Goal: Information Seeking & Learning: Learn about a topic

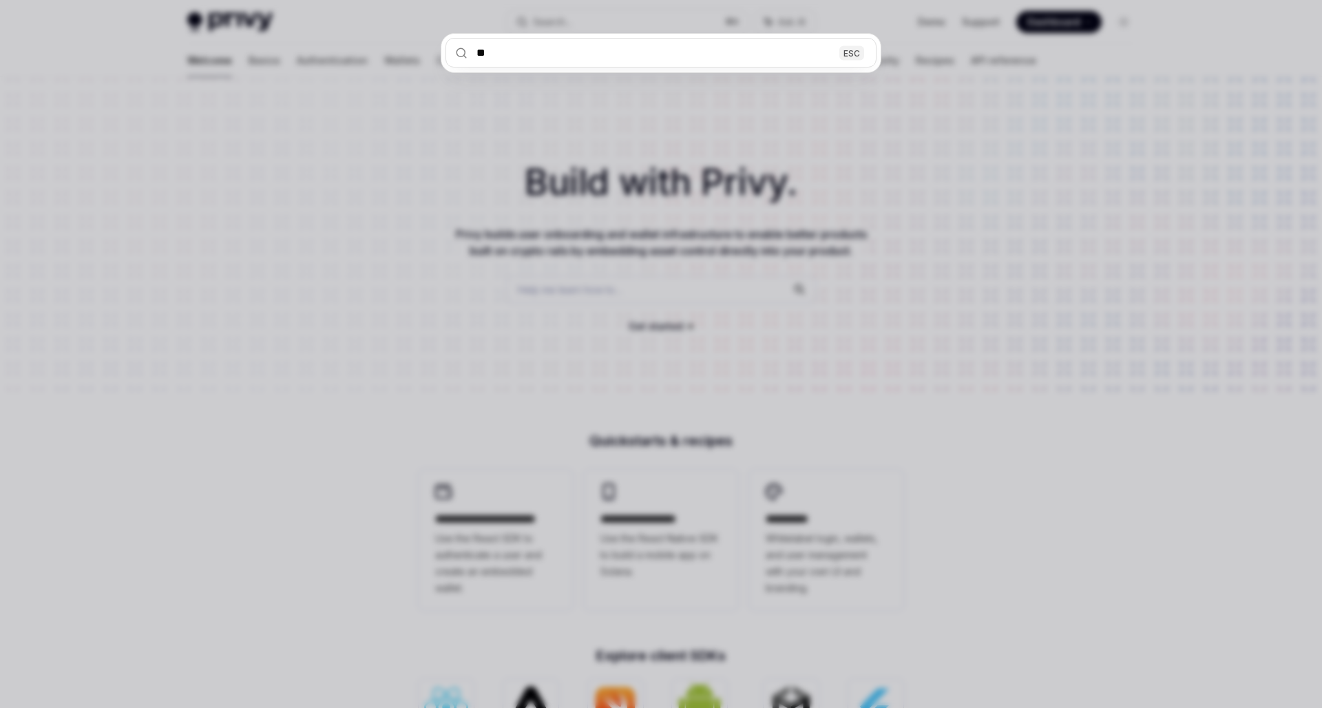
type input "***"
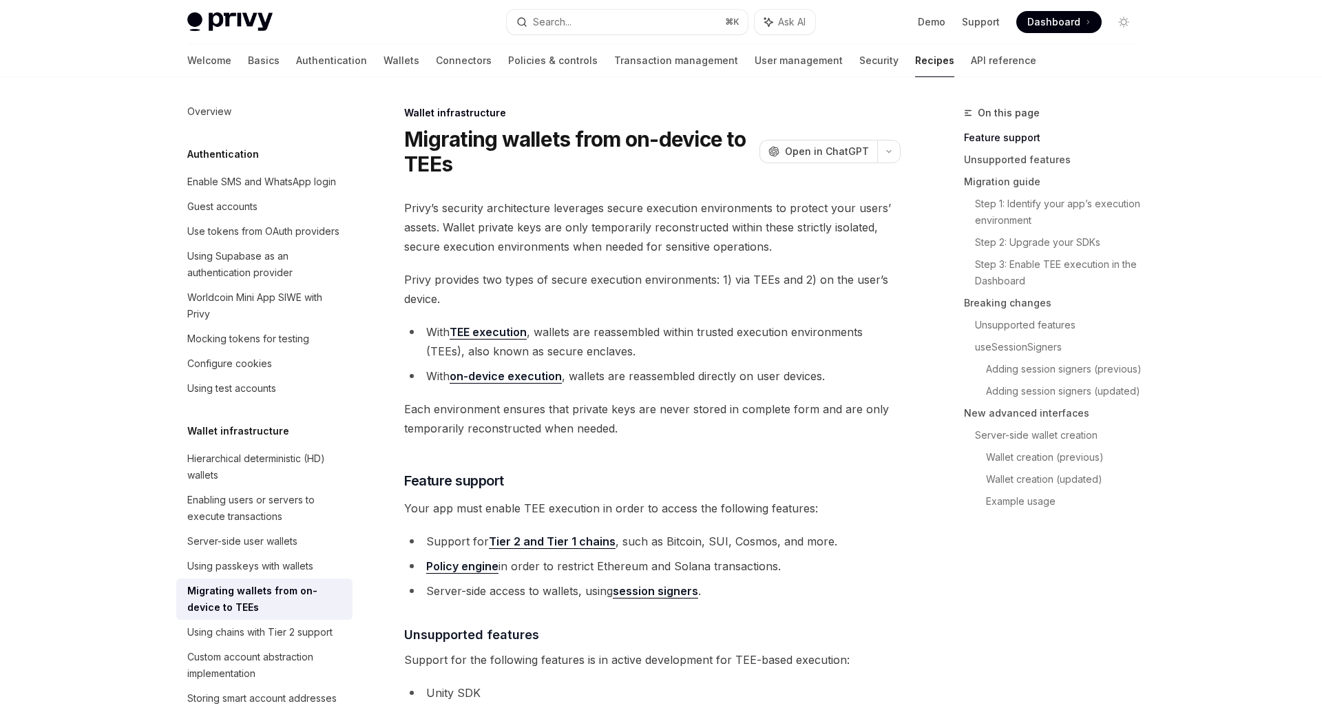
scroll to position [77, 0]
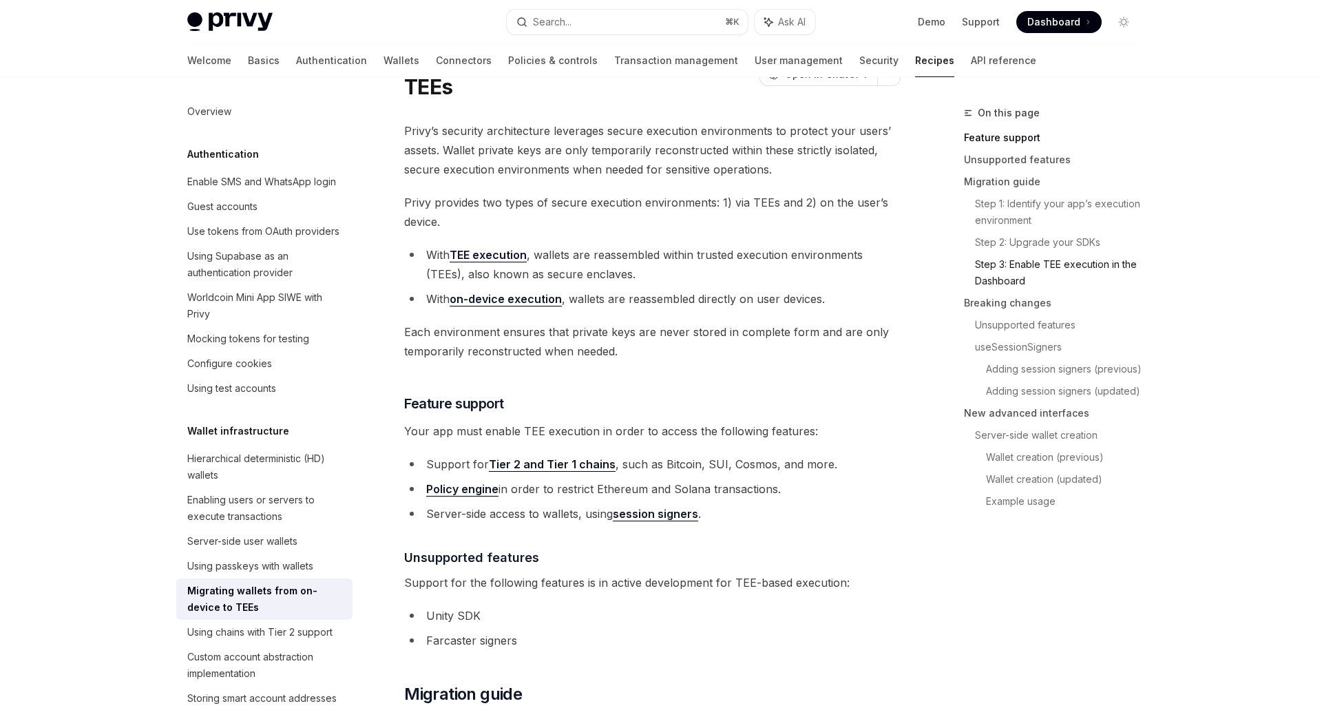
click at [1003, 262] on link "Step 3: Enable TEE execution in the Dashboard" at bounding box center [1060, 272] width 171 height 39
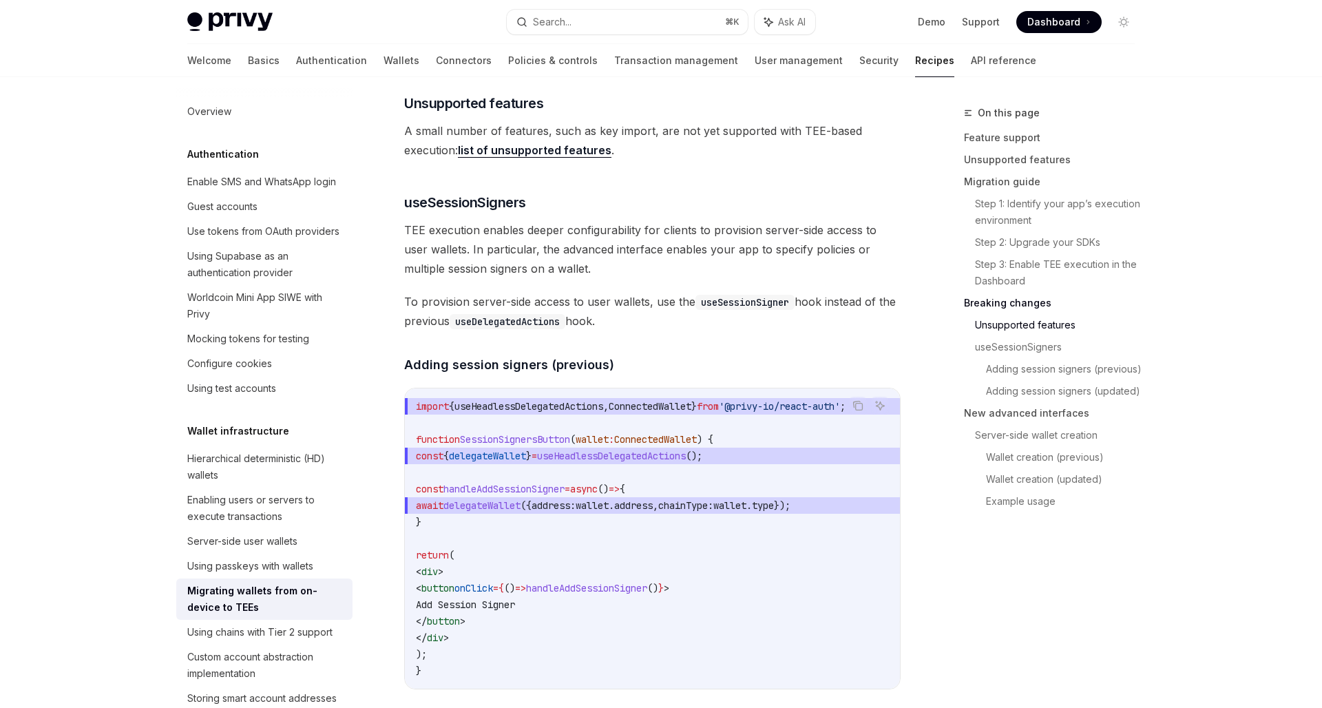
scroll to position [1951, 0]
click at [559, 149] on link "list of unsupported features" at bounding box center [535, 149] width 154 height 14
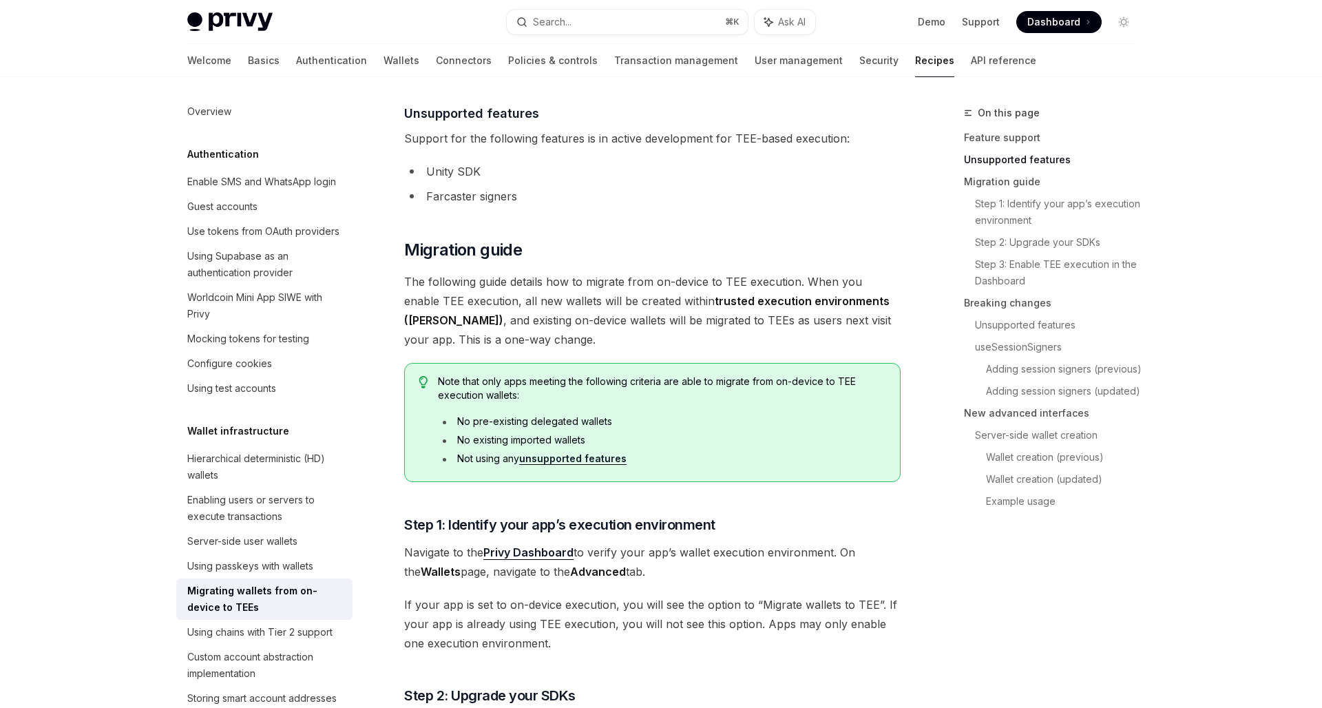
scroll to position [521, 0]
click at [1076, 411] on link "New advanced interfaces" at bounding box center [1055, 413] width 182 height 22
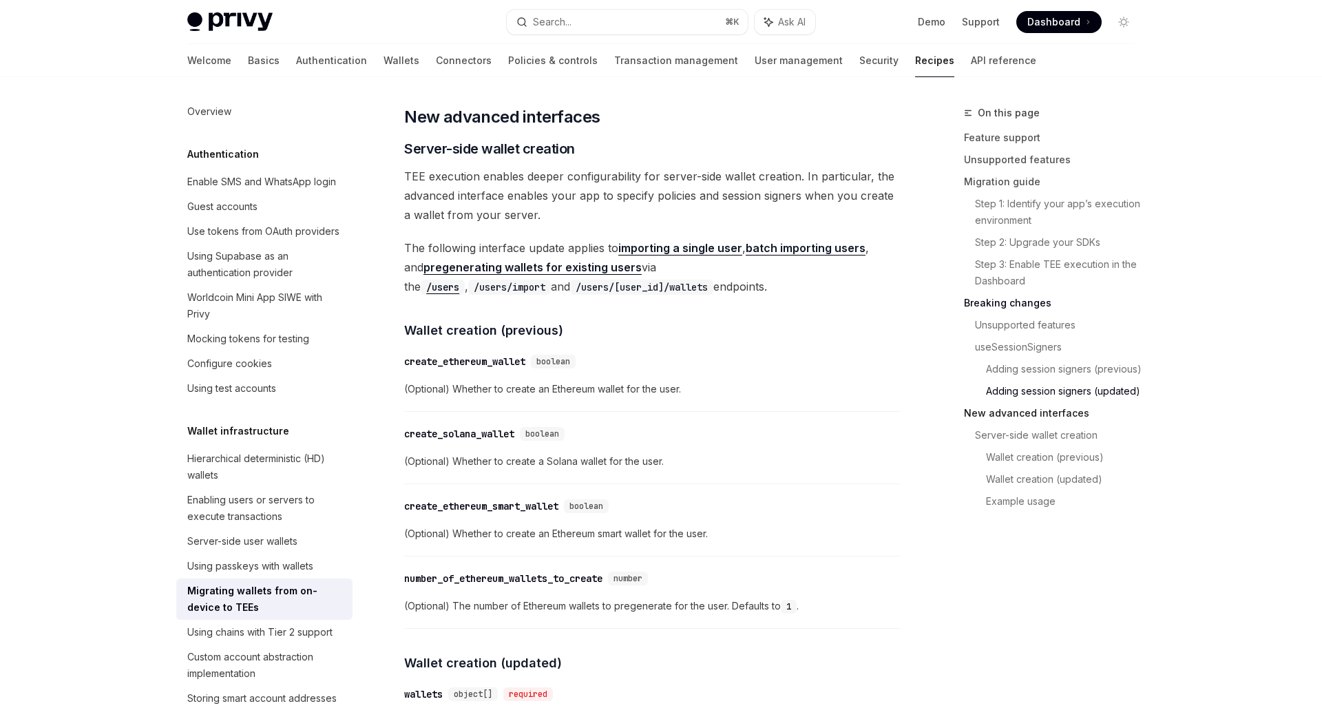
scroll to position [3230, 0]
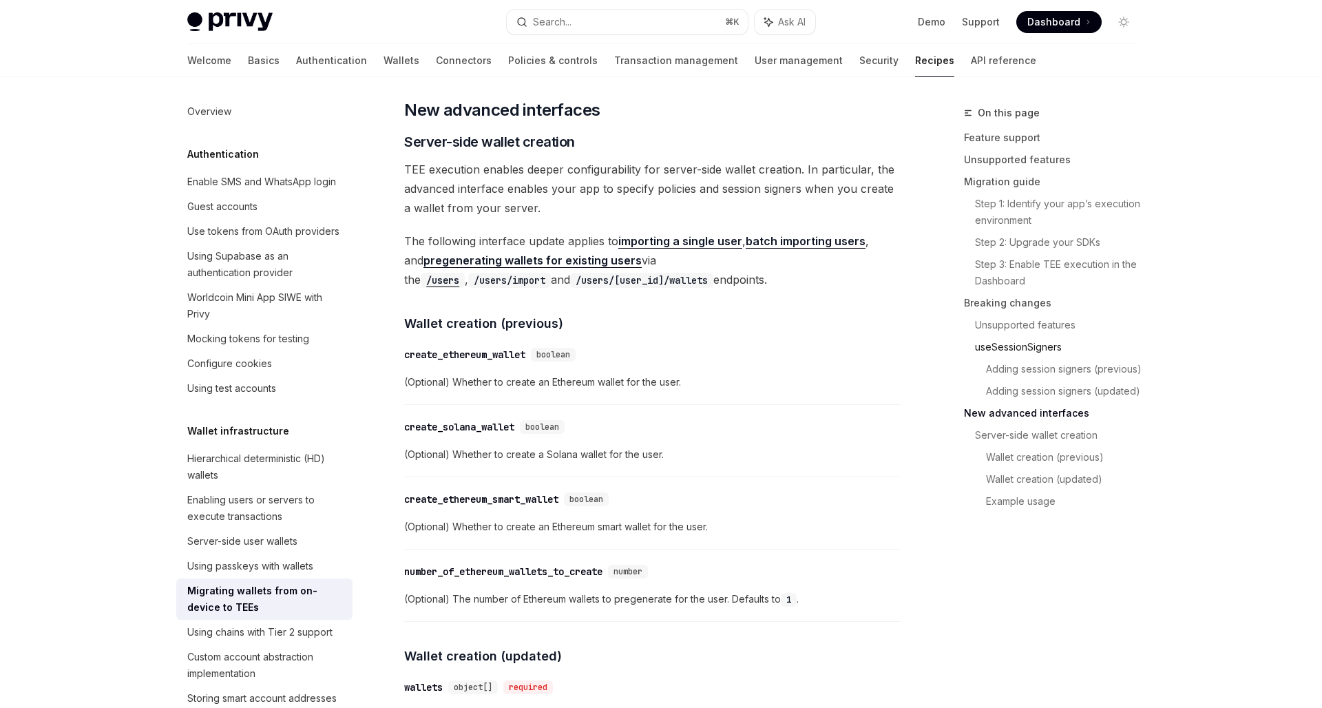
click at [1064, 354] on link "useSessionSigners" at bounding box center [1060, 347] width 171 height 22
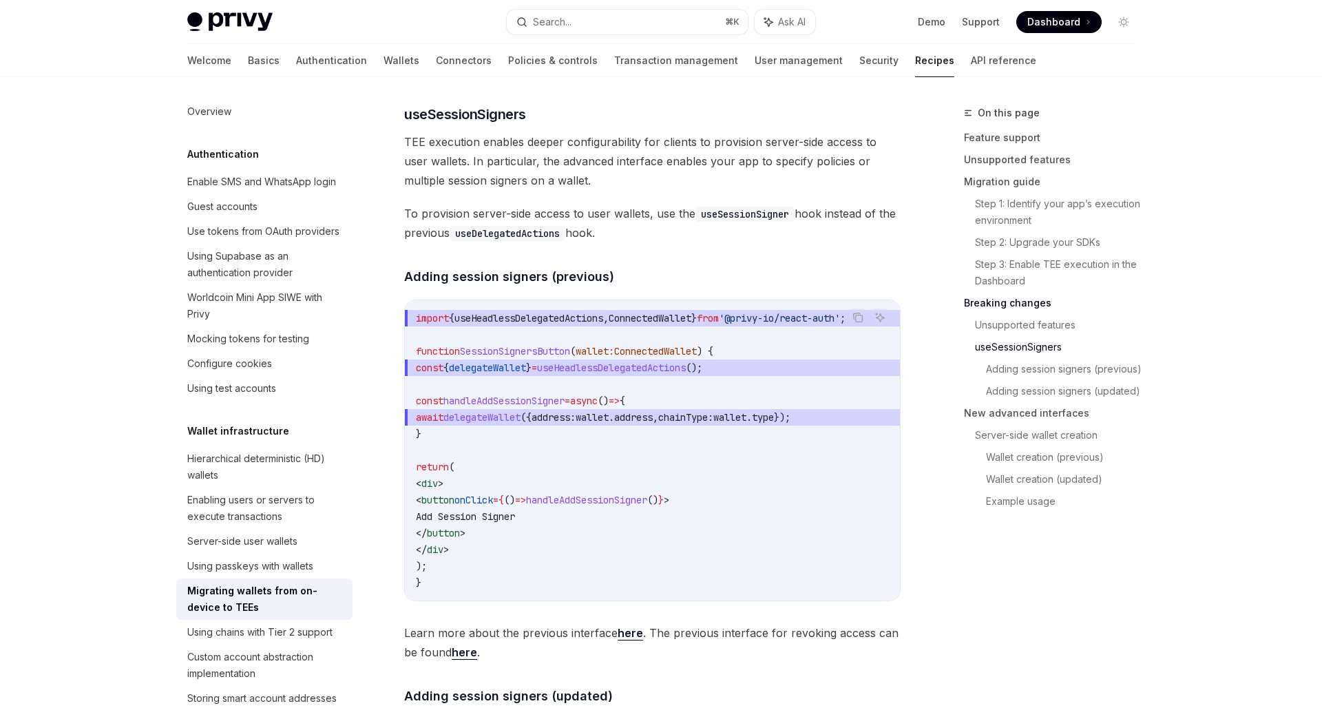
click at [749, 242] on div "Privy’s security architecture leverages secure execution environments to protec…" at bounding box center [652, 623] width 497 height 4927
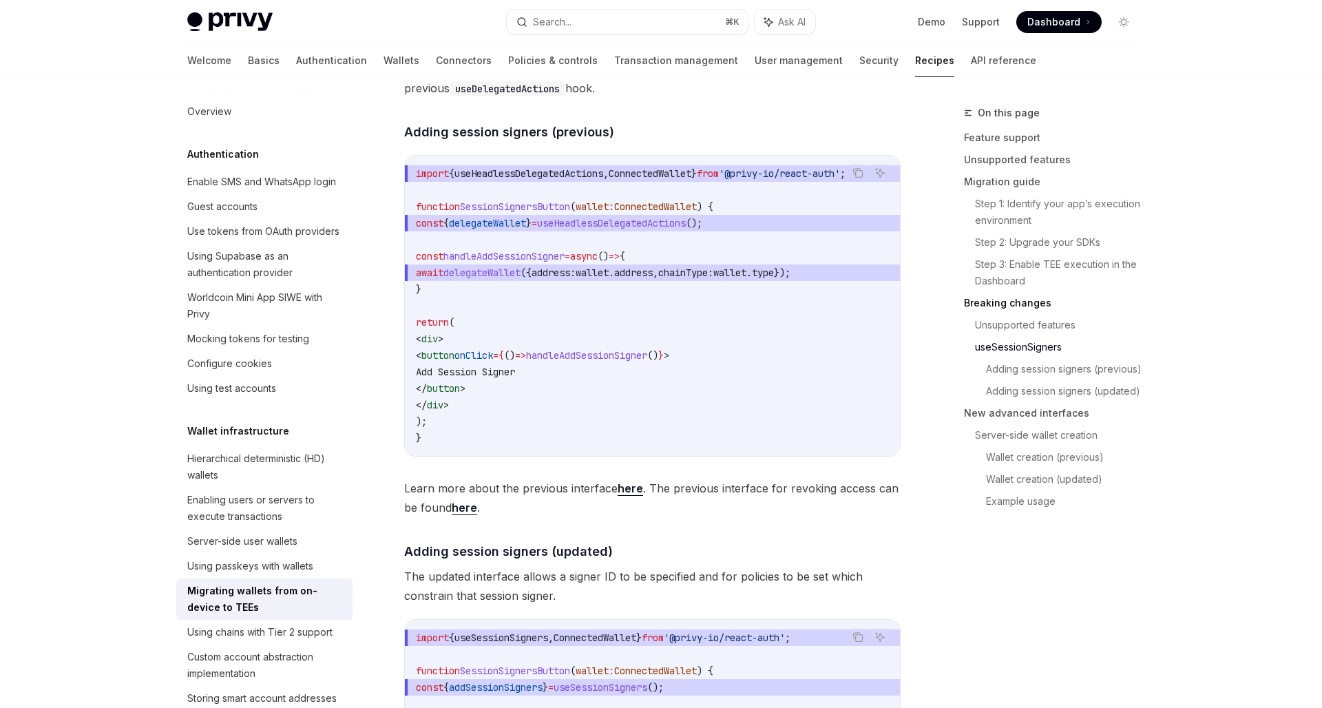
click at [627, 496] on link "here" at bounding box center [630, 488] width 25 height 14
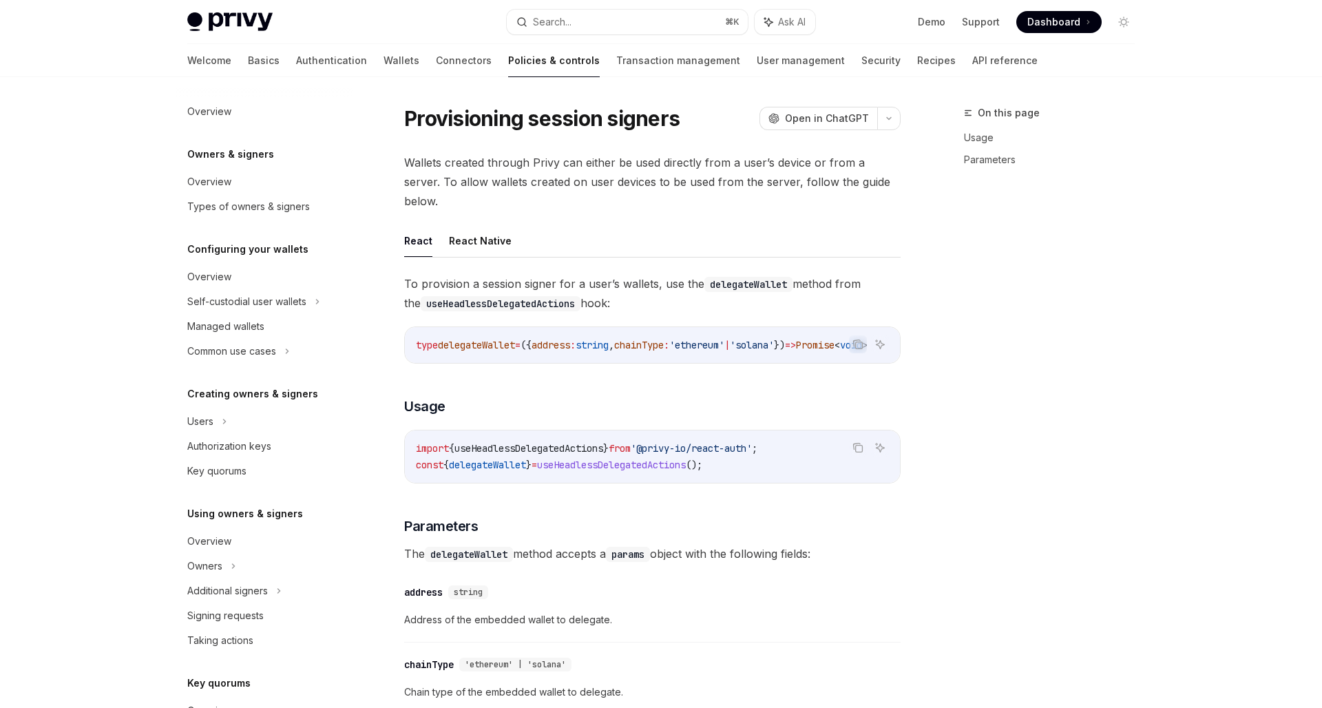
click at [627, 490] on div "To provision a session signer for a user’s wallets, use the delegateWallet meth…" at bounding box center [652, 531] width 497 height 514
click at [479, 225] on button "React Native" at bounding box center [480, 241] width 63 height 32
click at [917, 60] on link "Recipes" at bounding box center [936, 60] width 39 height 33
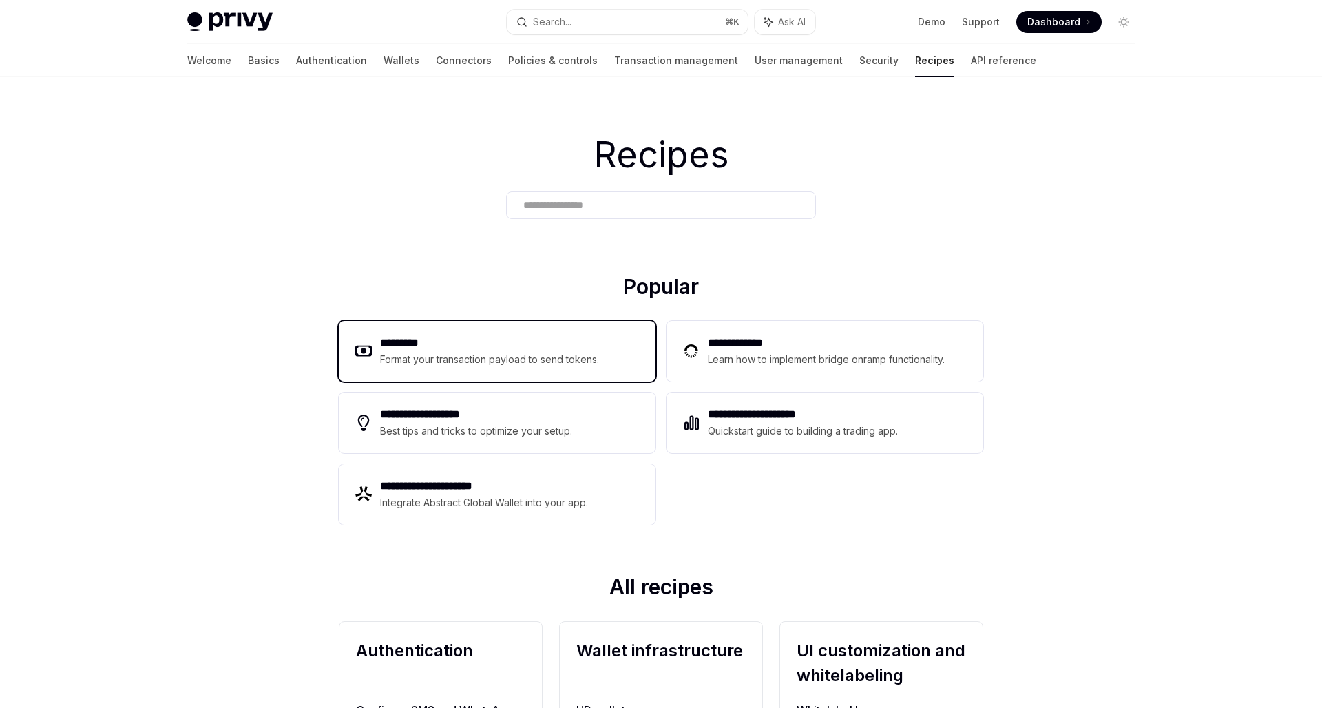
click at [468, 349] on h2 "*********" at bounding box center [490, 343] width 220 height 17
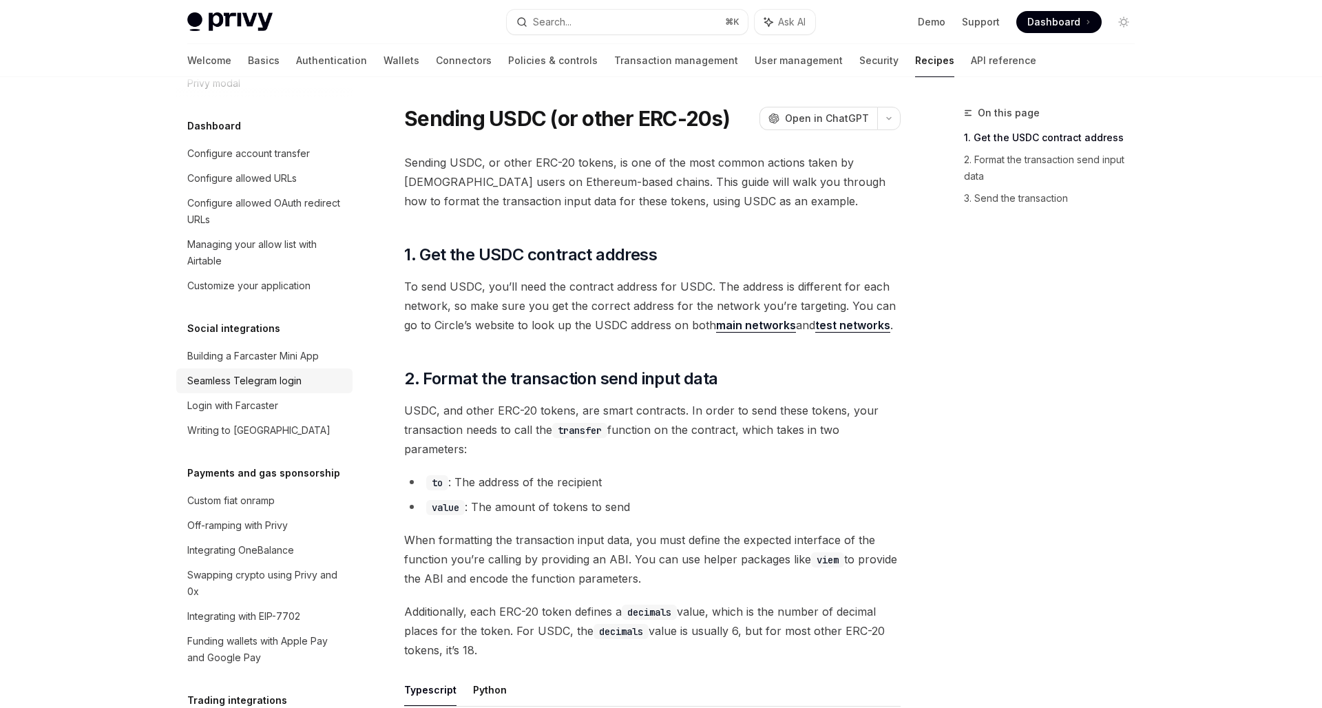
scroll to position [970, 0]
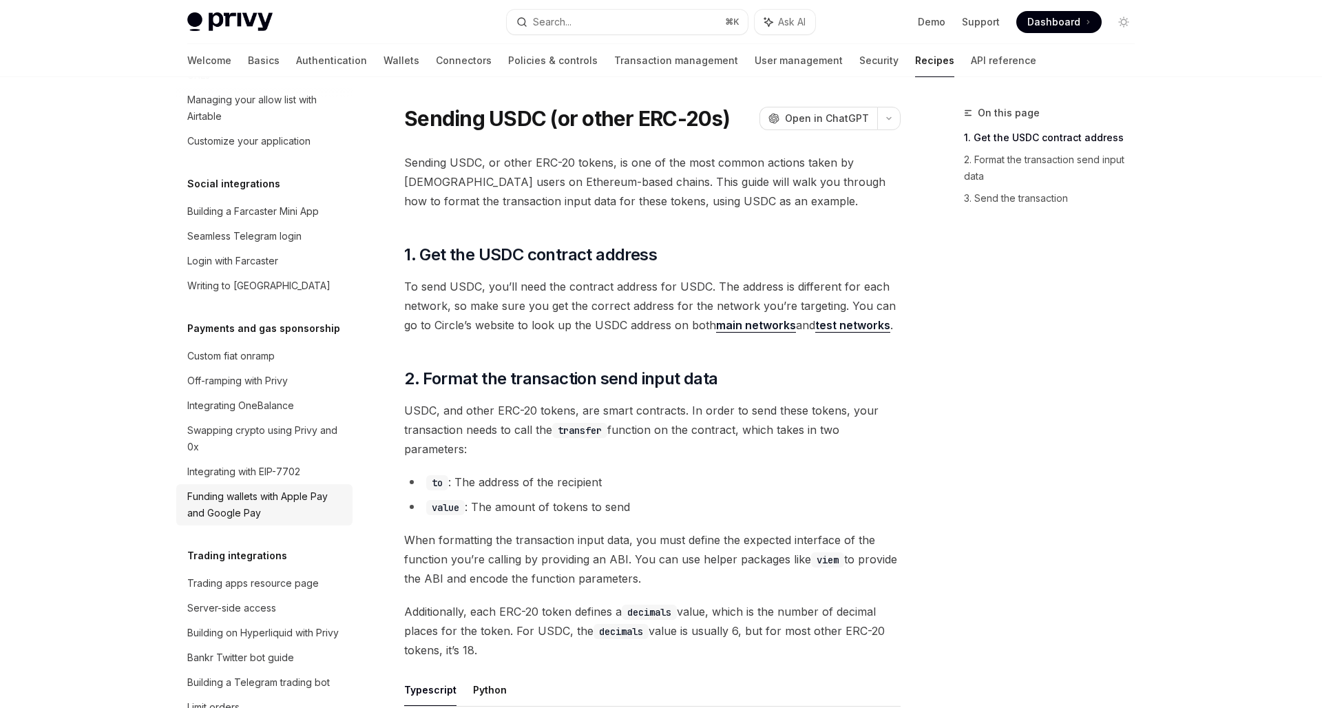
click at [245, 488] on div "Funding wallets with Apple Pay and Google Pay" at bounding box center [265, 504] width 157 height 33
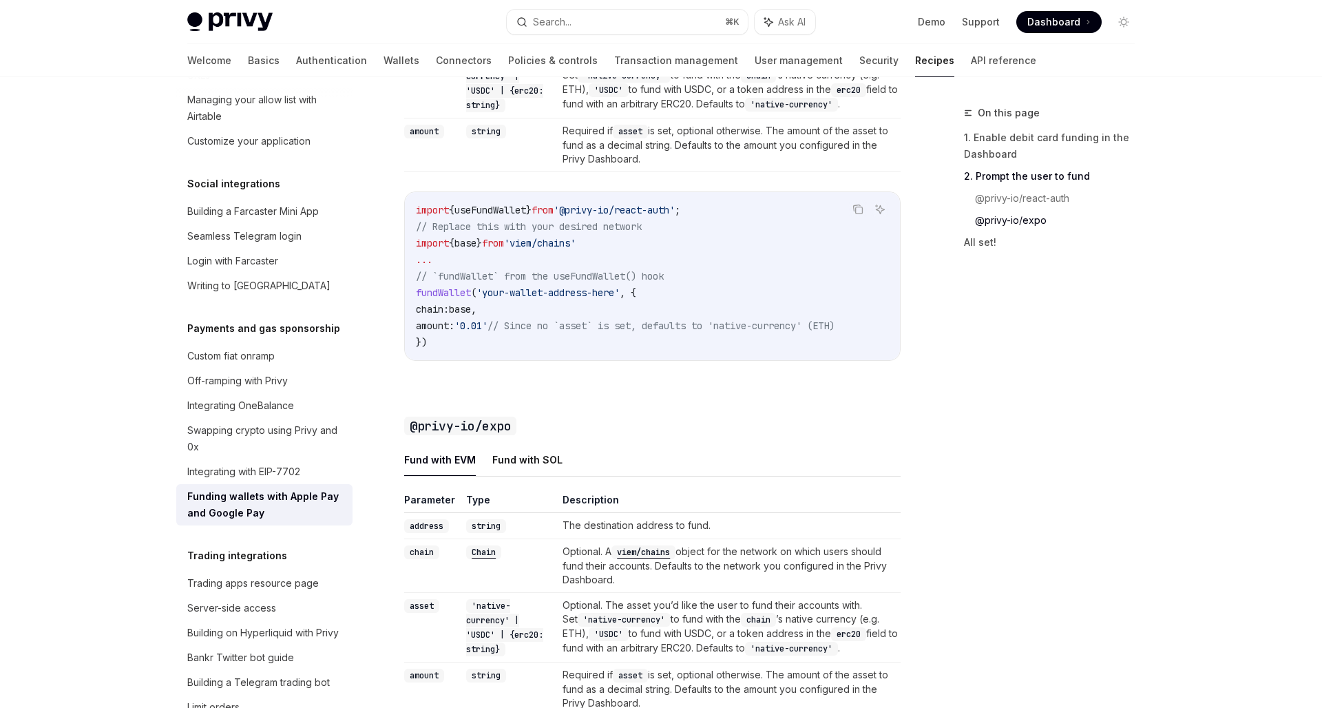
scroll to position [1123, 0]
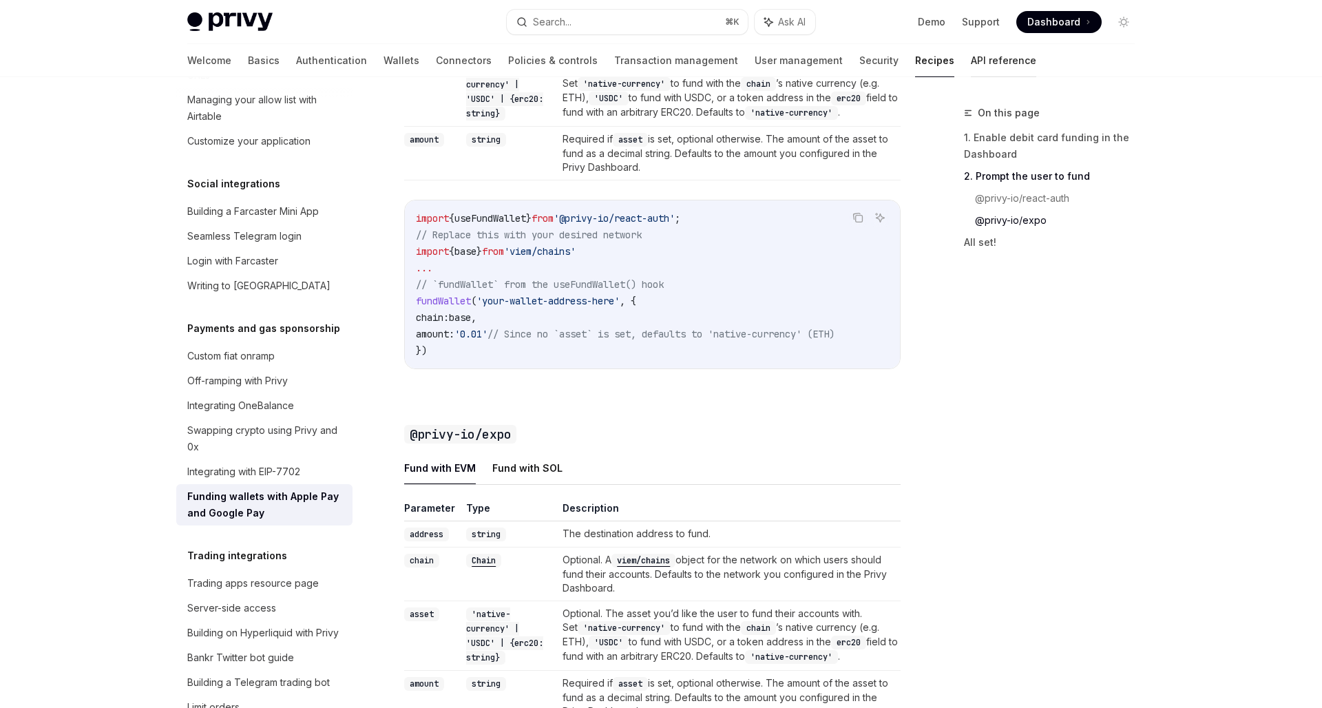
click at [971, 56] on link "API reference" at bounding box center [1003, 60] width 65 height 33
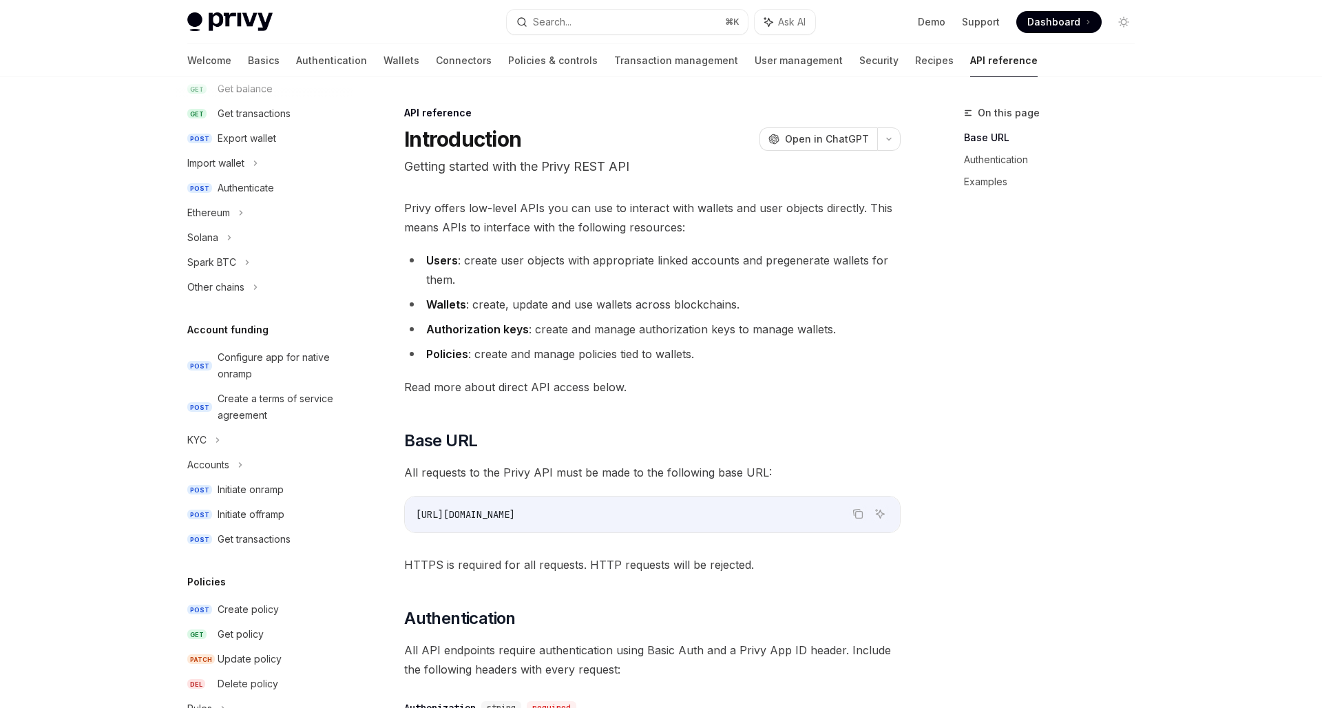
scroll to position [268, 0]
click at [275, 364] on div "Configure app for native onramp" at bounding box center [281, 362] width 127 height 33
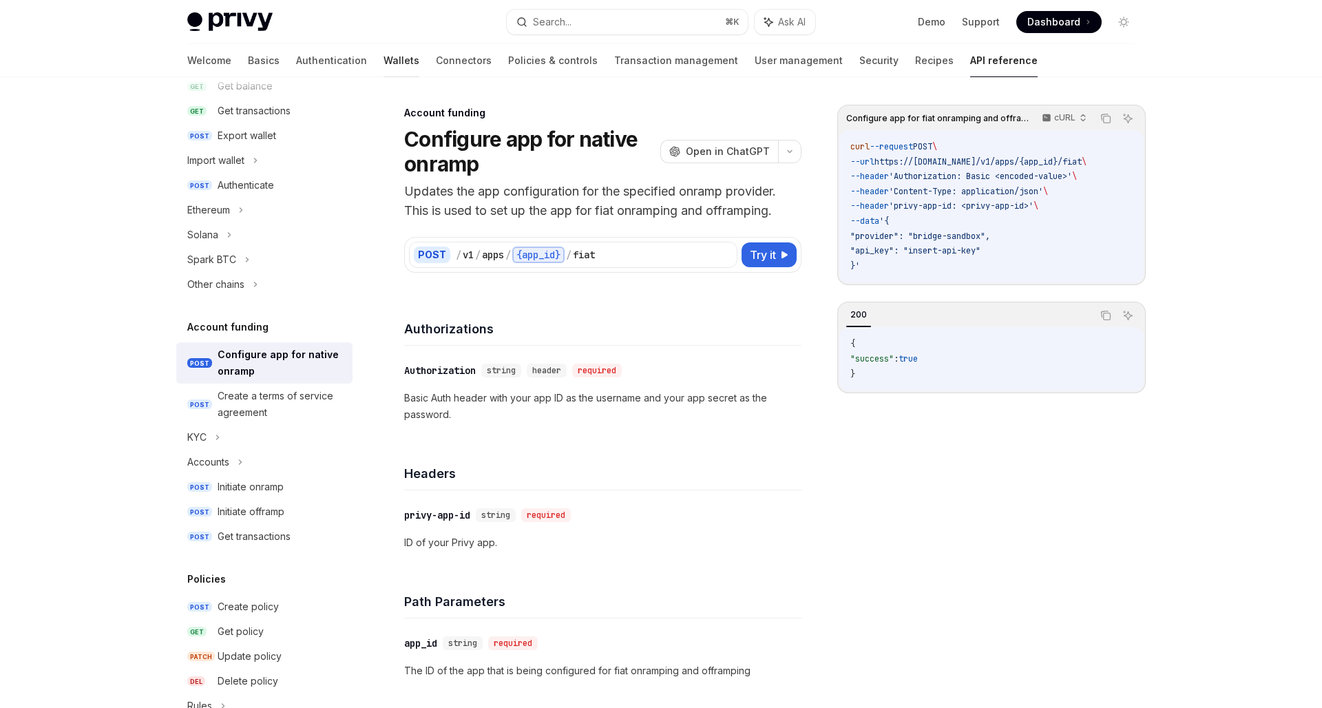
click at [384, 59] on link "Wallets" at bounding box center [402, 60] width 36 height 33
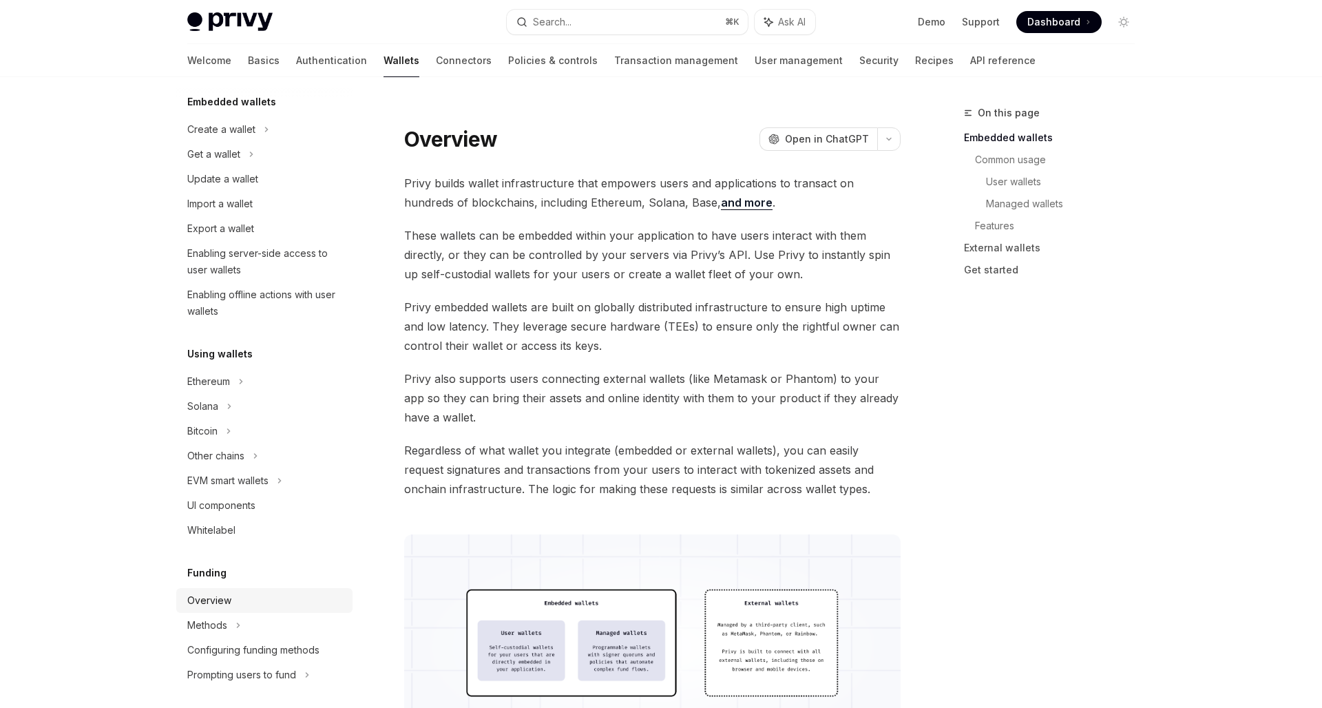
scroll to position [191, 0]
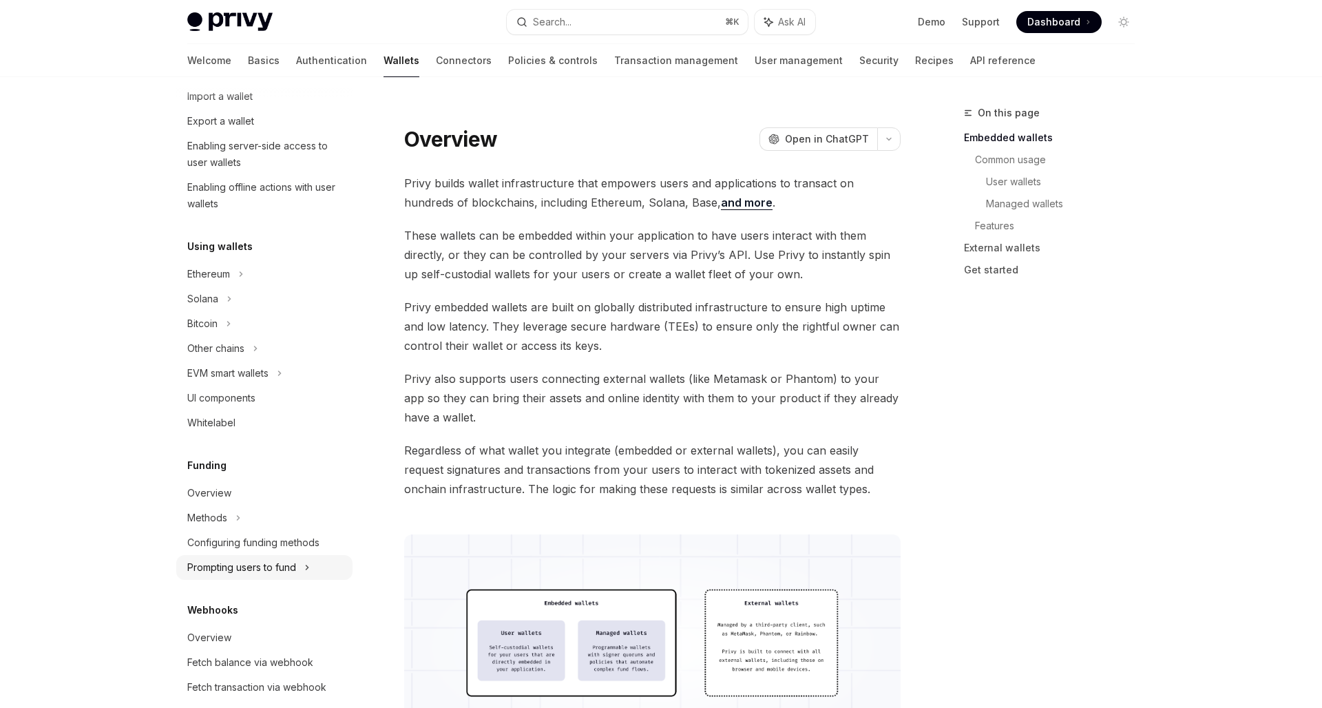
click at [245, 357] on div "Prompting users to fund" at bounding box center [215, 348] width 57 height 17
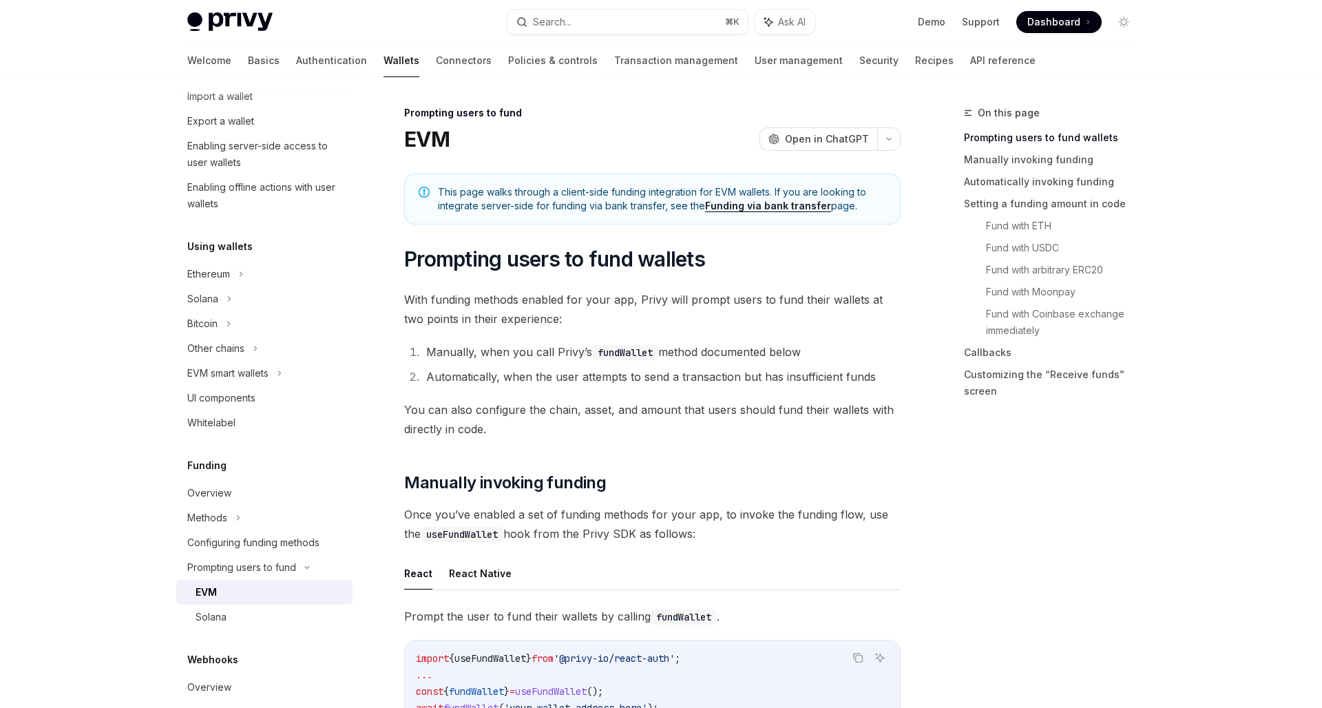
scroll to position [307, 0]
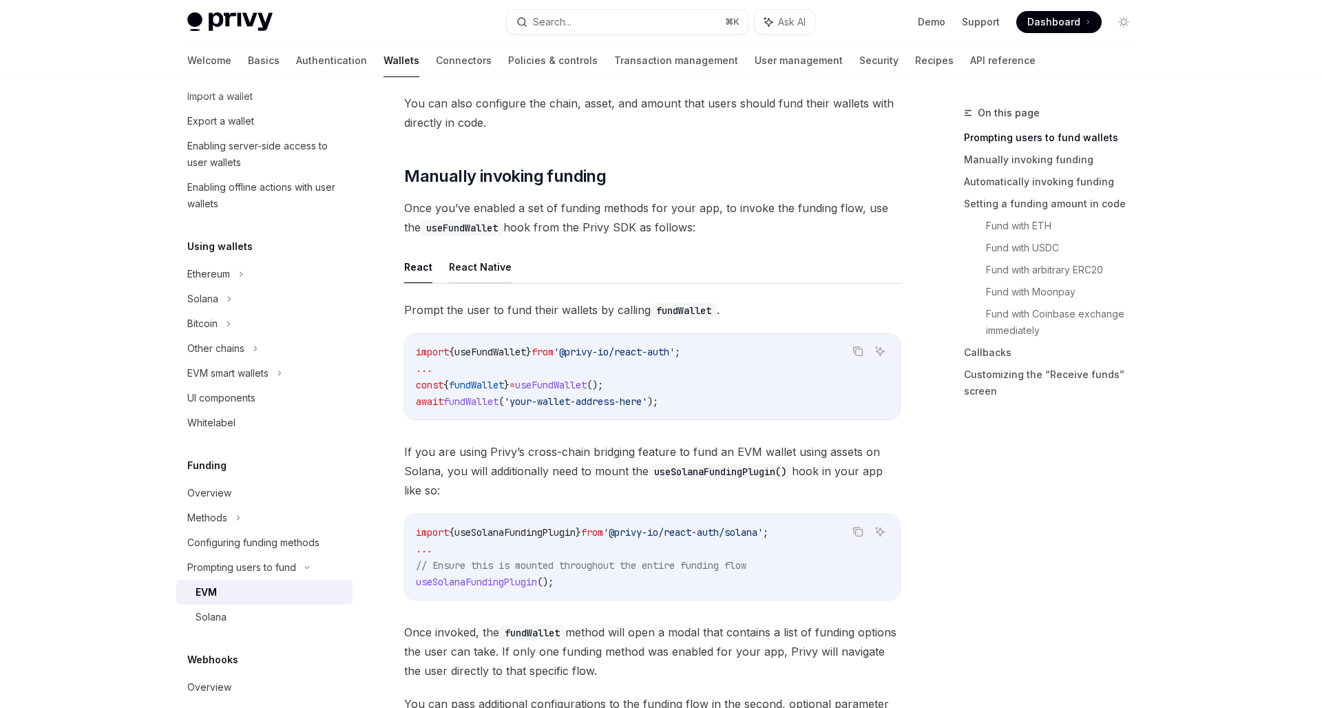
click at [464, 273] on button "React Native" at bounding box center [480, 267] width 63 height 32
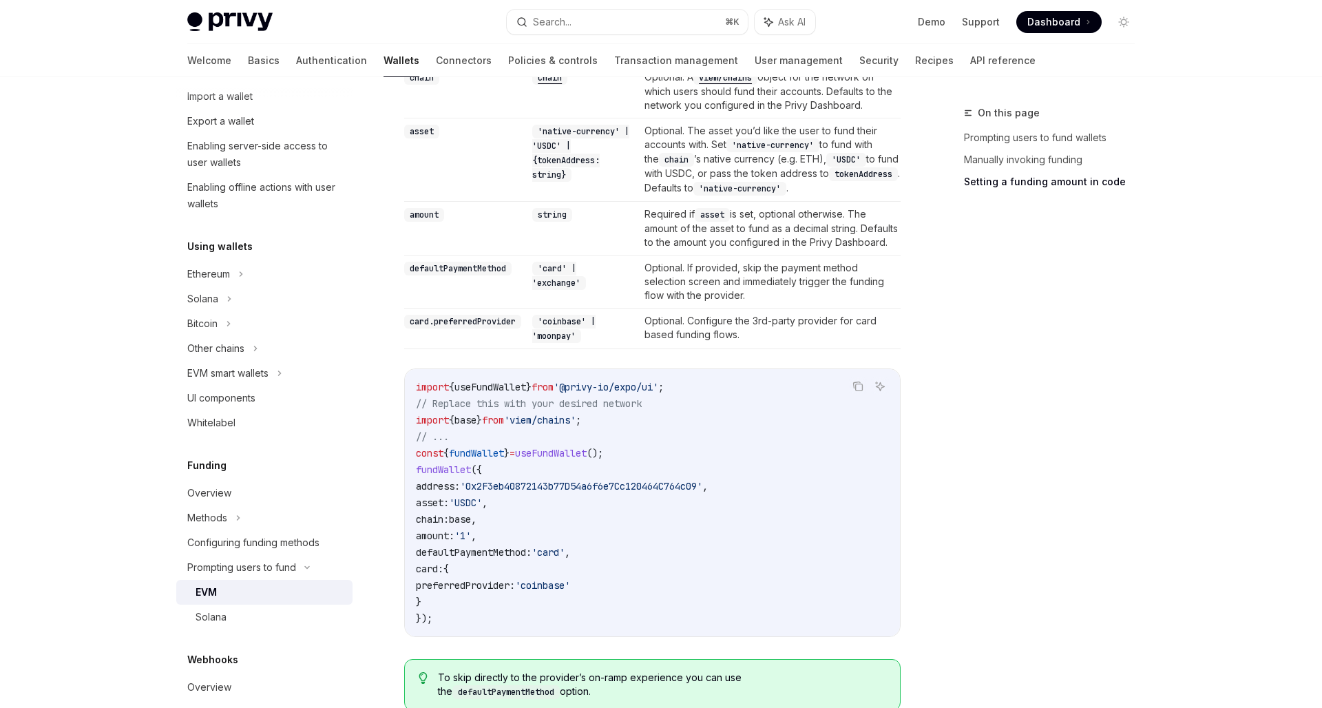
scroll to position [1214, 0]
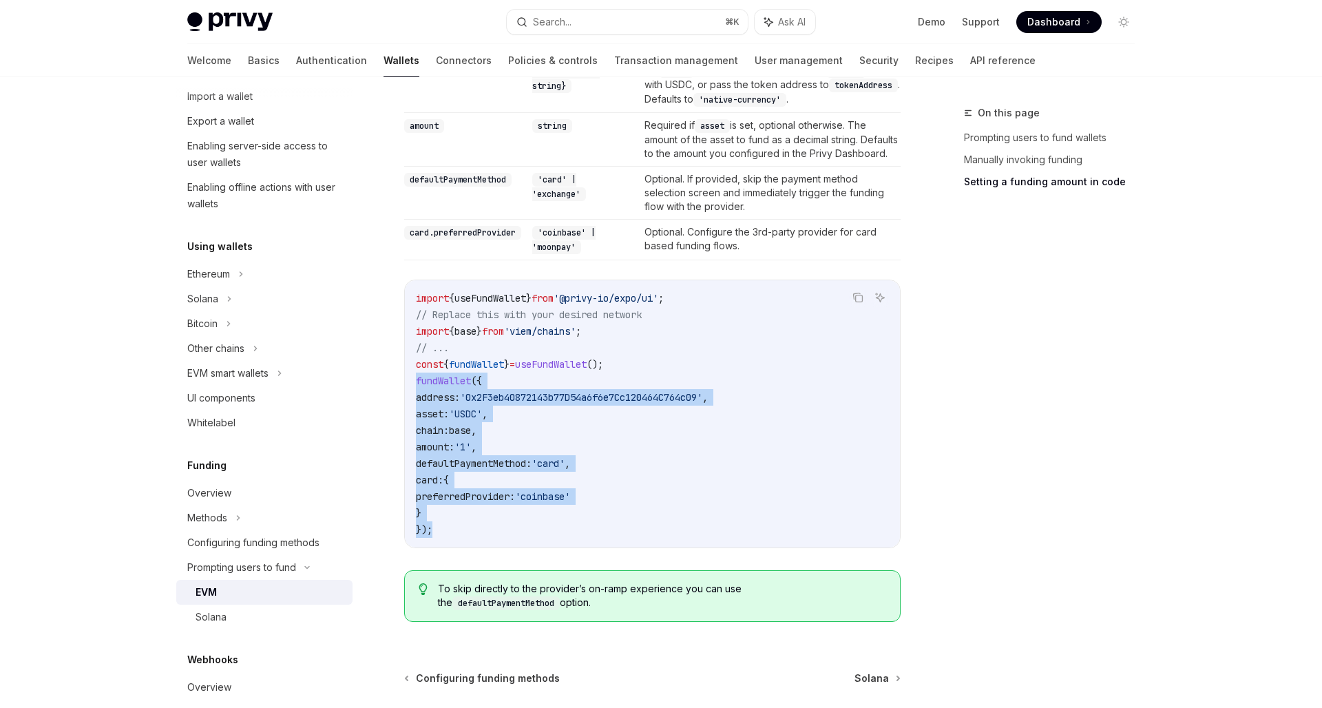
drag, startPoint x: 444, startPoint y: 530, endPoint x: 411, endPoint y: 379, distance: 155.2
click at [411, 379] on div "import { useFundWallet } from '@privy-io/expo/ui' ; // Replace this with your d…" at bounding box center [652, 413] width 495 height 267
copy code "fundWallet ({ address: '0x2F3eb40872143b77D54a6f6e7Cc120464C764c09' , asset: 'U…"
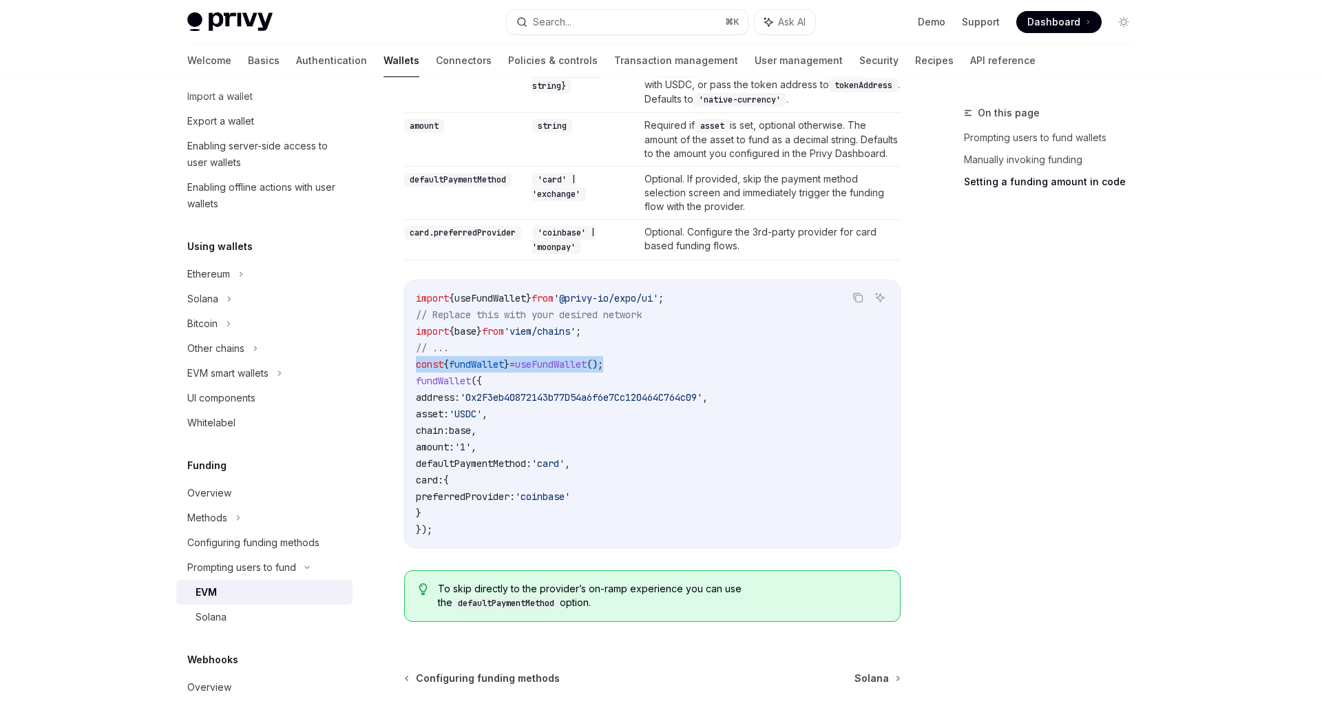
drag, startPoint x: 640, startPoint y: 364, endPoint x: 416, endPoint y: 365, distance: 223.8
click at [416, 365] on code "import { useFundWallet } from '@privy-io/expo/ui' ; // Replace this with your d…" at bounding box center [652, 414] width 473 height 248
copy span "const { fundWallet } = useFundWallet ();"
click at [686, 371] on code "import { useFundWallet } from '@privy-io/expo/ui' ; // Replace this with your d…" at bounding box center [652, 414] width 473 height 248
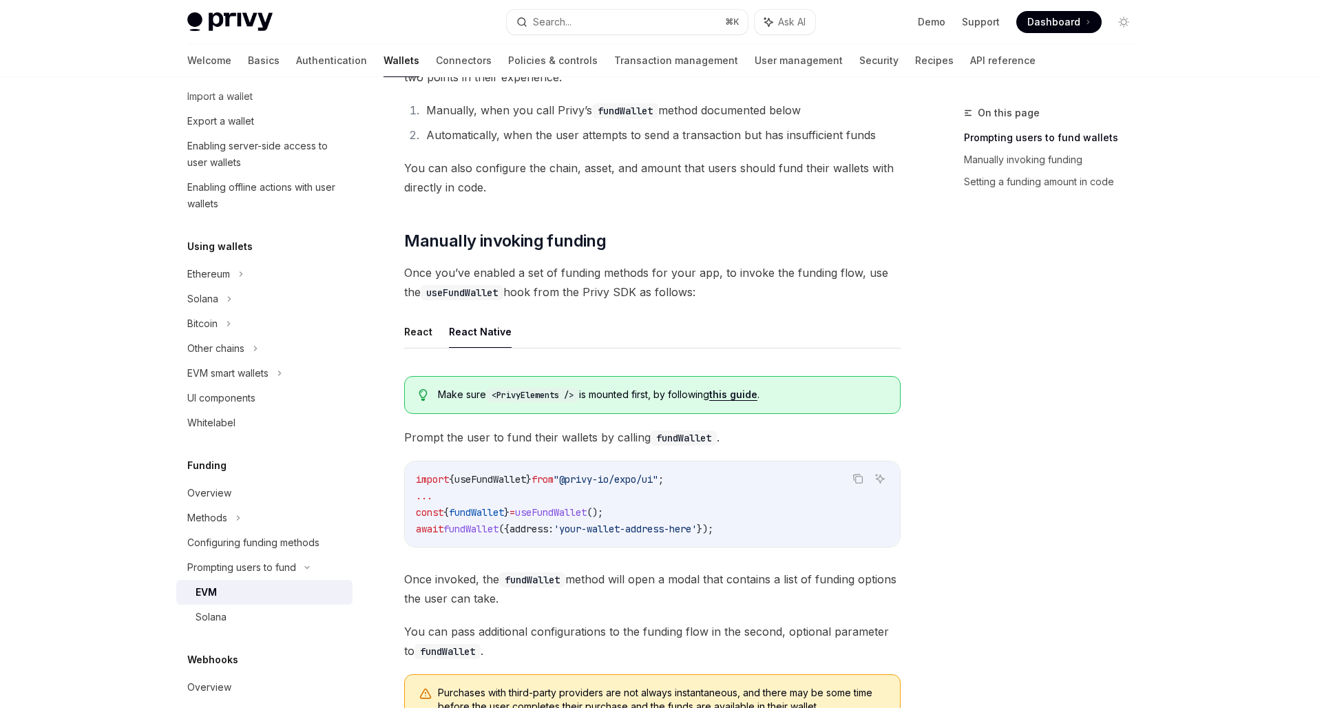
scroll to position [0, 0]
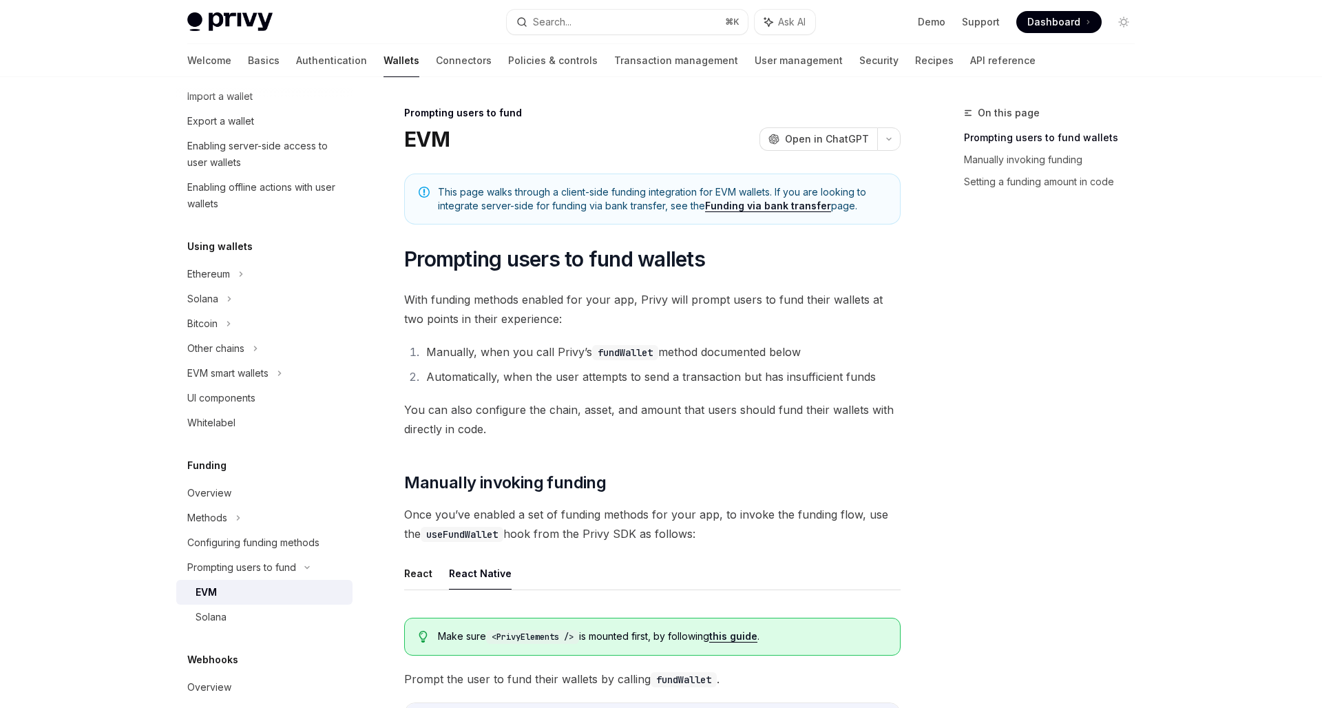
click at [711, 430] on span "You can also configure the chain, asset, and amount that users should fund thei…" at bounding box center [652, 419] width 497 height 39
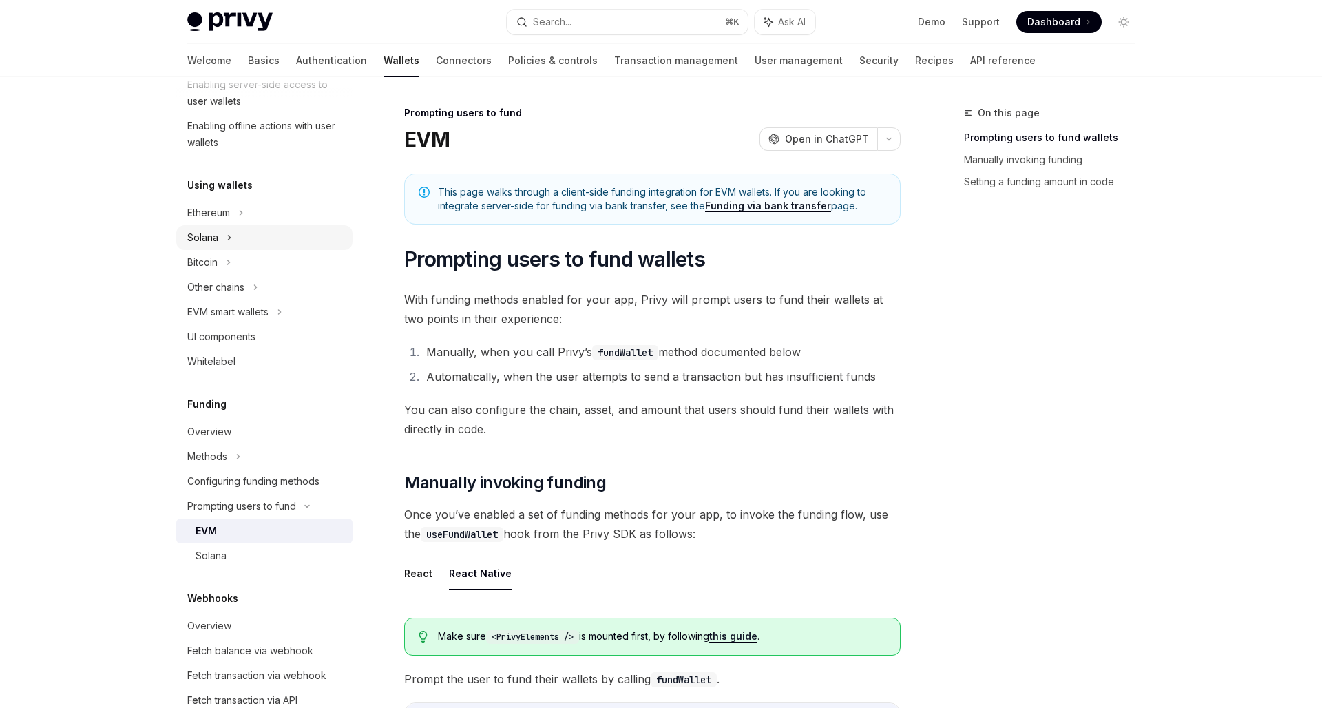
scroll to position [236, 0]
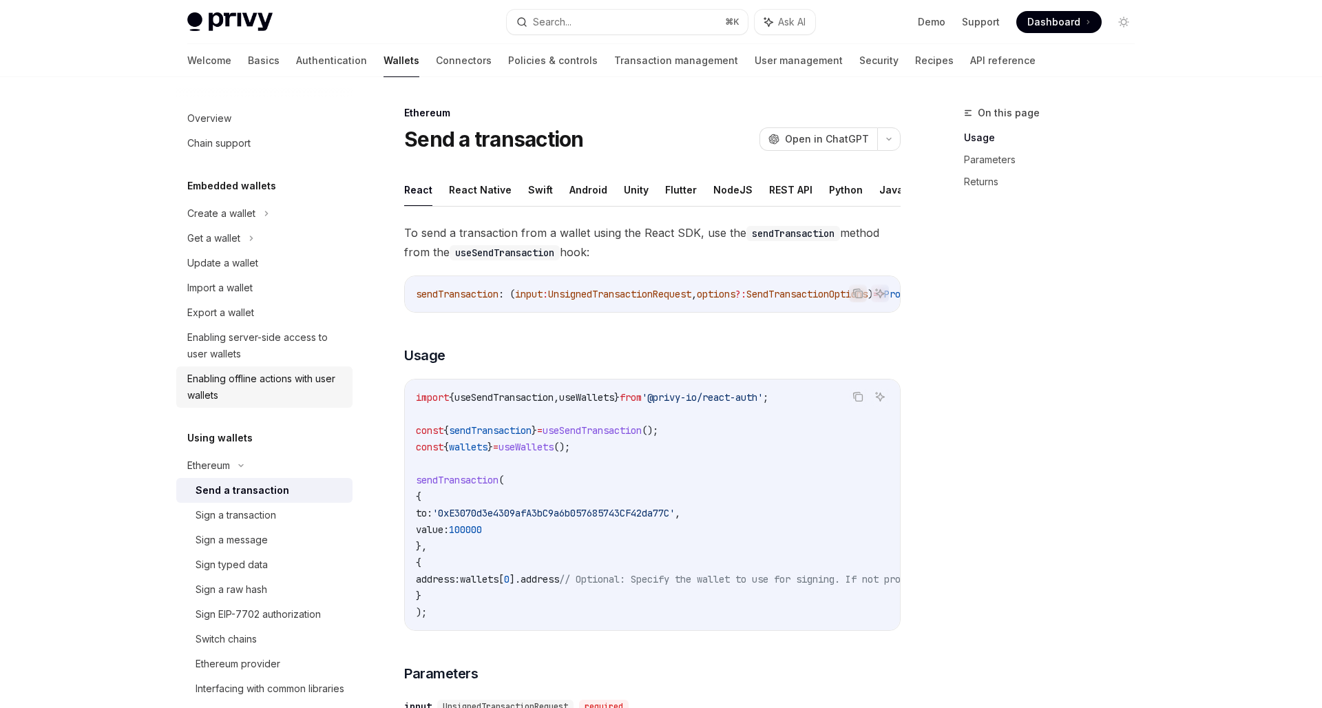
click at [281, 386] on div "Enabling offline actions with user wallets" at bounding box center [265, 387] width 157 height 33
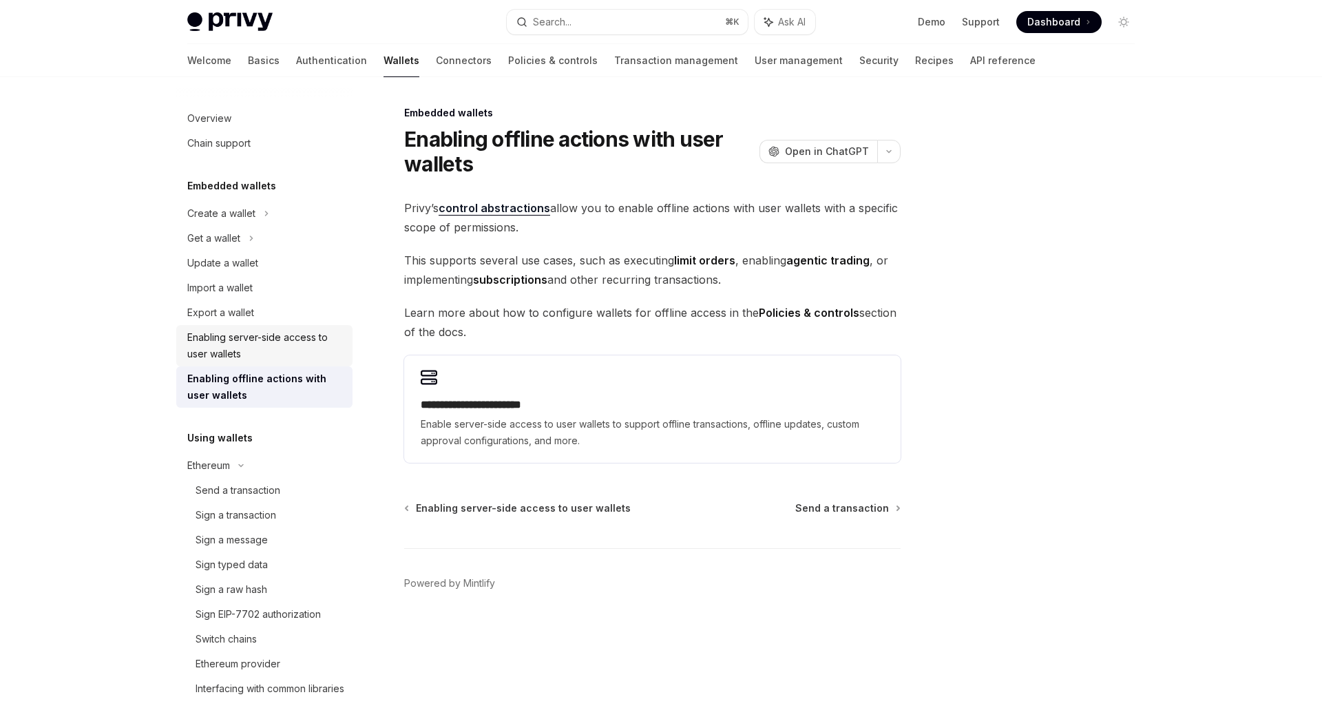
click at [277, 351] on div "Enabling server-side access to user wallets" at bounding box center [265, 345] width 157 height 33
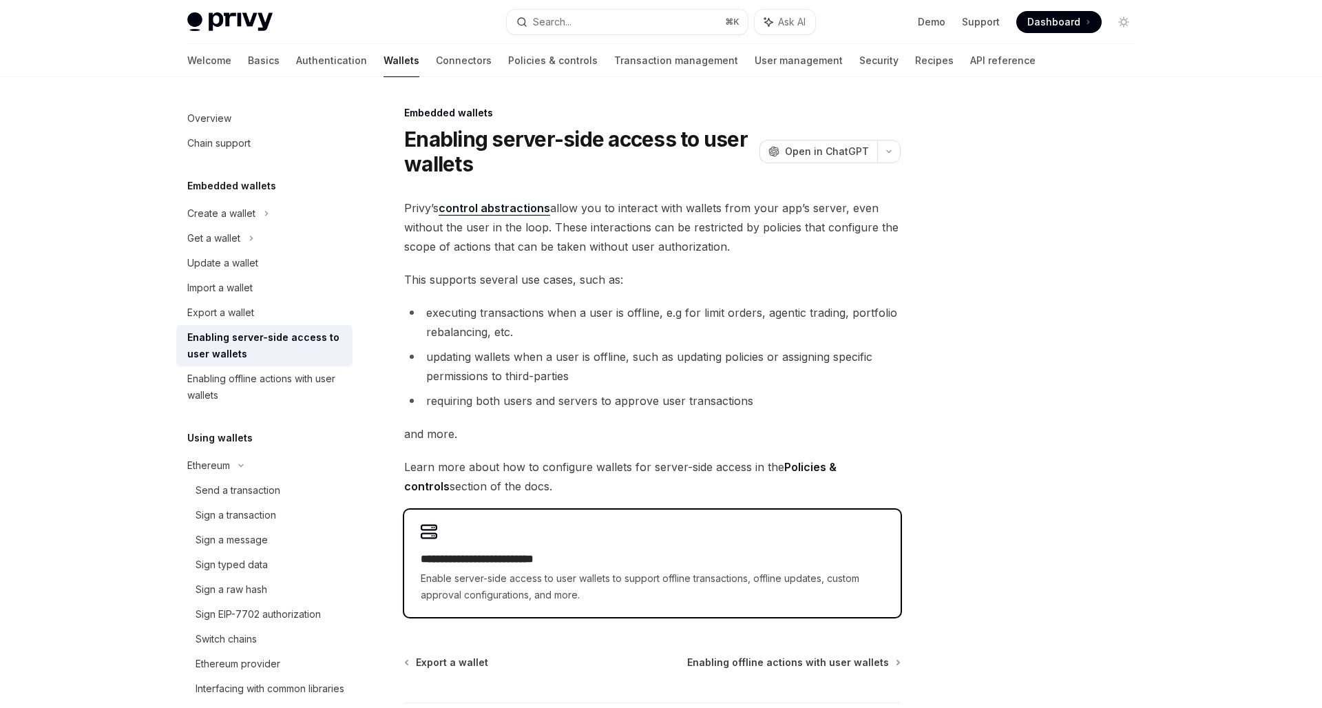
click at [523, 576] on span "Enable server-side access to user wallets to support offline transactions, offl…" at bounding box center [653, 586] width 464 height 33
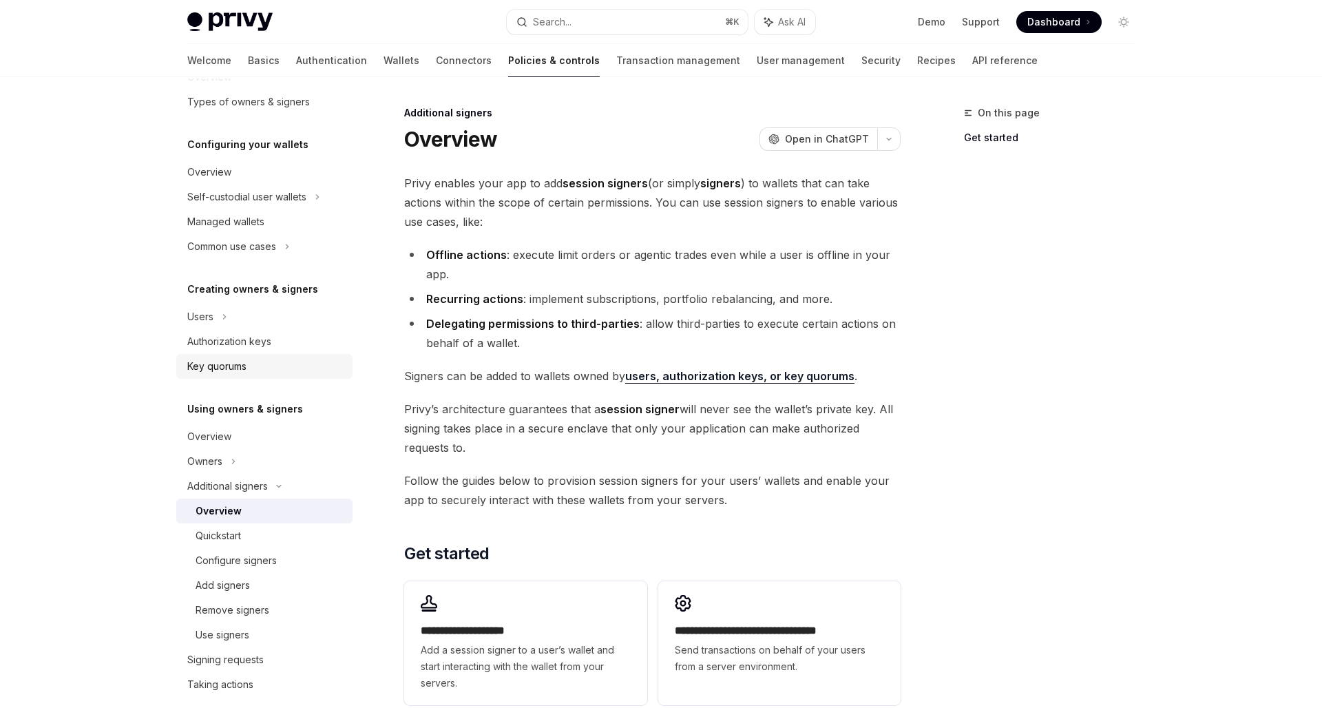
scroll to position [169, 0]
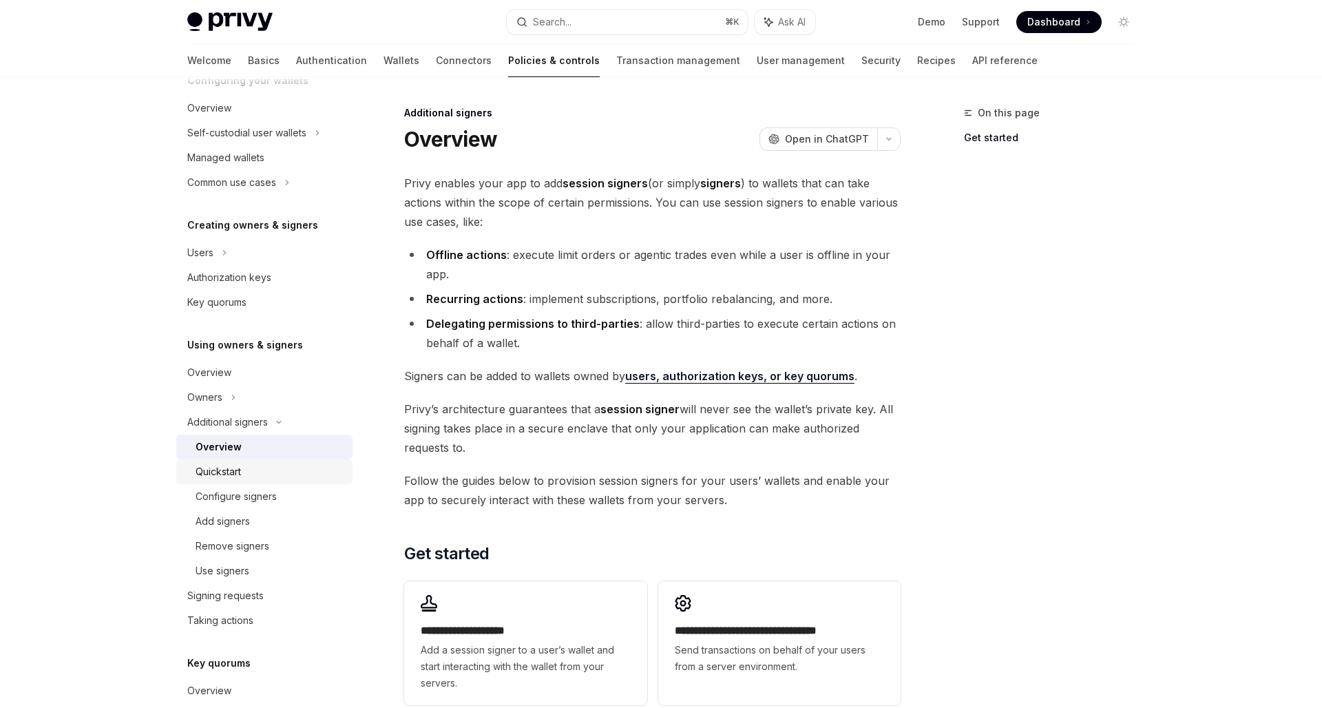
click at [219, 482] on link "Quickstart" at bounding box center [264, 471] width 176 height 25
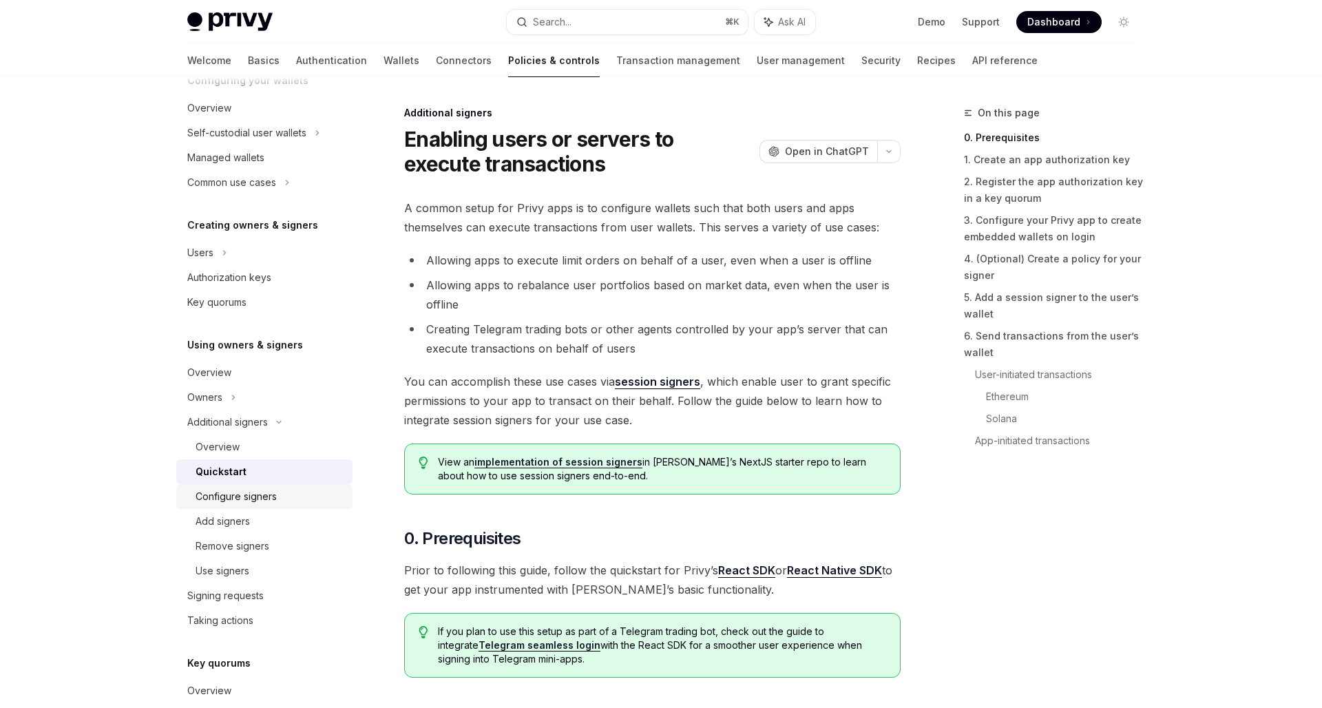
click at [220, 499] on div "Configure signers" at bounding box center [236, 496] width 81 height 17
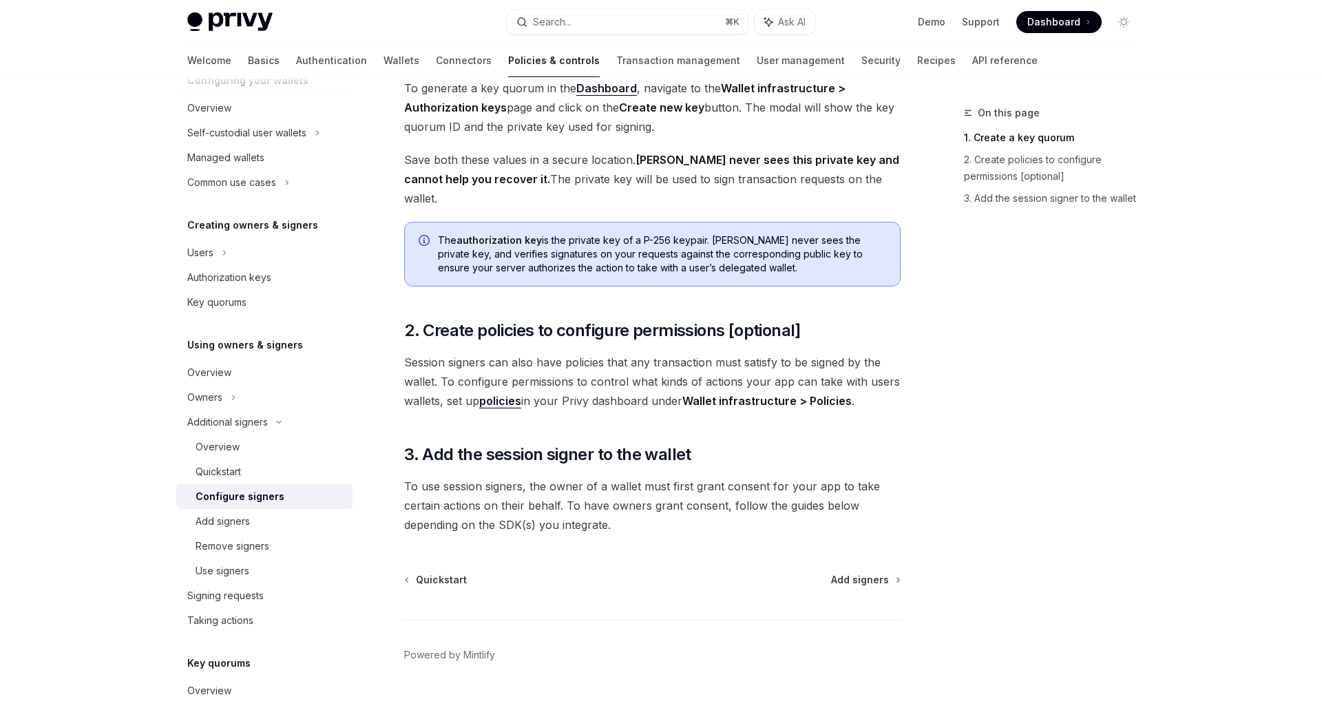
scroll to position [297, 0]
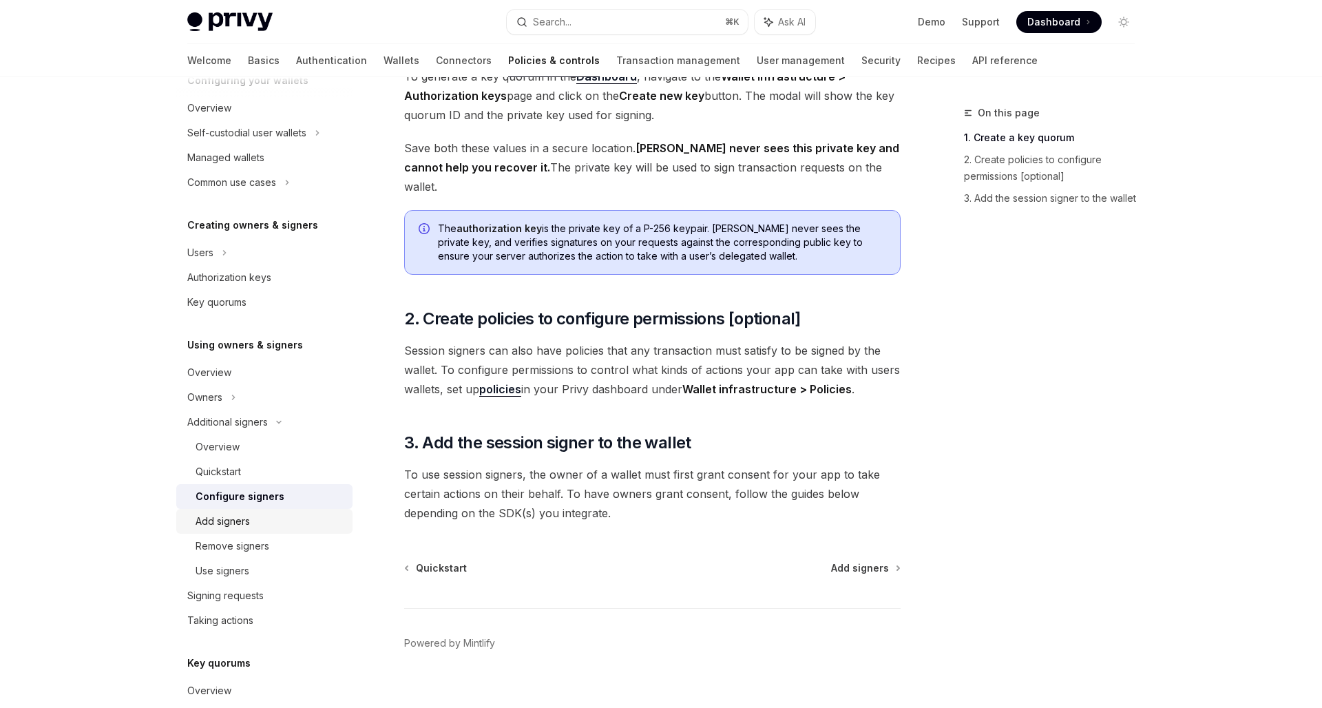
click at [263, 528] on div "Add signers" at bounding box center [270, 521] width 149 height 17
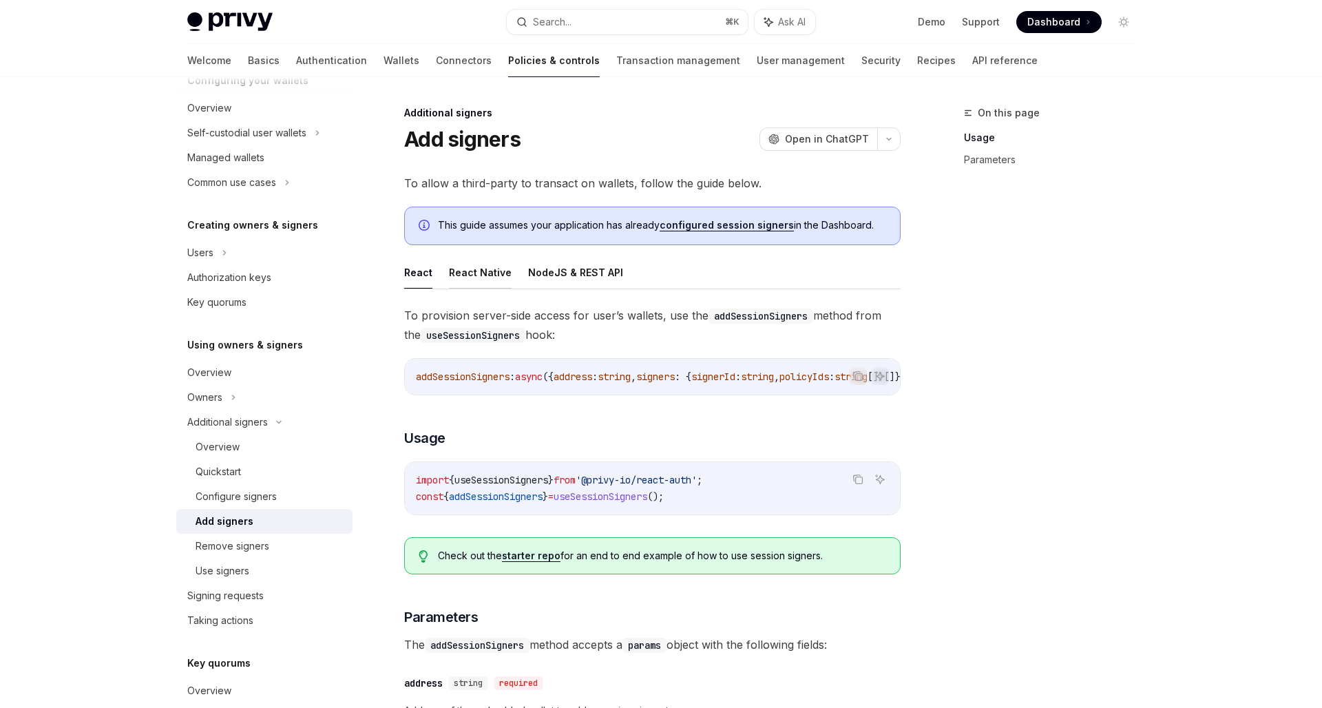
click at [466, 279] on button "React Native" at bounding box center [480, 272] width 63 height 32
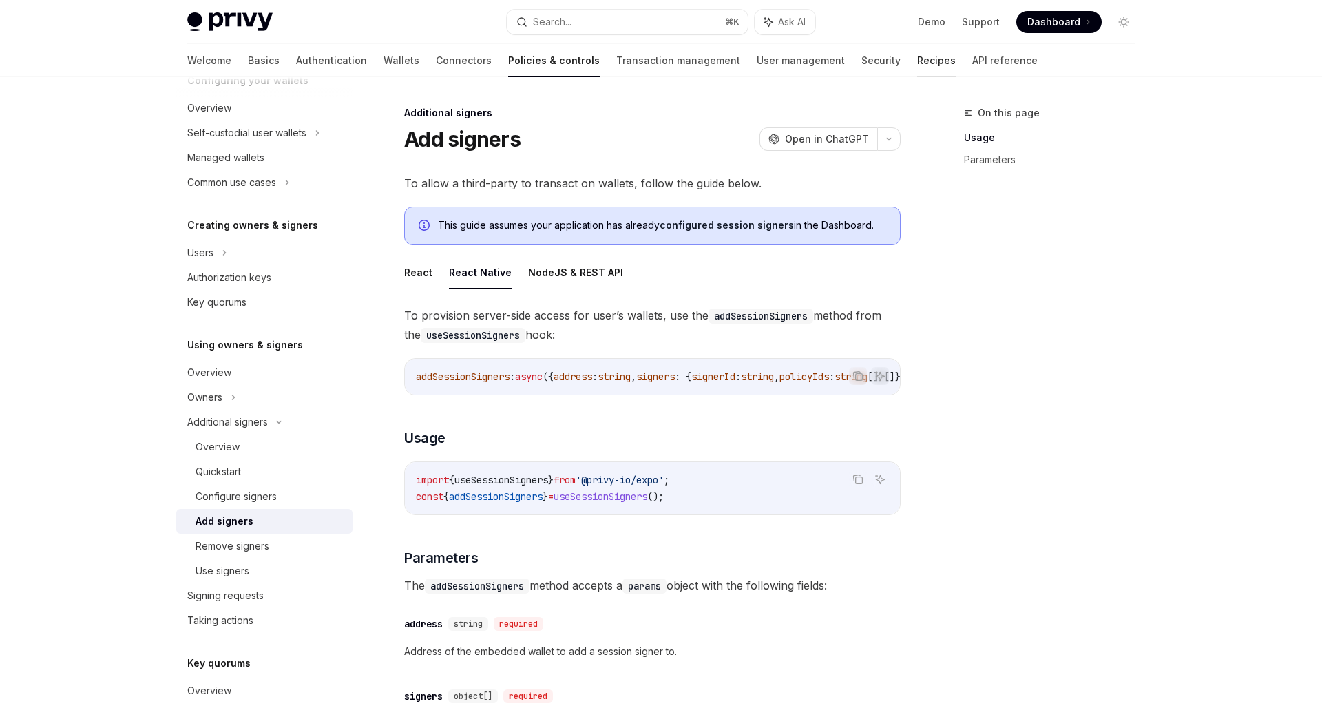
click at [917, 67] on link "Recipes" at bounding box center [936, 60] width 39 height 33
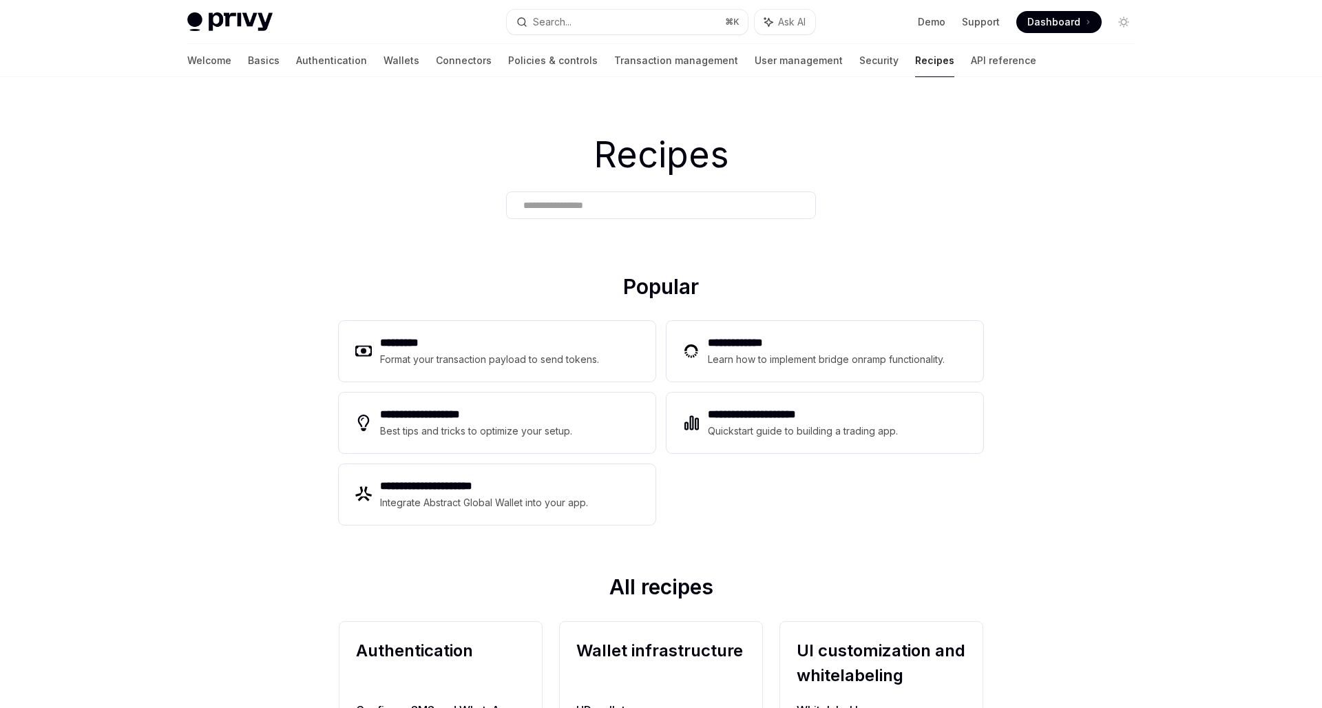
click at [915, 57] on link "Recipes" at bounding box center [934, 60] width 39 height 33
click at [562, 315] on div "**********" at bounding box center [661, 422] width 645 height 215
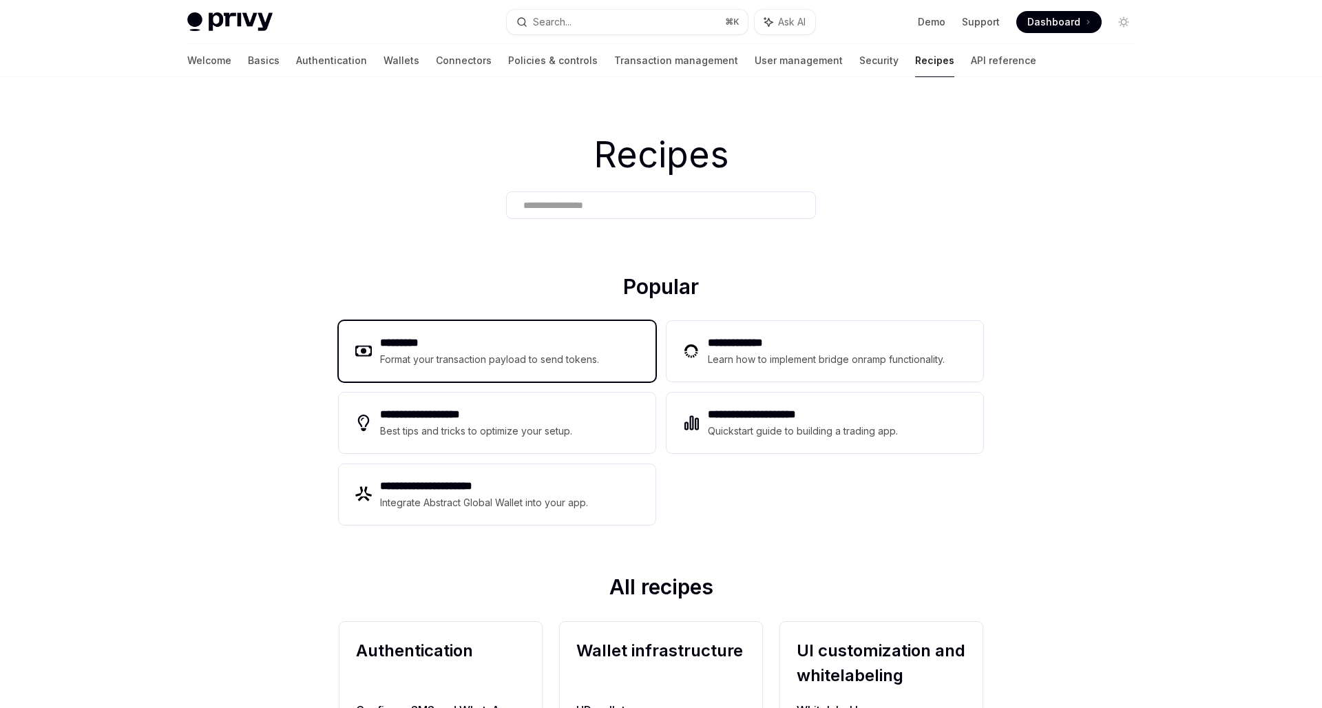
click at [561, 333] on div "********* Format your transaction payload to send tokens." at bounding box center [497, 351] width 317 height 61
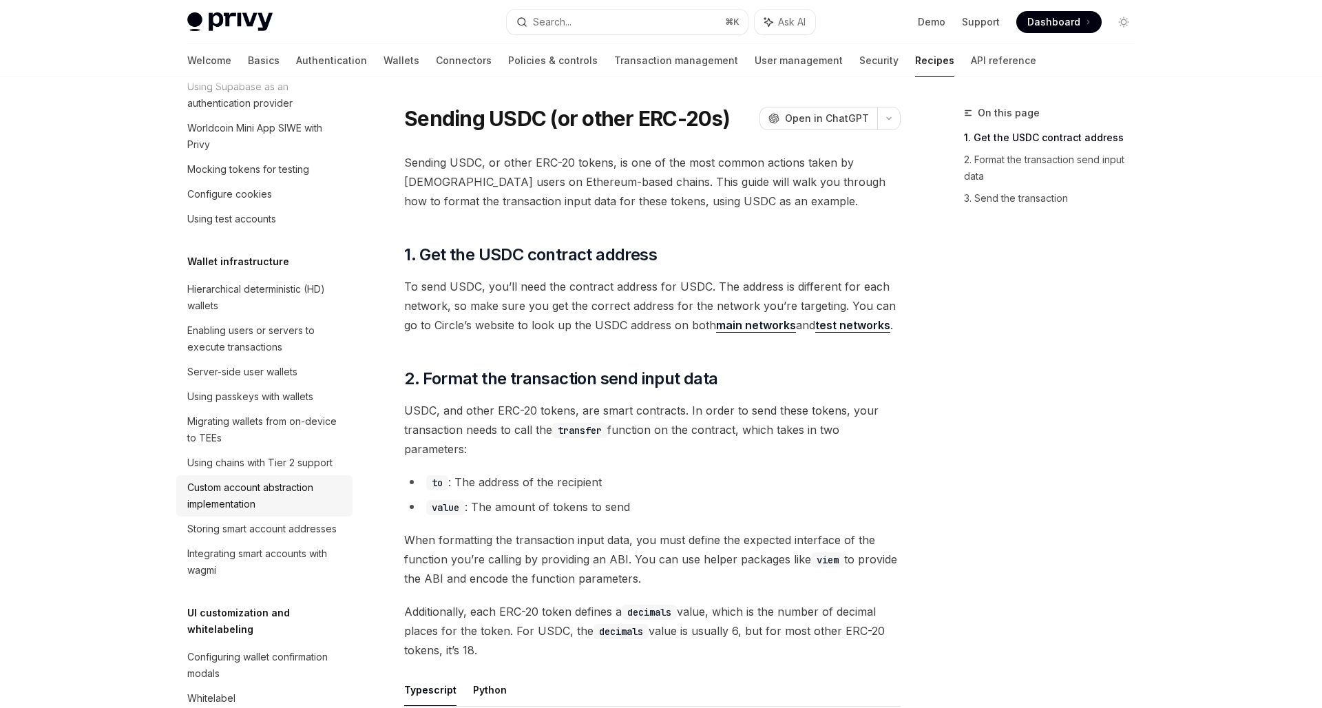
scroll to position [155, 0]
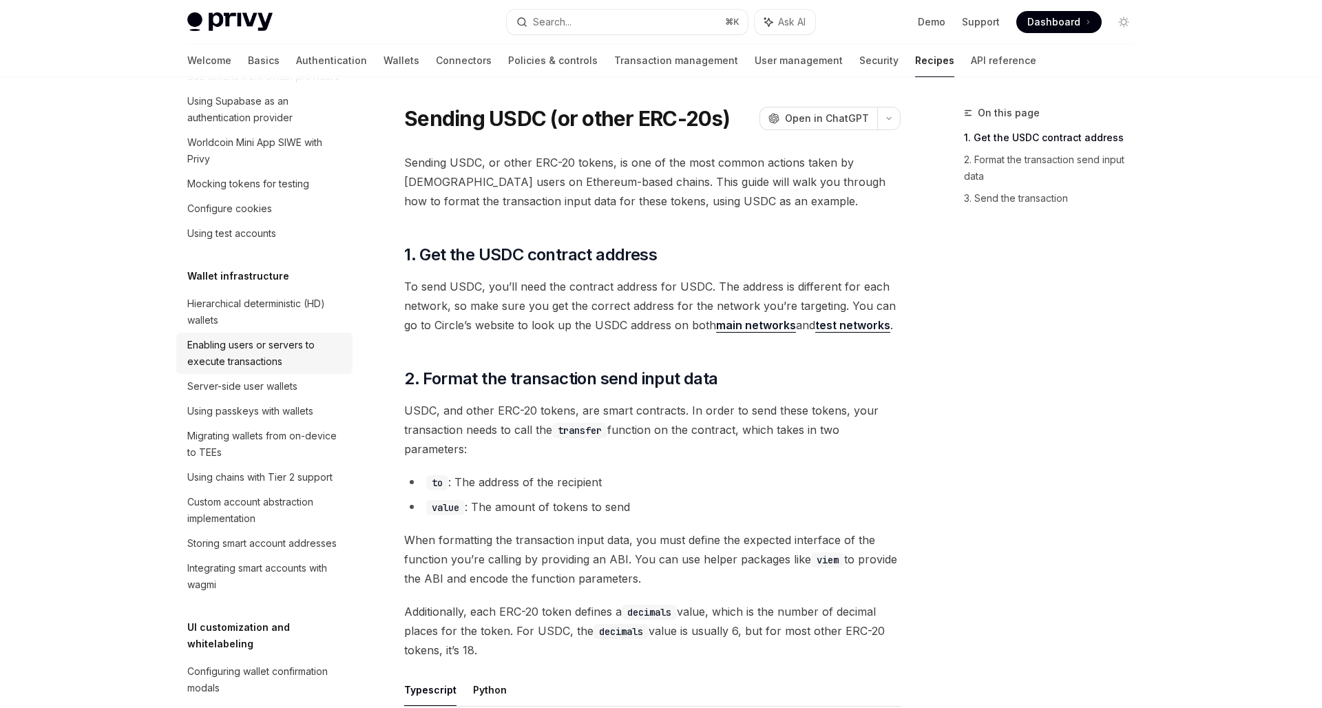
click at [262, 360] on div "Enabling users or servers to execute transactions" at bounding box center [265, 353] width 157 height 33
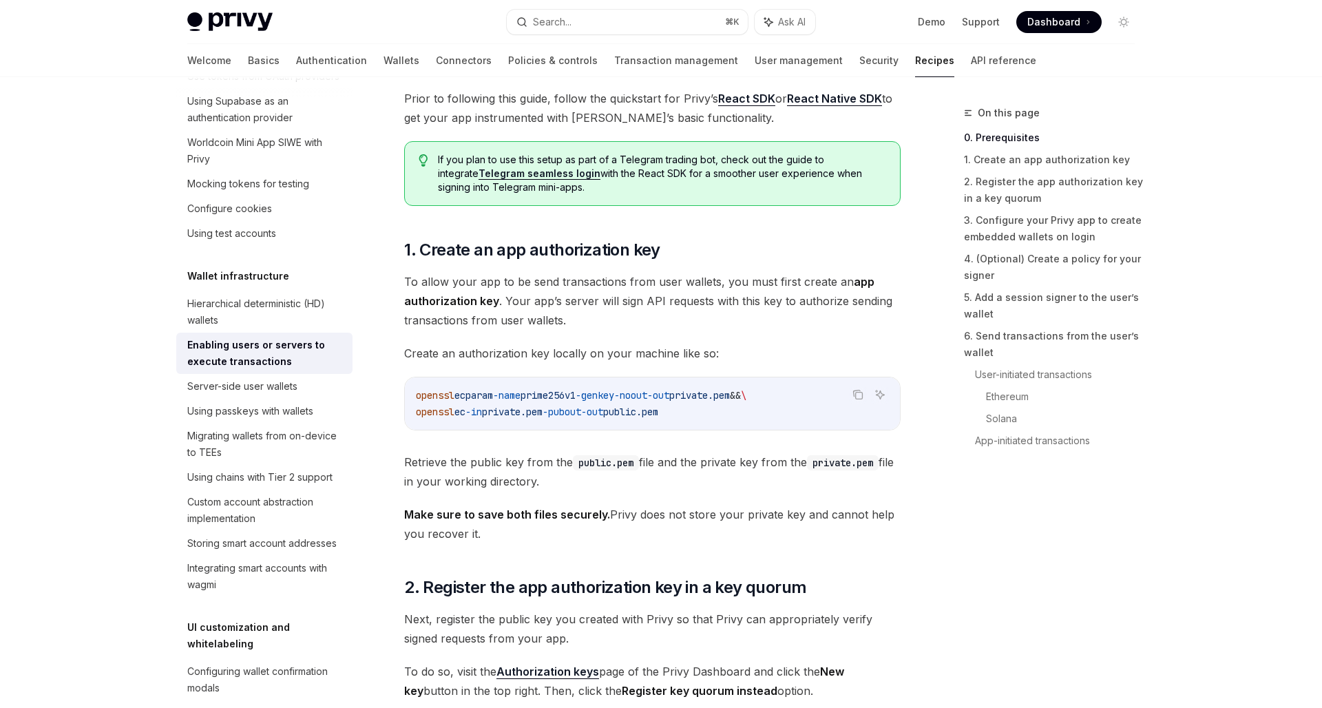
scroll to position [515, 0]
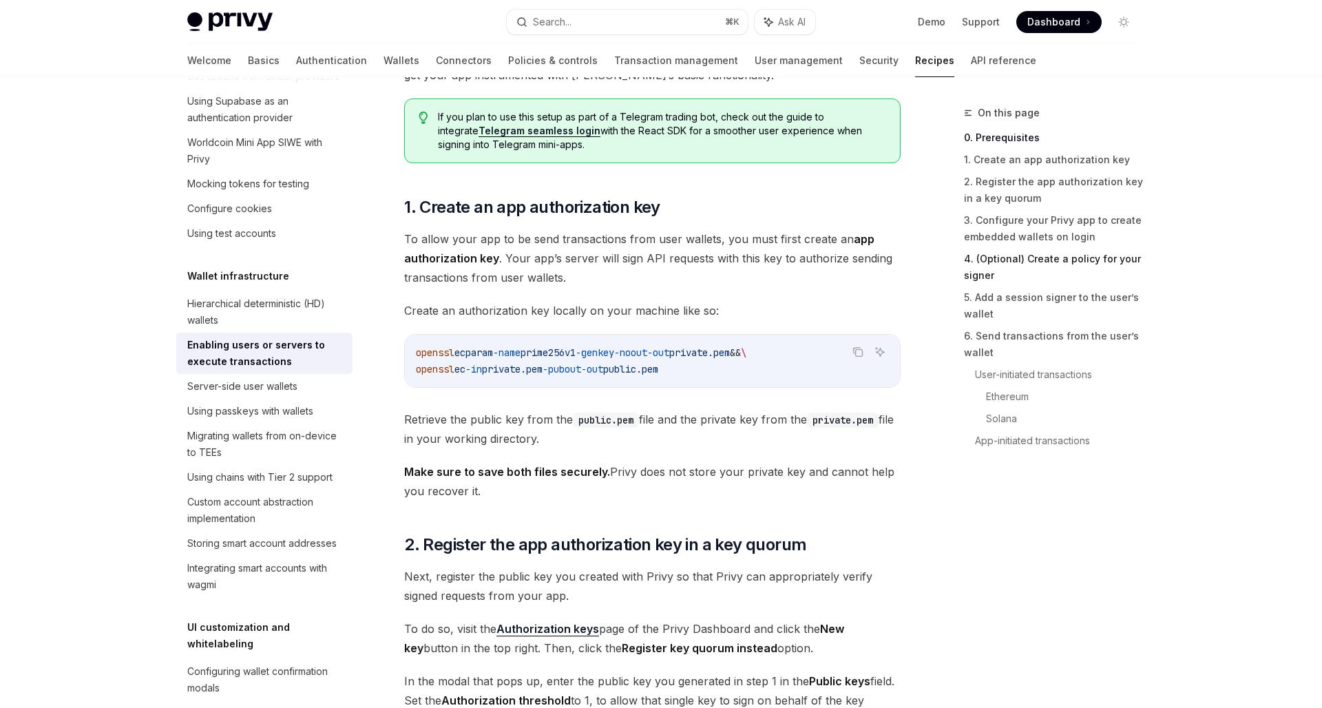
click at [986, 264] on link "4. (Optional) Create a policy for your signer" at bounding box center [1055, 267] width 182 height 39
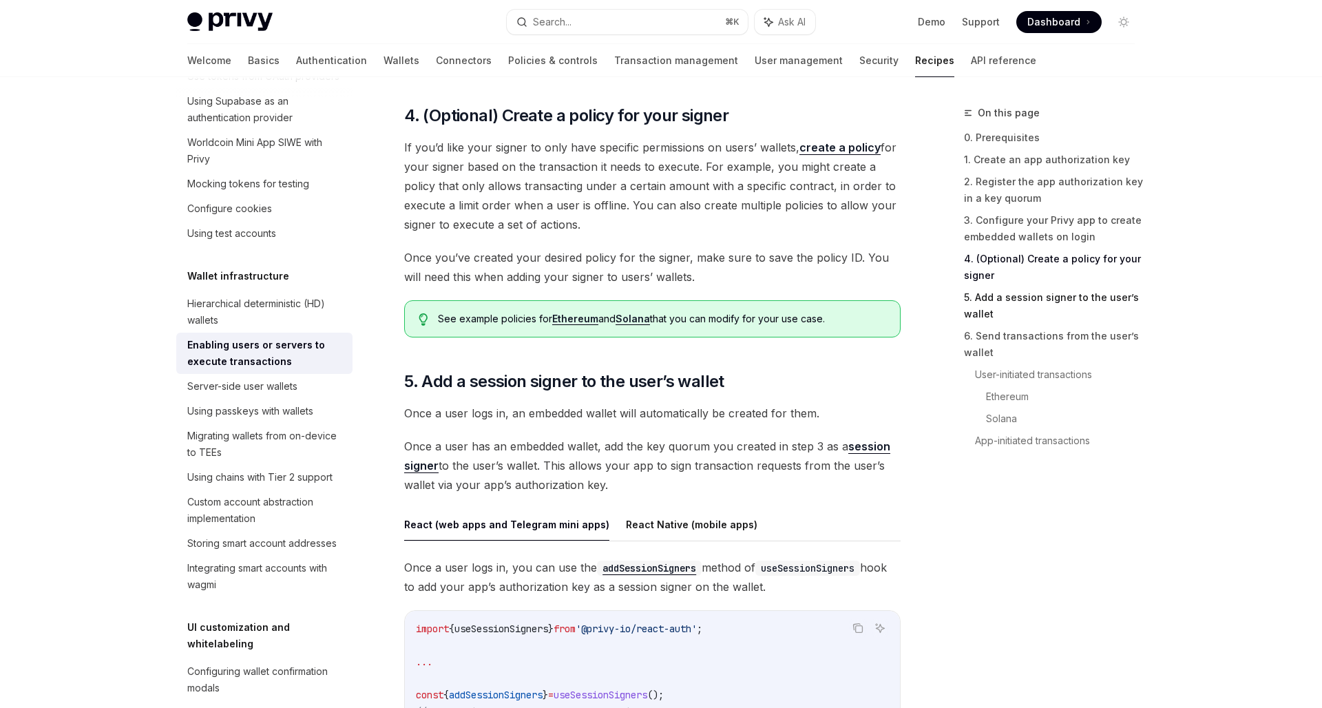
click at [977, 305] on link "5. Add a session signer to the user’s wallet" at bounding box center [1055, 306] width 182 height 39
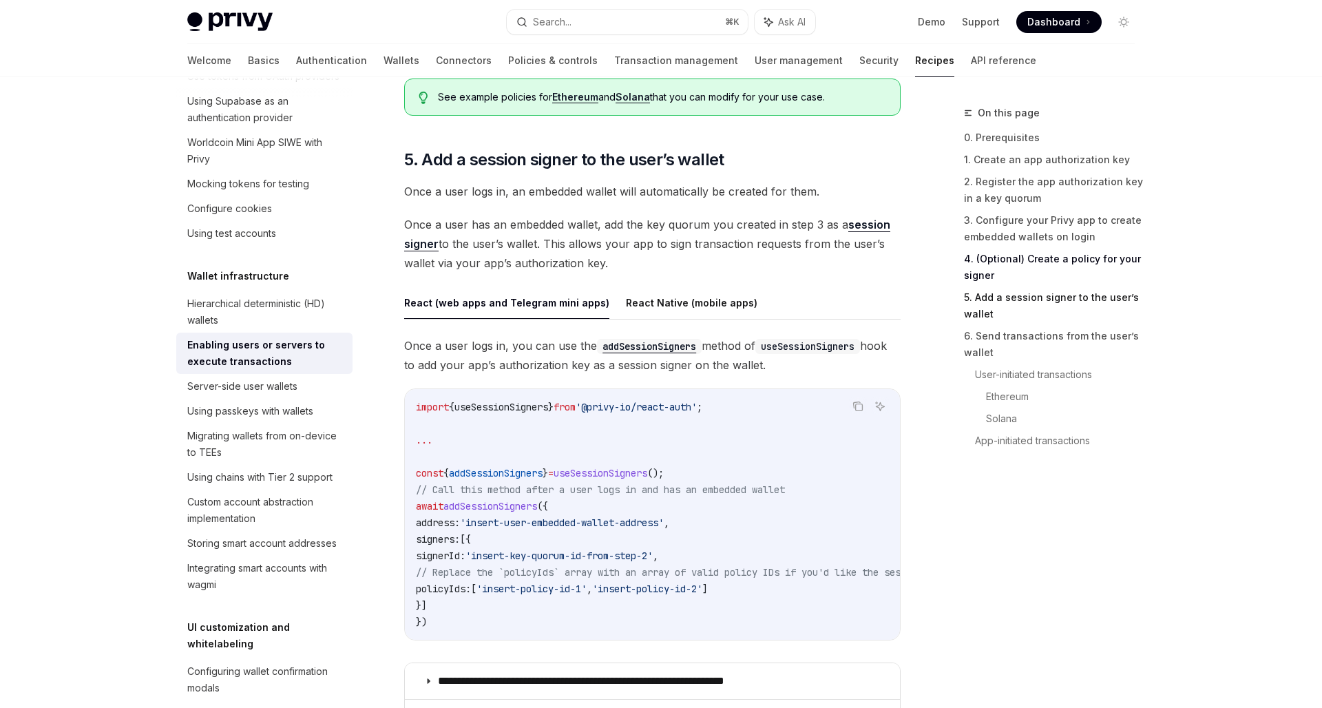
scroll to position [2088, 0]
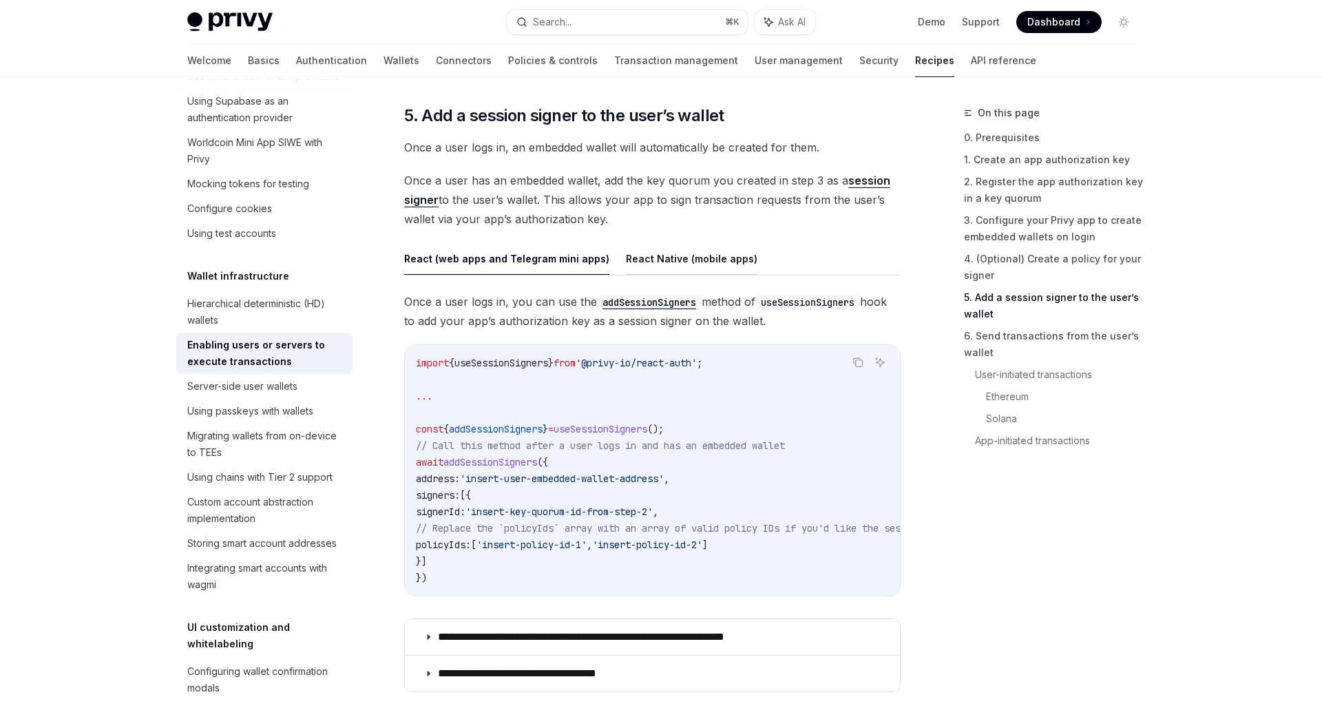
click at [654, 249] on button "React Native (mobile apps)" at bounding box center [692, 258] width 132 height 32
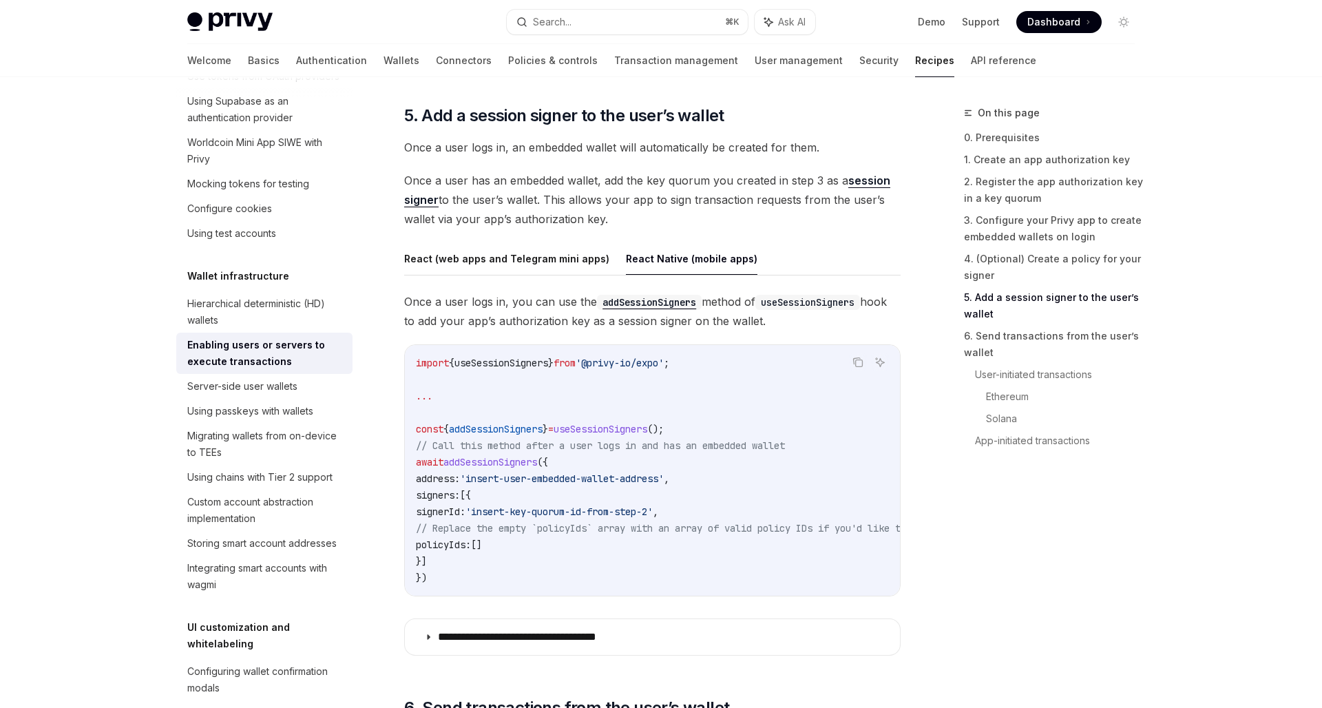
click at [1013, 523] on div "On this page 0. Prerequisites 1. Create an app authorization key 2. Register th…" at bounding box center [1041, 406] width 209 height 603
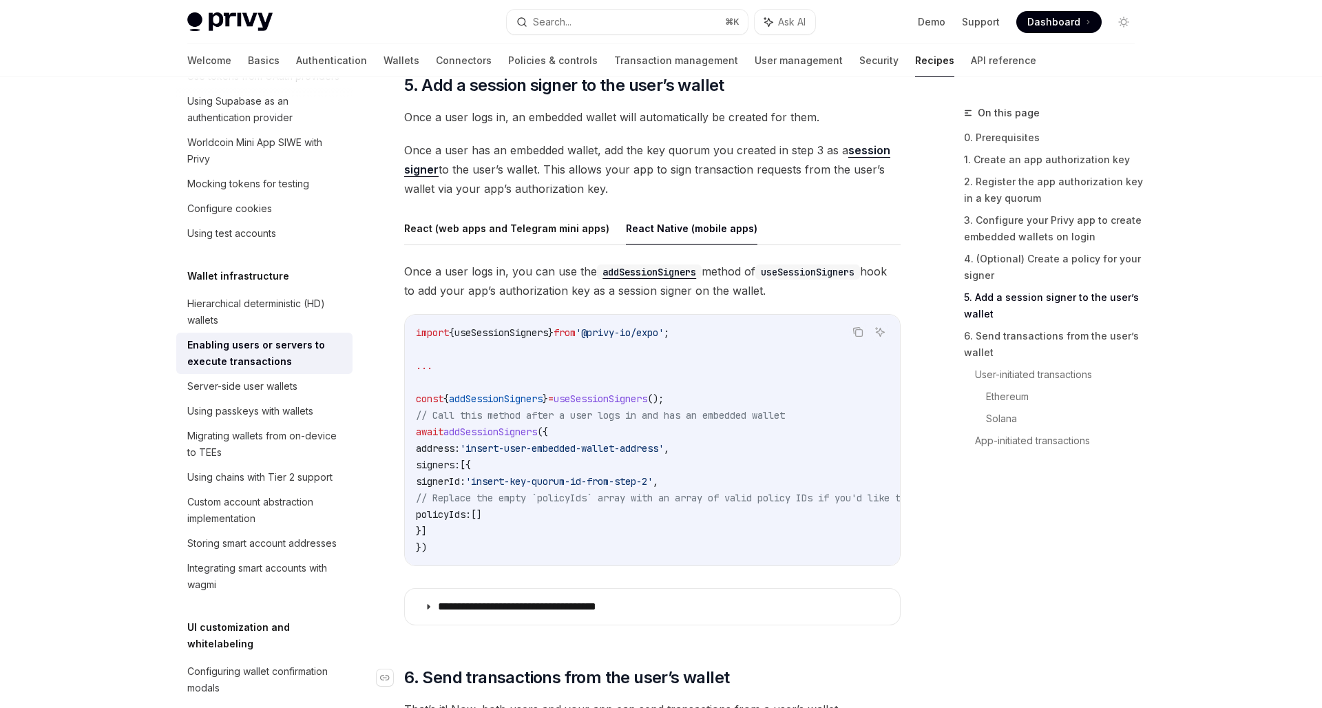
scroll to position [2037, 0]
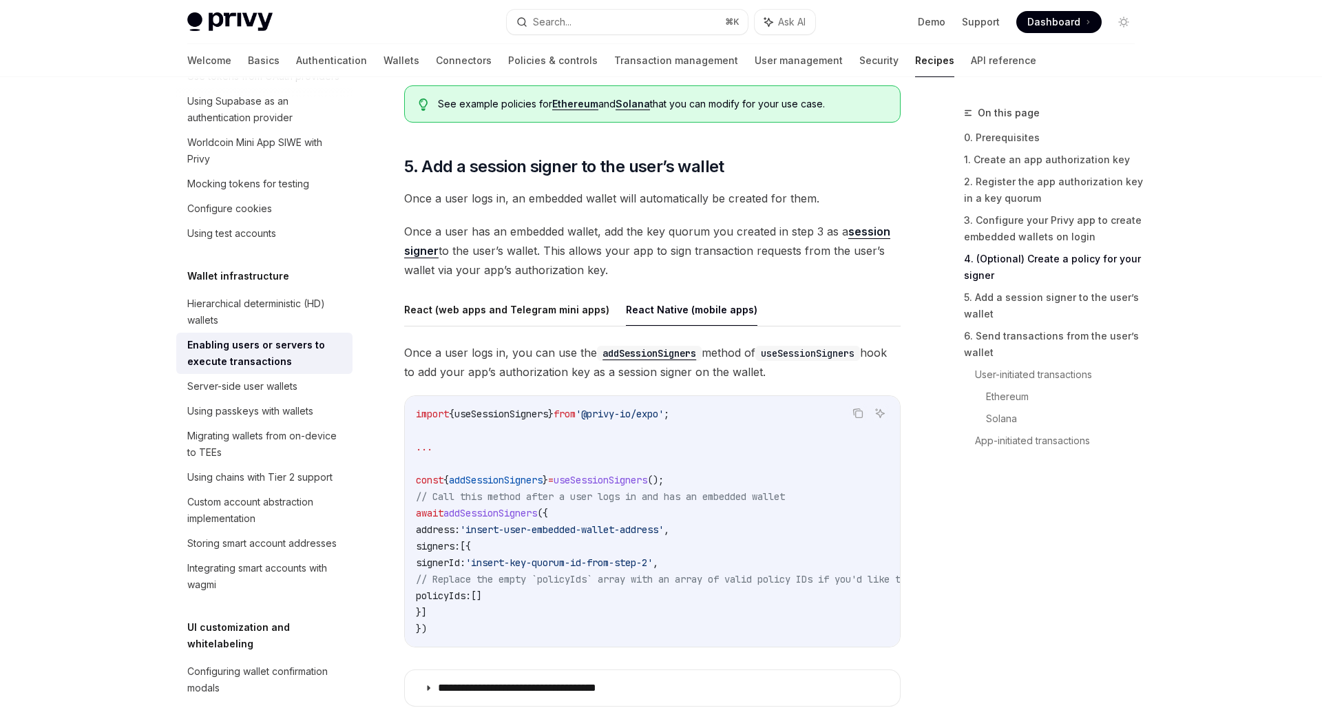
click at [968, 585] on div "On this page 0. Prerequisites 1. Create an app authorization key 2. Register th…" at bounding box center [1041, 406] width 209 height 603
click at [986, 443] on link "App-initiated transactions" at bounding box center [1060, 441] width 171 height 22
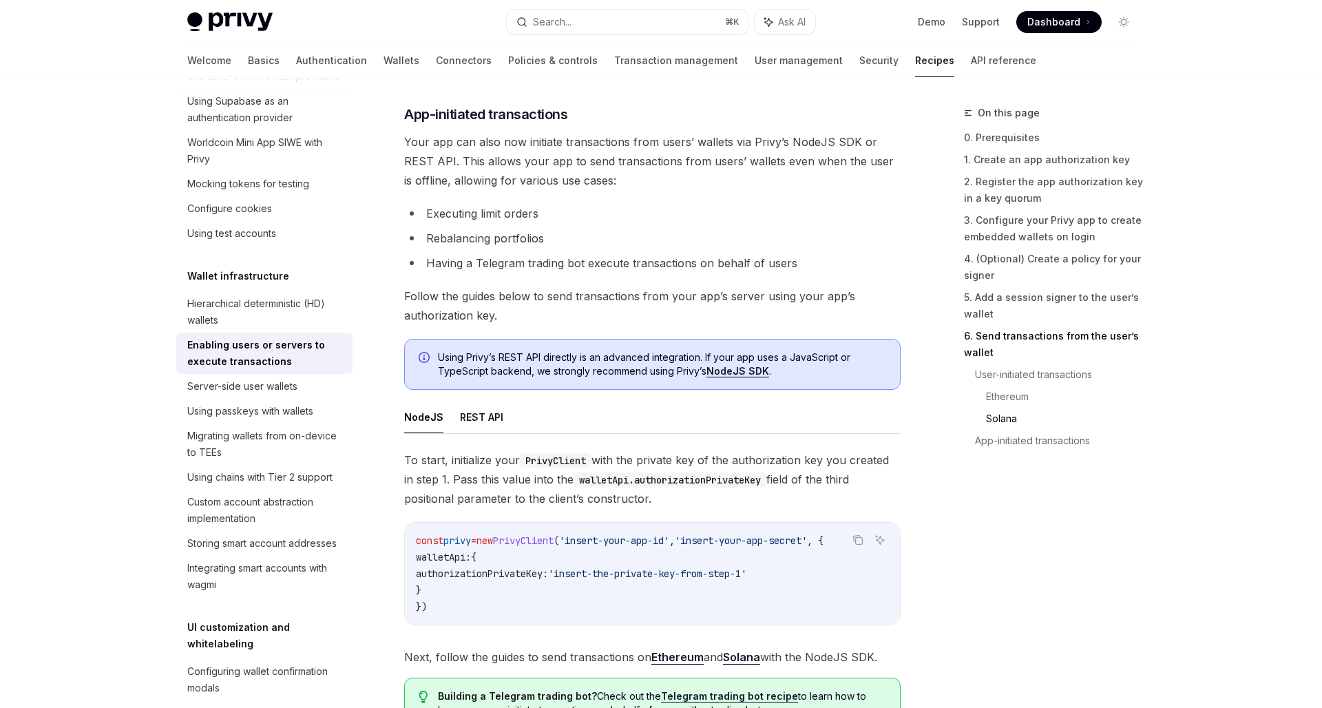
click at [952, 510] on div "On this page 0. Prerequisites 1. Create an app authorization key 2. Register th…" at bounding box center [1041, 406] width 209 height 603
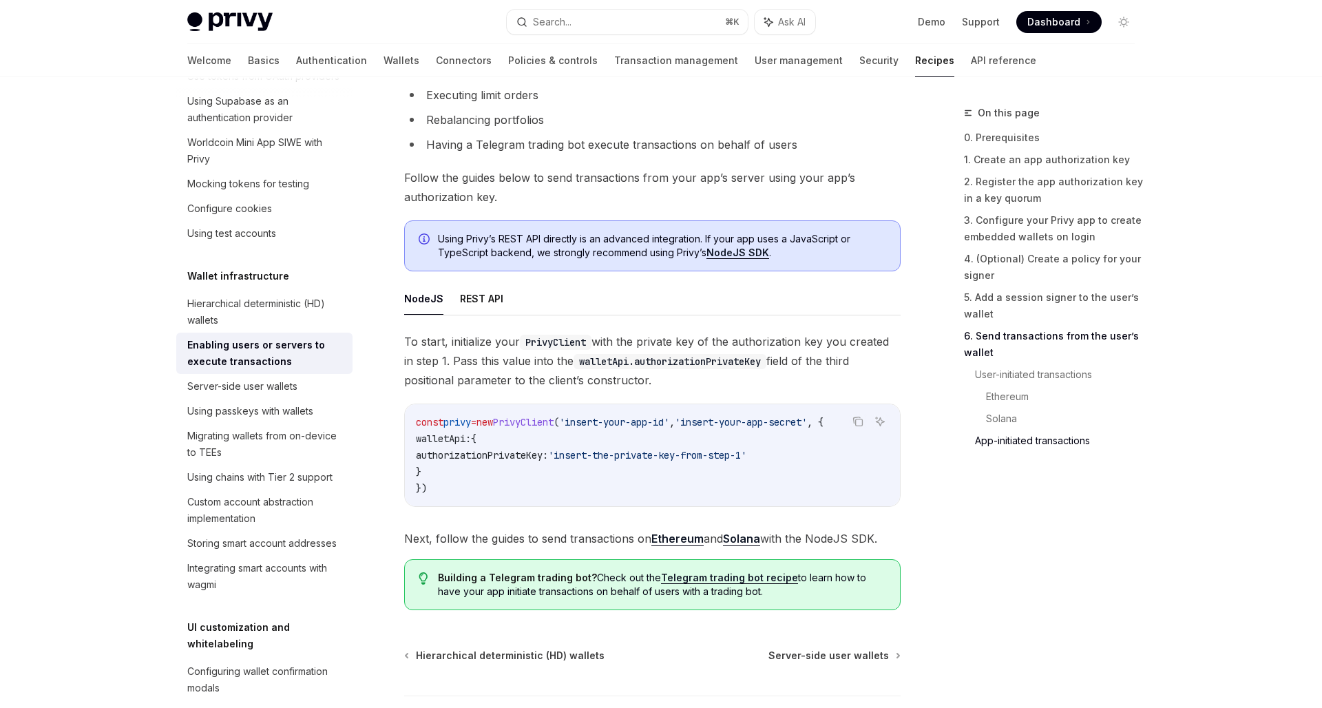
scroll to position [3403, 0]
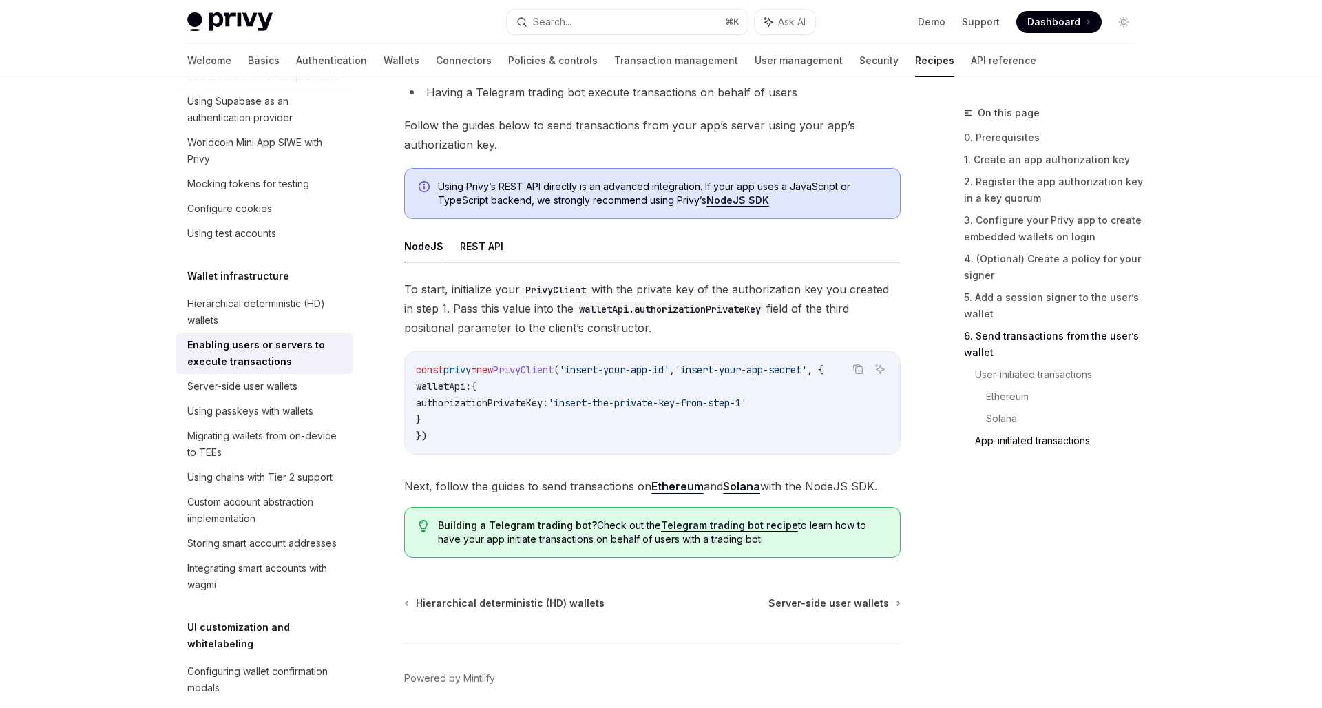
click at [1016, 549] on div "On this page 0. Prerequisites 1. Create an app authorization key 2. Register th…" at bounding box center [1041, 406] width 209 height 603
click at [465, 242] on button "REST API" at bounding box center [481, 246] width 43 height 32
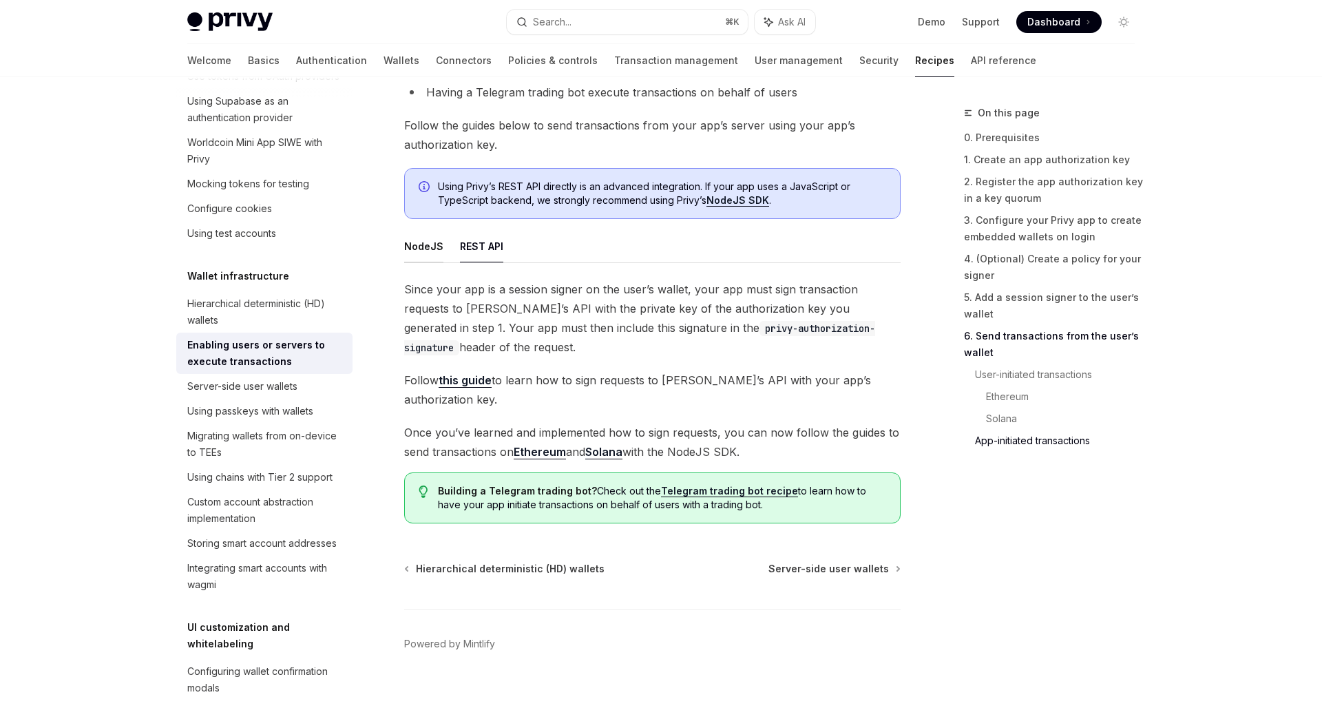
click at [435, 244] on button "NodeJS" at bounding box center [423, 246] width 39 height 32
type textarea "*"
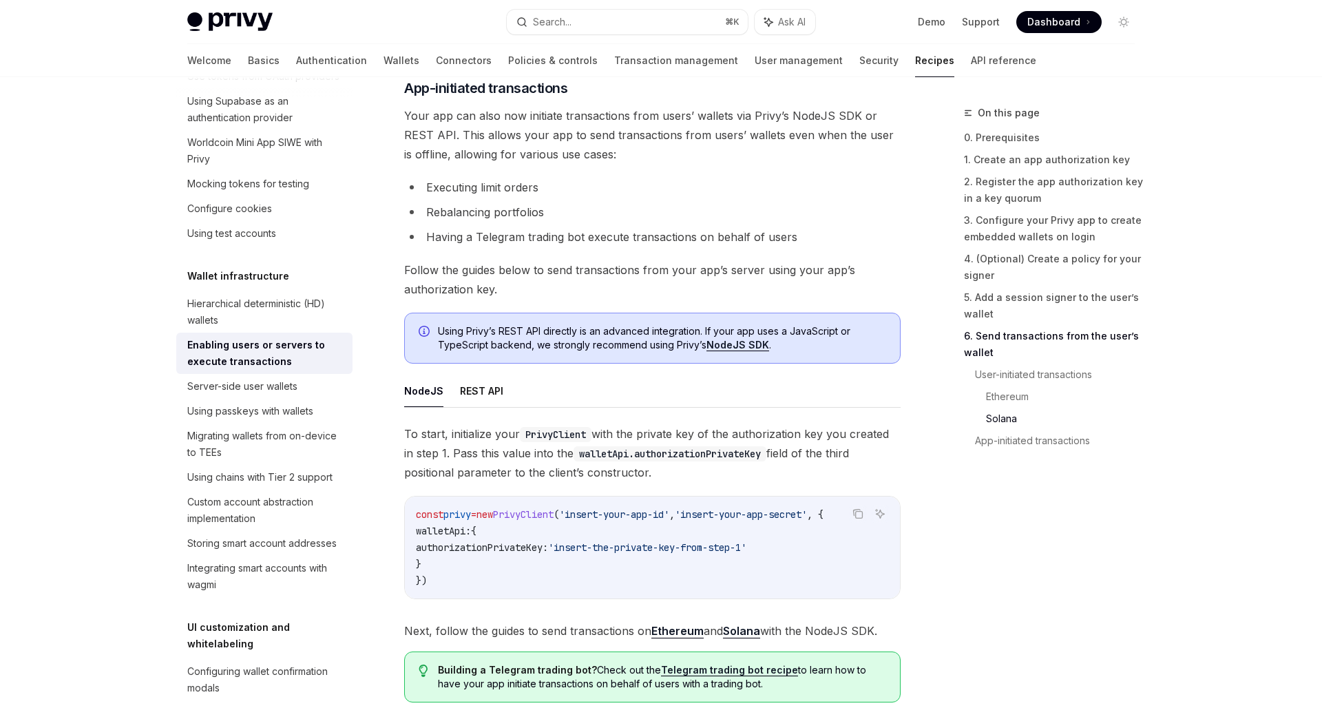
scroll to position [3257, 0]
click at [739, 453] on code "walletApi.authorizationPrivateKey" at bounding box center [670, 454] width 193 height 15
click at [1100, 160] on link "1. Create an app authorization key" at bounding box center [1055, 160] width 182 height 22
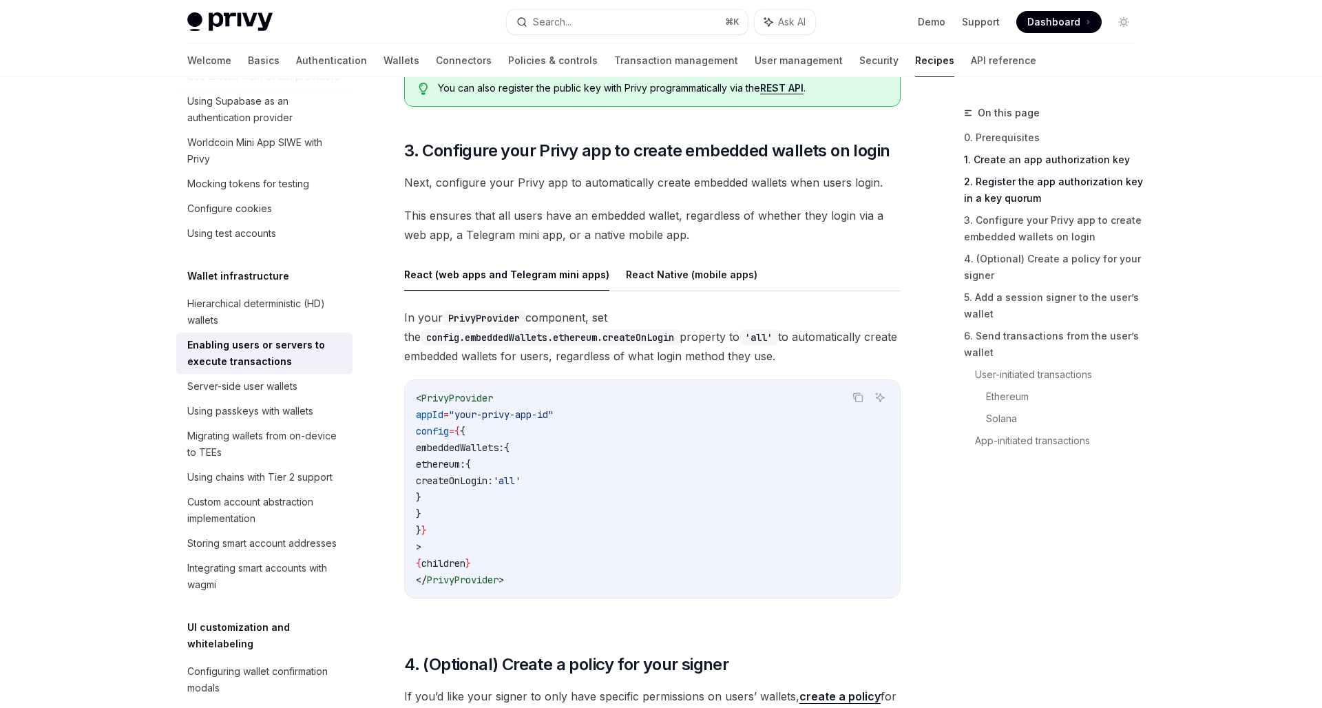
scroll to position [606, 0]
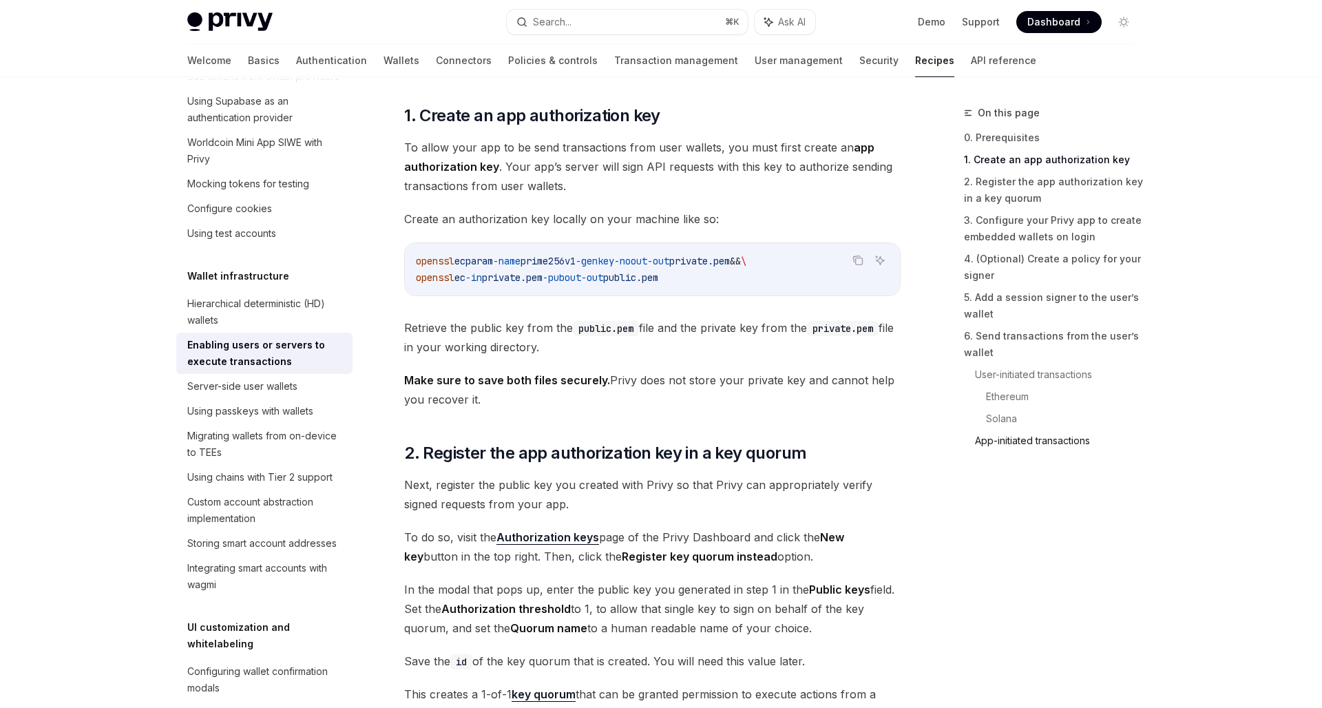
click at [995, 439] on link "App-initiated transactions" at bounding box center [1060, 441] width 171 height 22
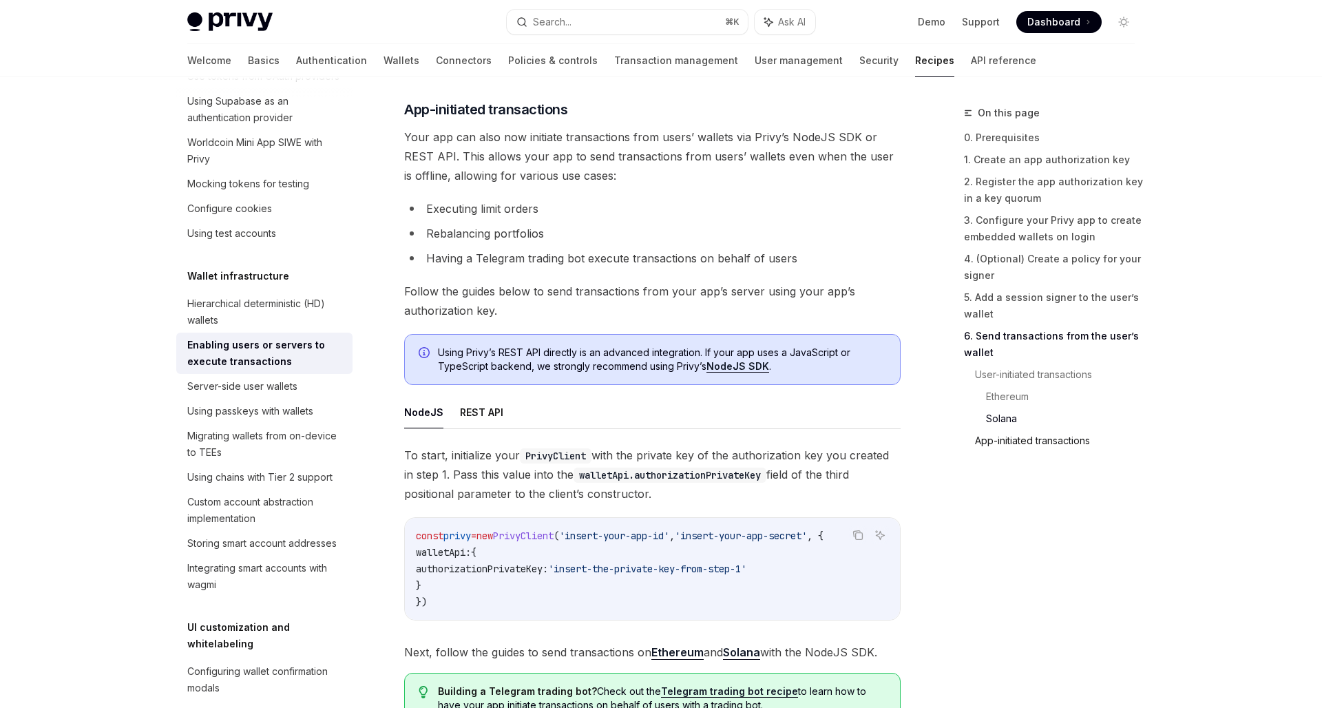
scroll to position [3237, 0]
click at [692, 659] on link "Ethereum" at bounding box center [678, 652] width 52 height 14
click at [583, 503] on span "To start, initialize your PrivyClient with the private key of the authorization…" at bounding box center [652, 474] width 497 height 58
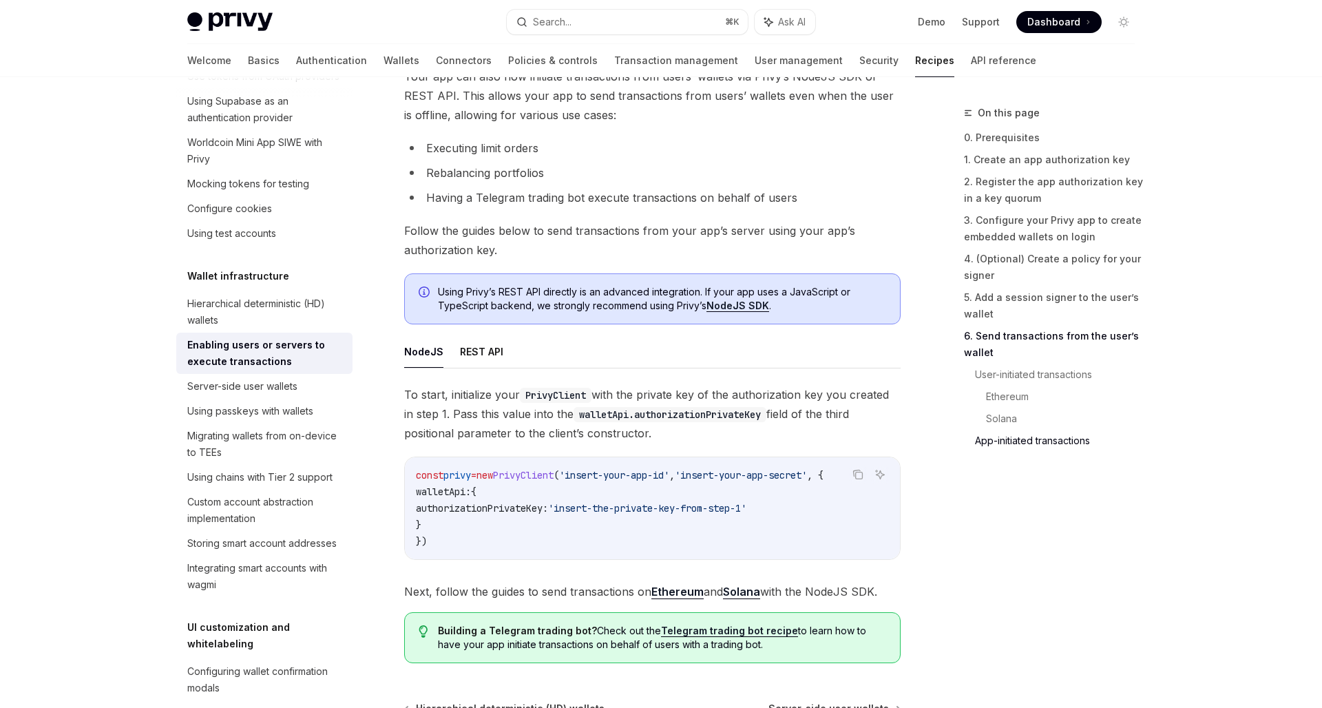
scroll to position [3303, 0]
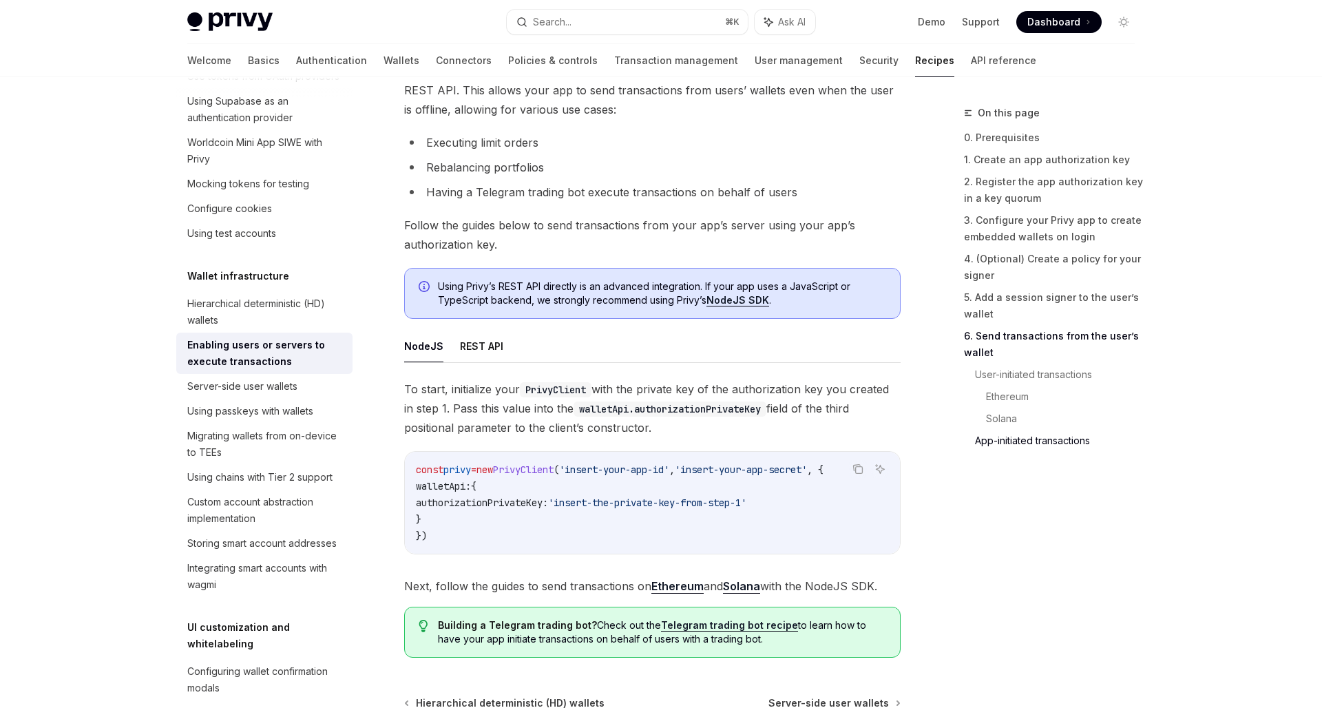
click at [508, 576] on div "To start, initialize your PrivyClient with the private key of the authorization…" at bounding box center [652, 488] width 497 height 216
click at [855, 478] on button "Copy the contents from the code block" at bounding box center [858, 469] width 18 height 18
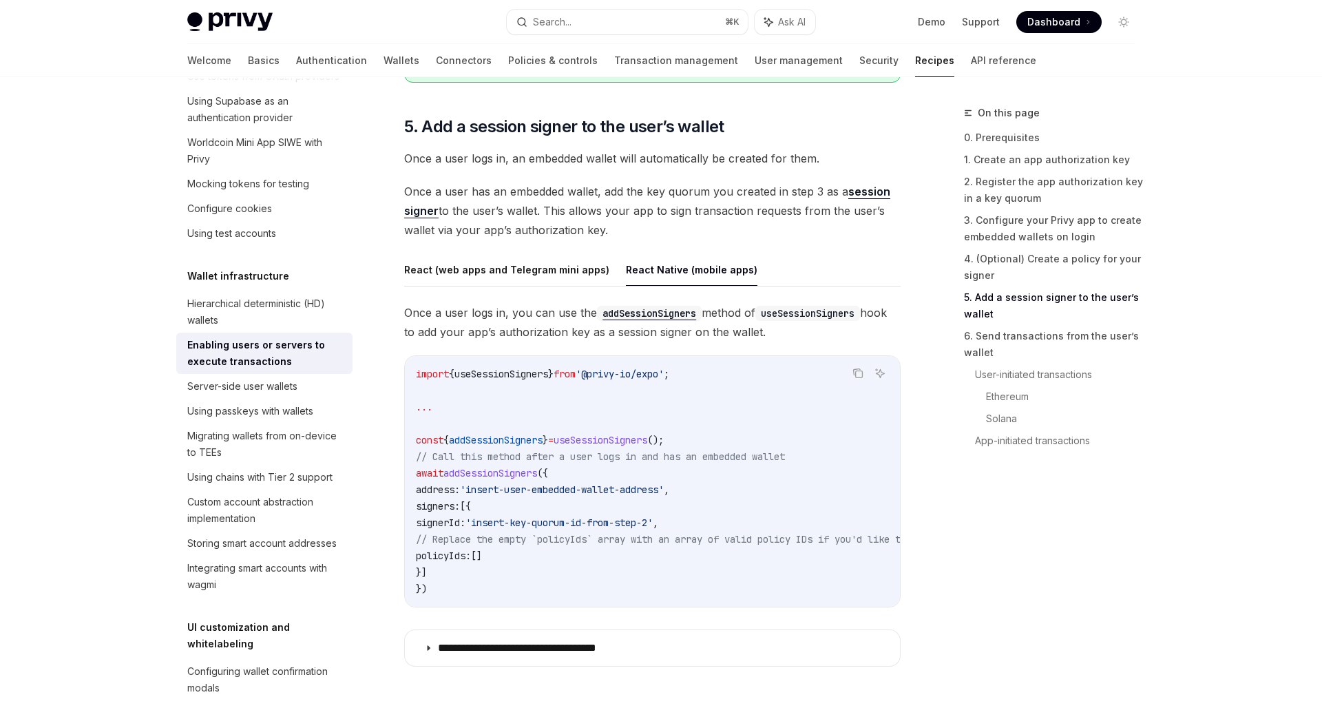
scroll to position [2073, 0]
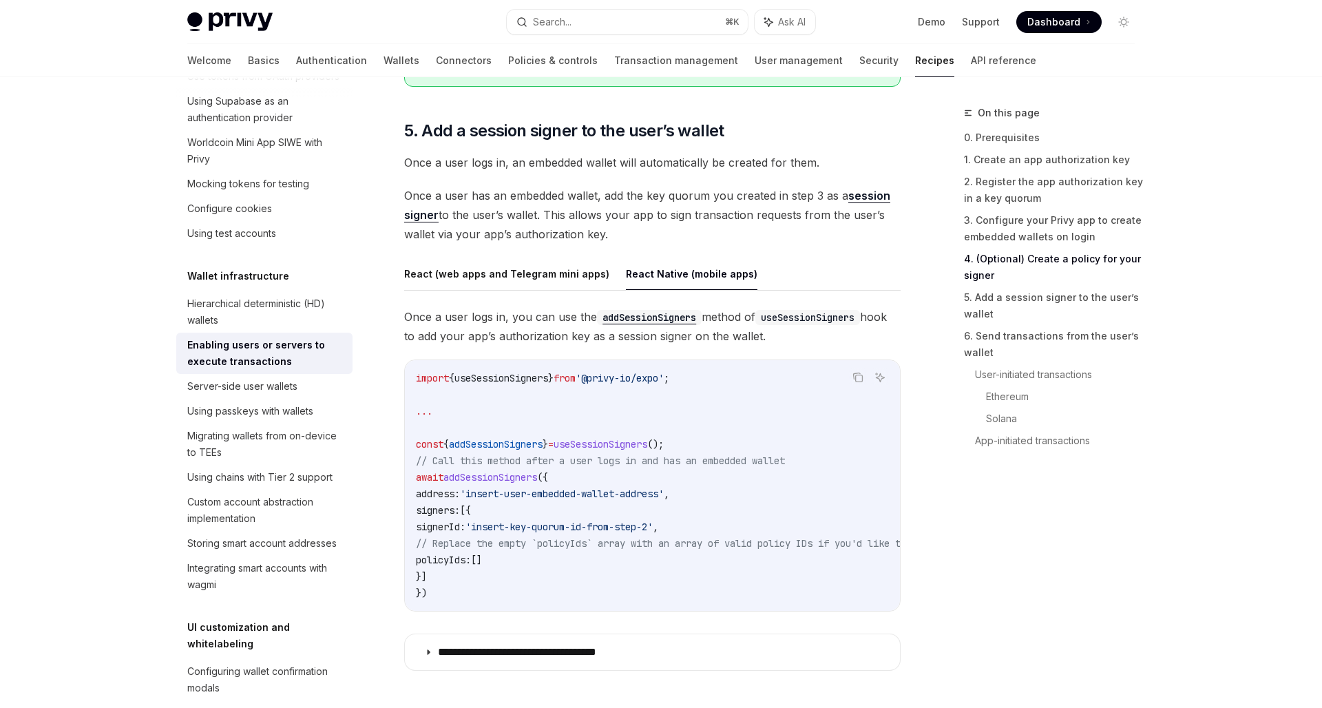
click at [785, 270] on ul "React (web apps and Telegram mini apps) React Native (mobile apps)" at bounding box center [652, 274] width 497 height 33
click at [928, 530] on div "On this page 0. Prerequisites 1. Create an app authorization key 2. Register th…" at bounding box center [661, 48] width 970 height 4088
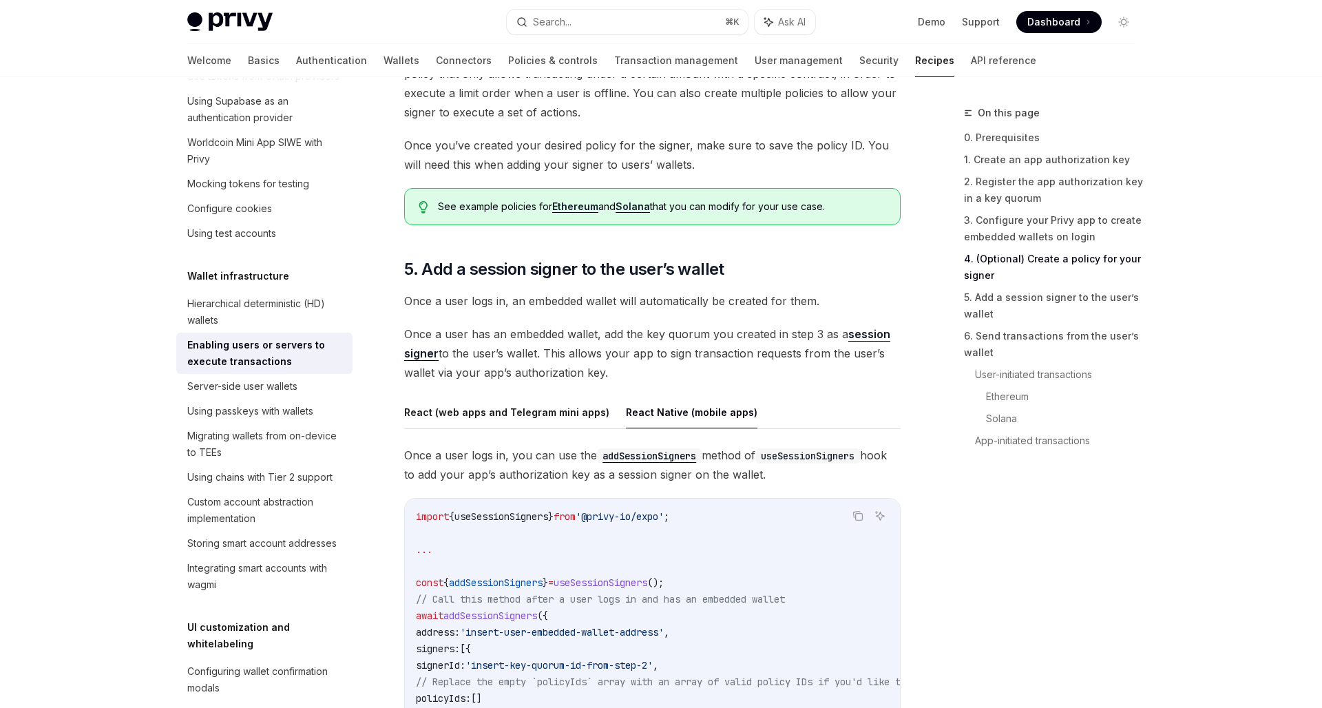
scroll to position [1938, 0]
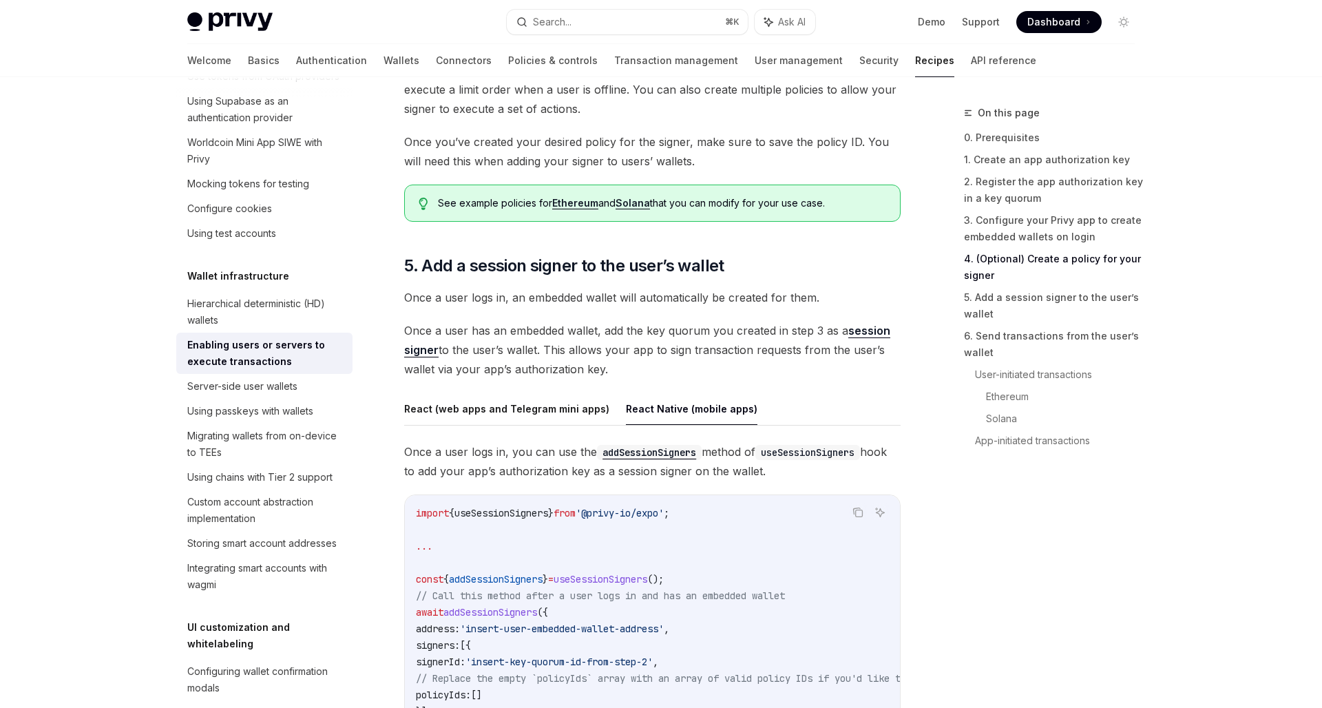
click at [933, 590] on div "On this page 0. Prerequisites 1. Create an app authorization key 2. Register th…" at bounding box center [661, 183] width 970 height 4088
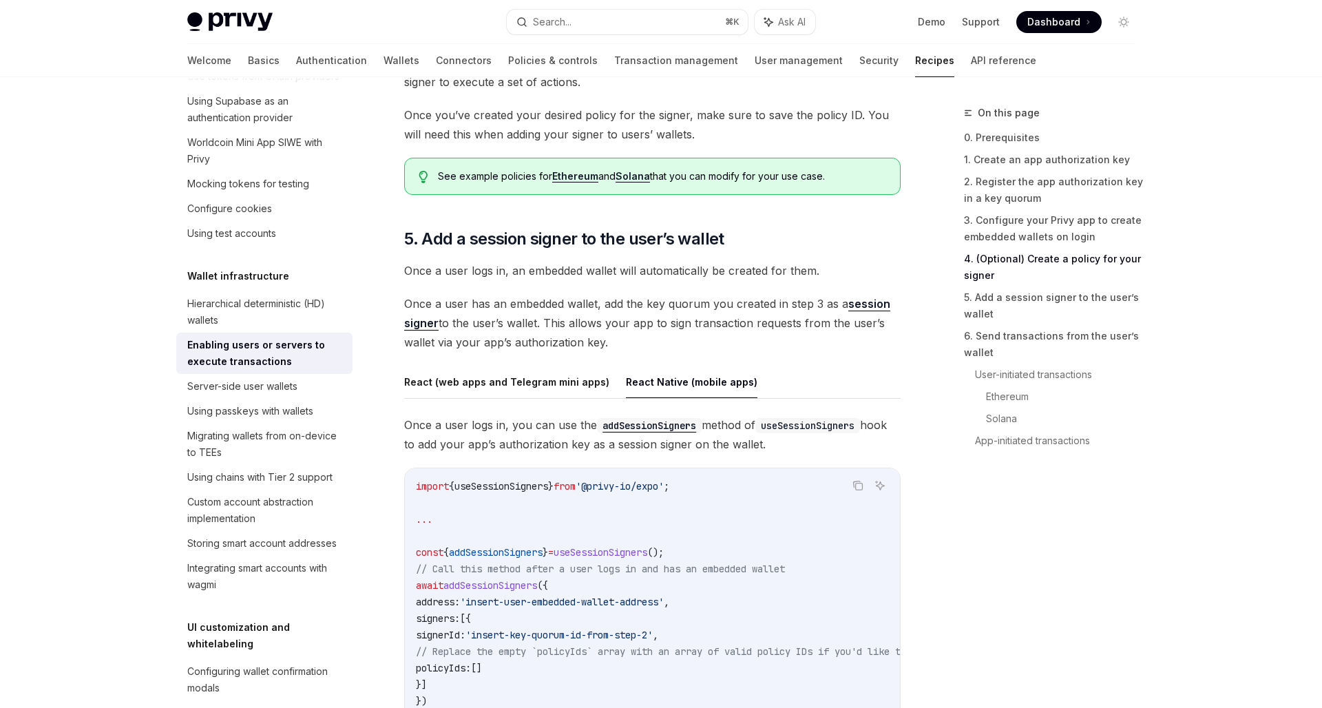
scroll to position [1965, 0]
click at [932, 590] on div "On this page 0. Prerequisites 1. Create an app authorization key 2. Register th…" at bounding box center [661, 156] width 970 height 4088
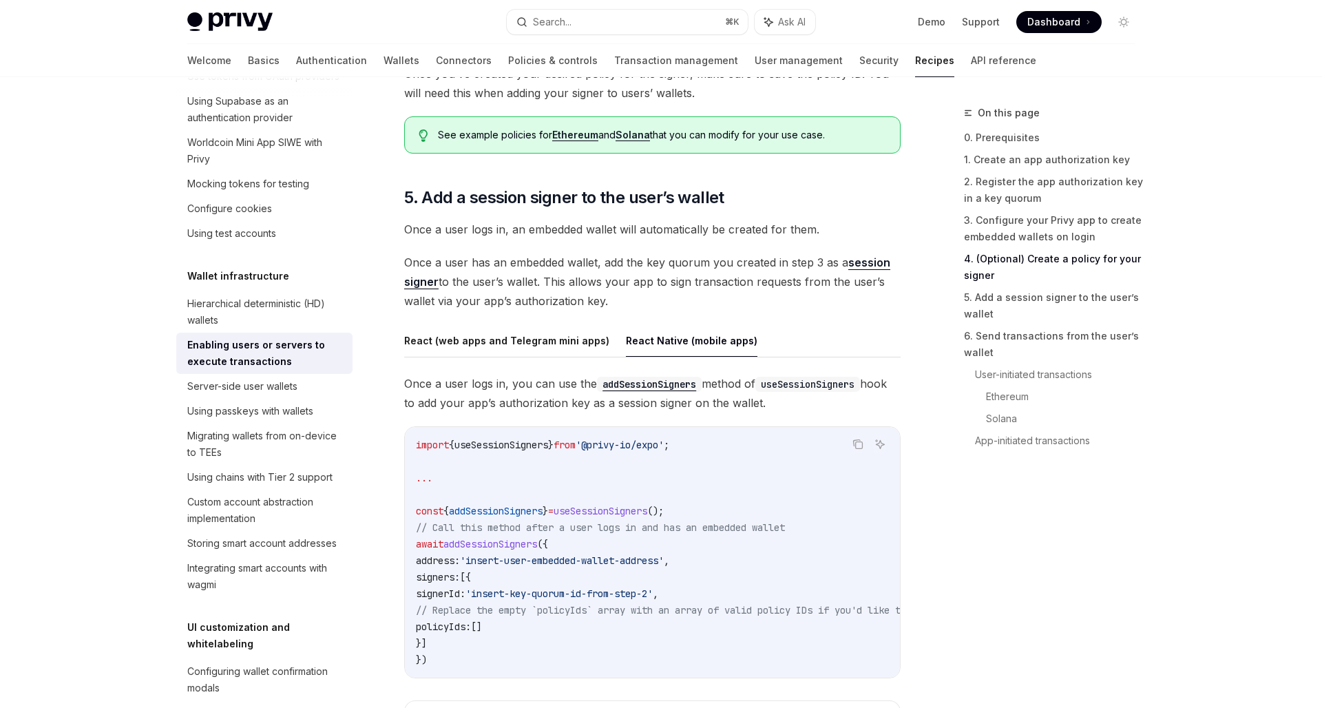
scroll to position [2008, 0]
click at [932, 590] on div "On this page 0. Prerequisites 1. Create an app authorization key 2. Register th…" at bounding box center [661, 113] width 970 height 4088
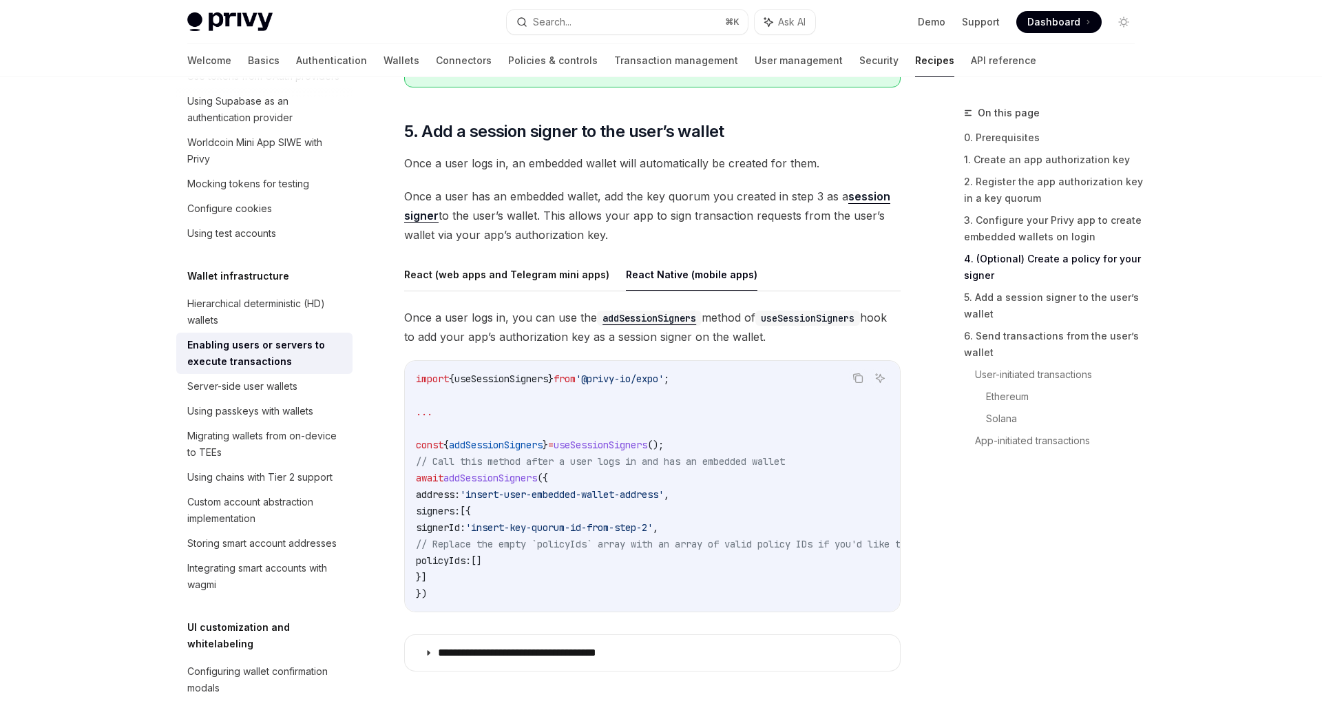
scroll to position [2076, 0]
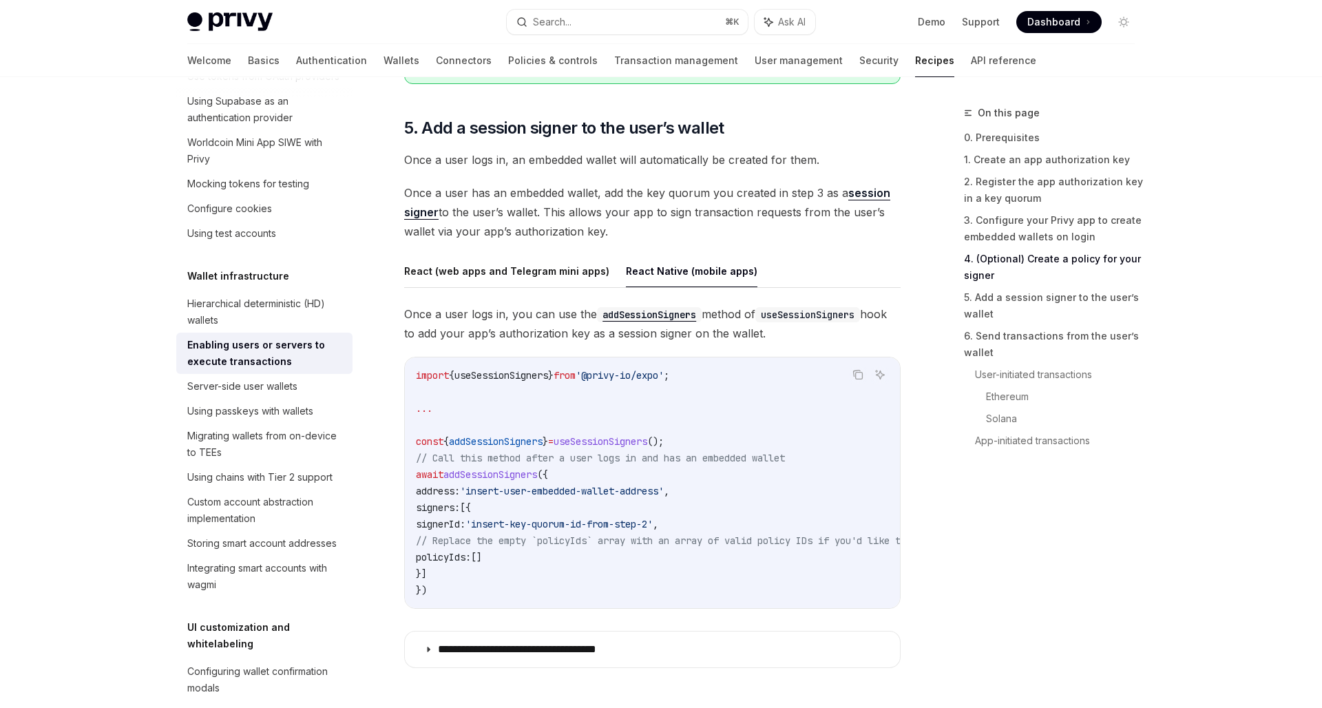
click at [932, 590] on div "On this page 0. Prerequisites 1. Create an app authorization key 2. Register th…" at bounding box center [661, 45] width 970 height 4088
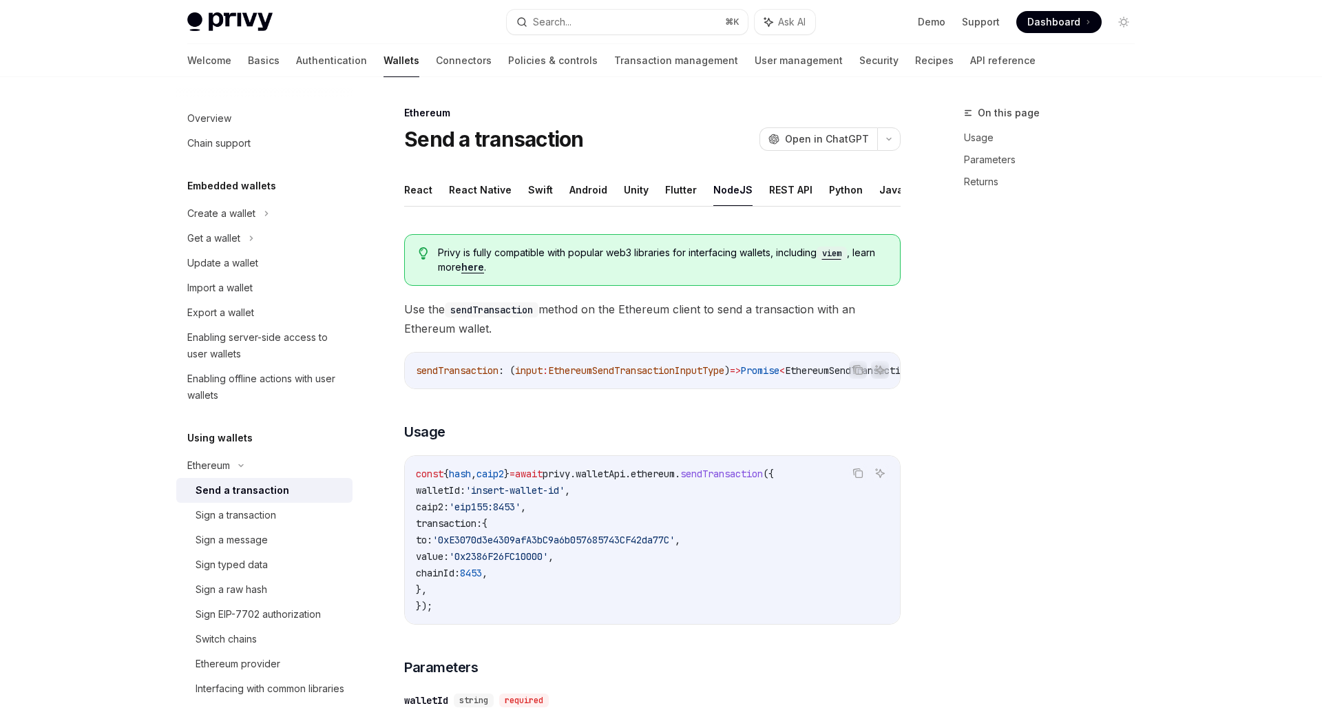
scroll to position [83, 0]
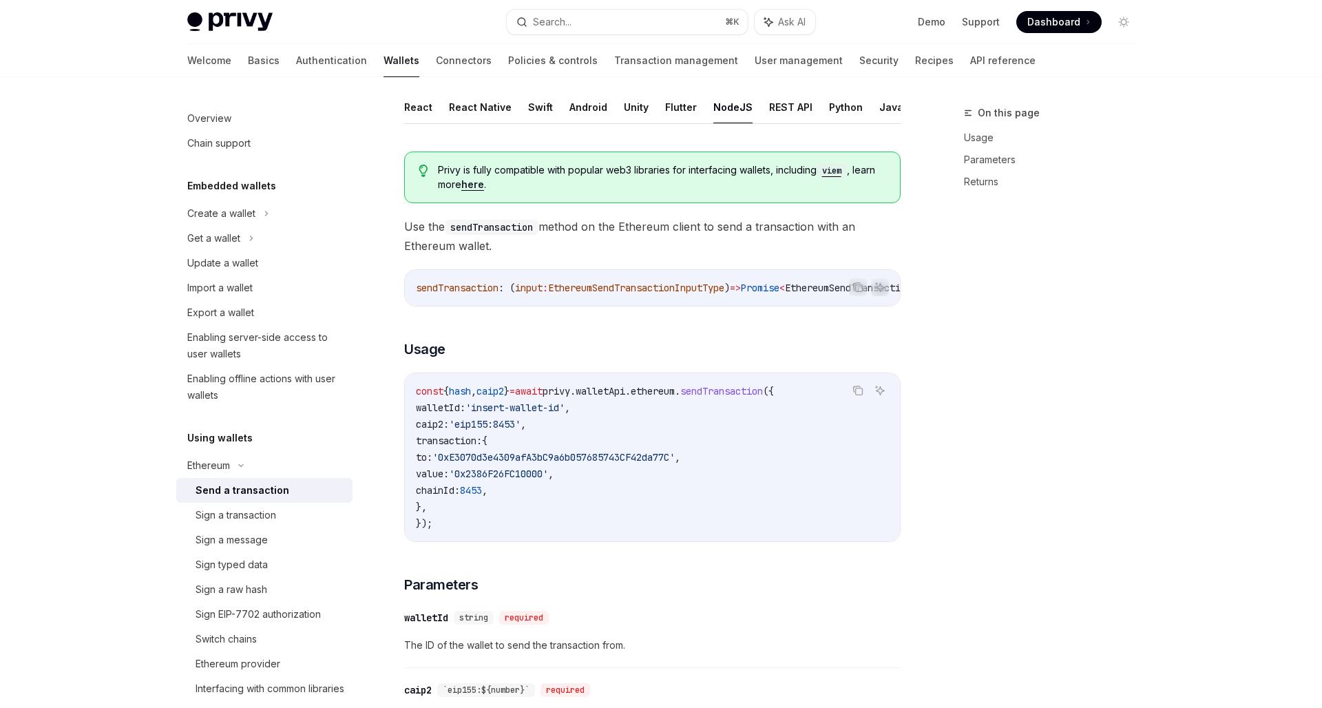
click at [1009, 367] on div "On this page Usage Parameters Returns" at bounding box center [1041, 406] width 209 height 603
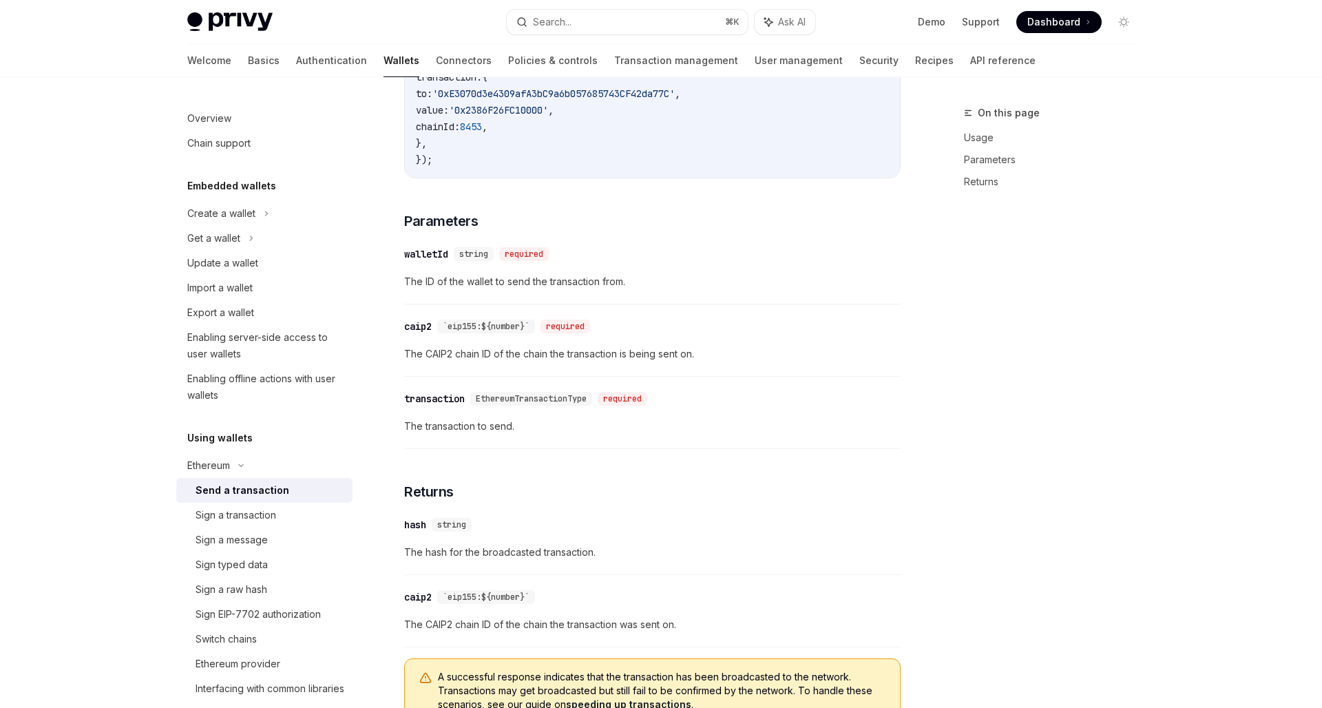
scroll to position [426, 0]
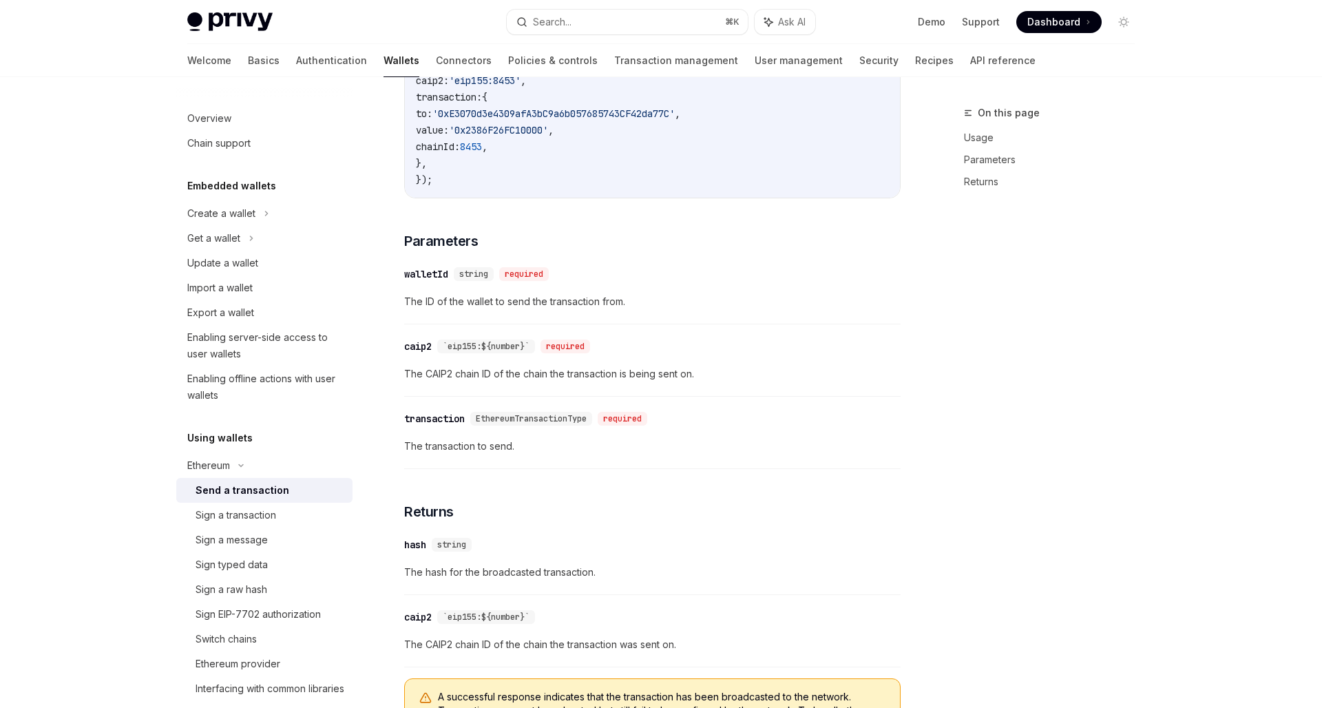
click at [519, 424] on span "EthereumTransactionType" at bounding box center [531, 418] width 111 height 11
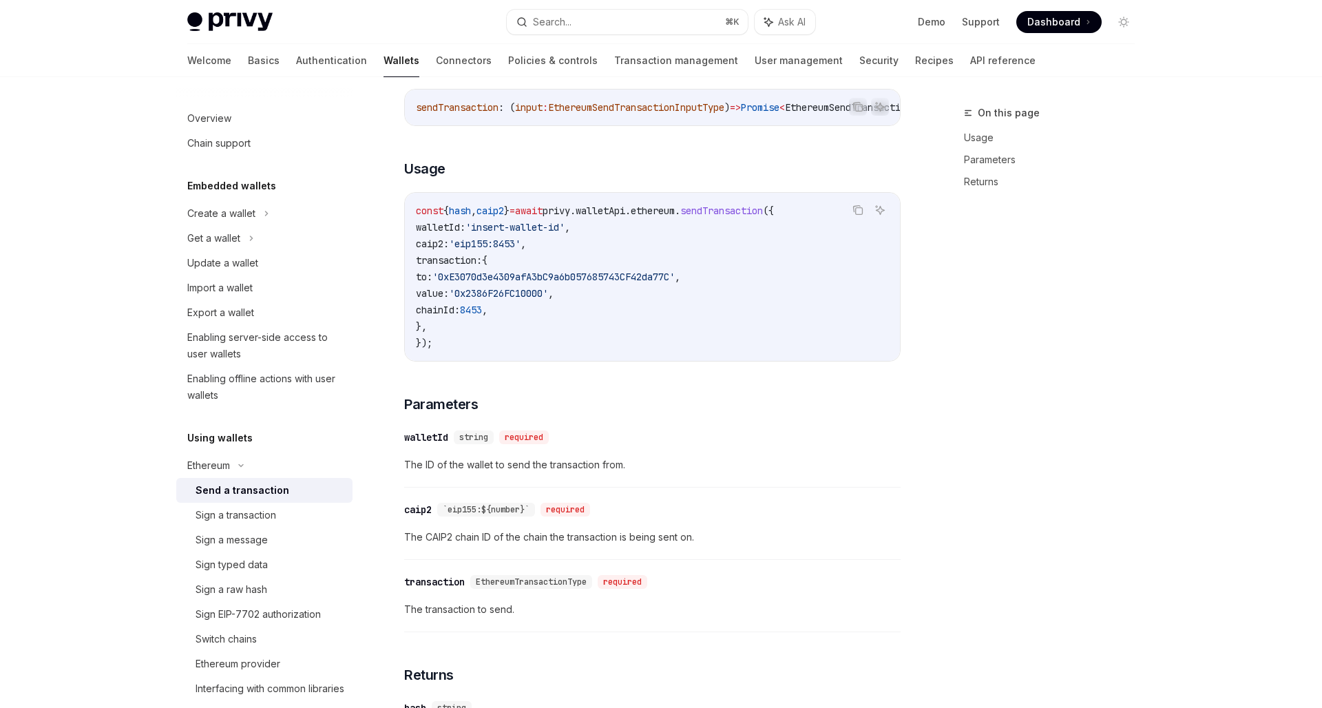
click at [619, 397] on div "Privy is fully compatible with popular web3 libraries for interfacing wallets, …" at bounding box center [652, 438] width 497 height 957
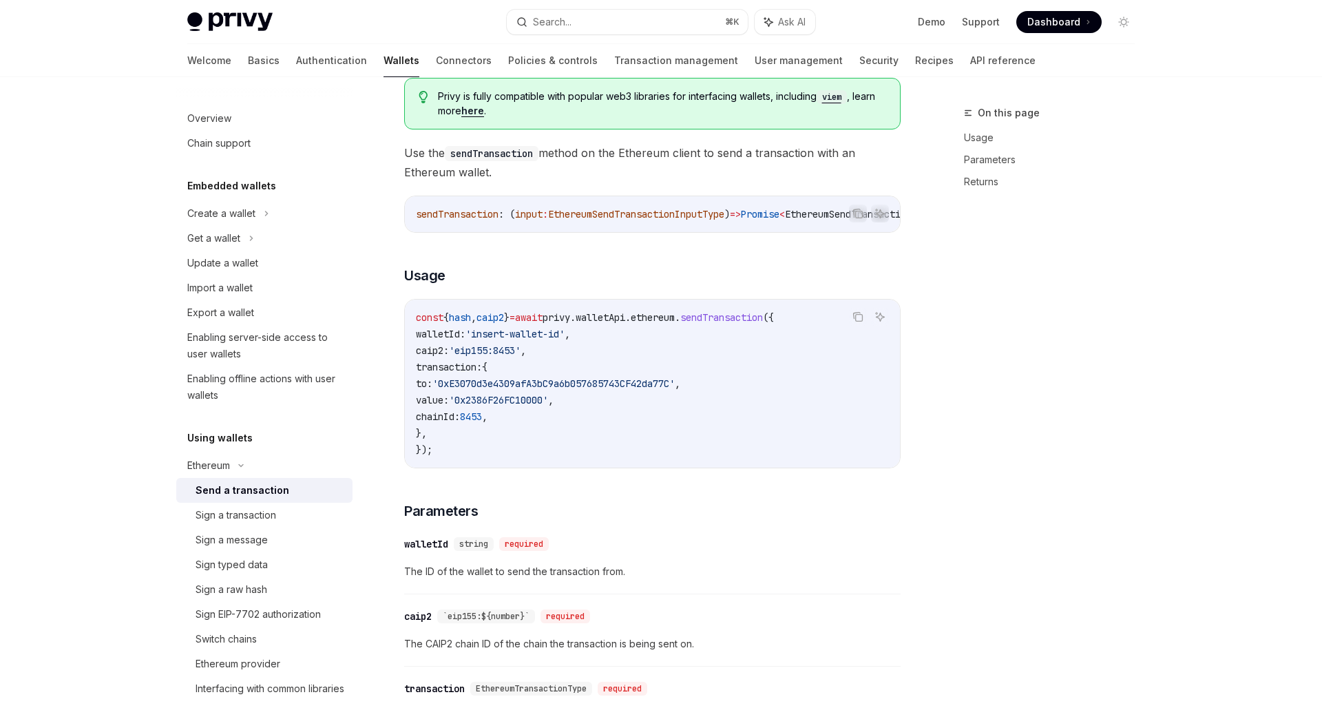
scroll to position [50, 0]
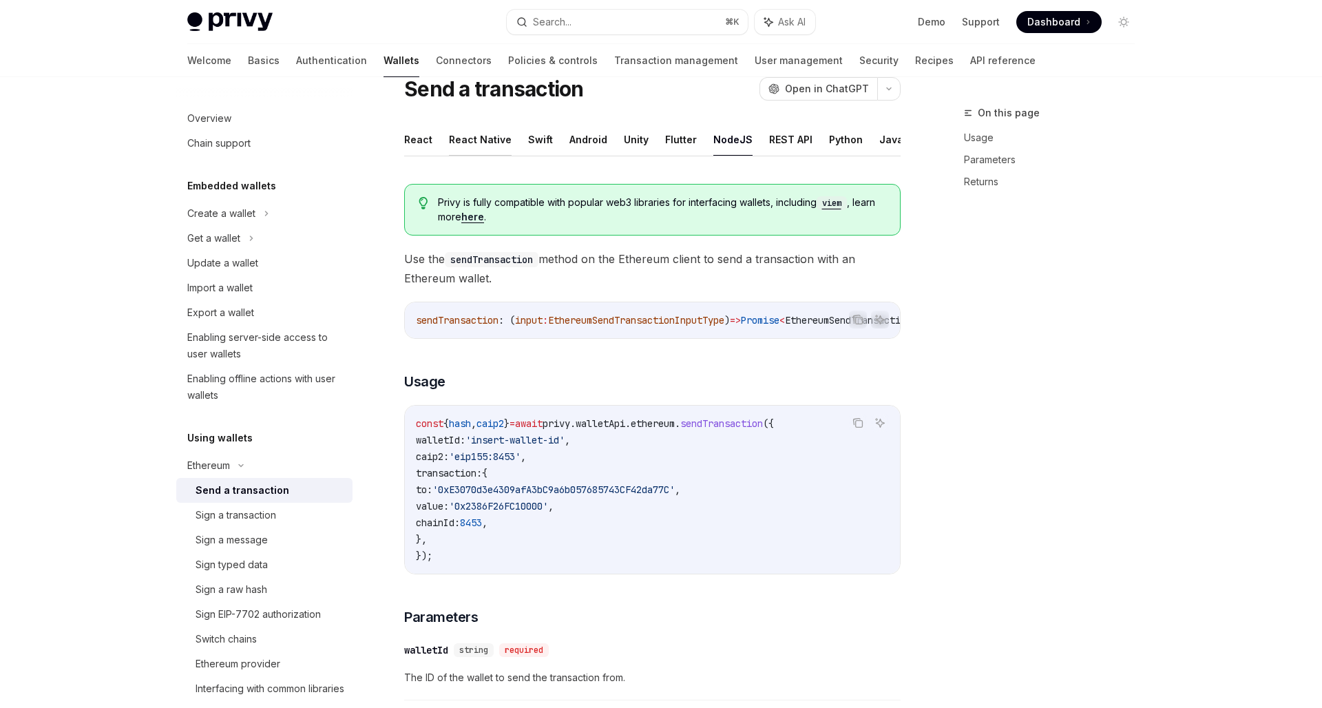
click at [479, 139] on button "React Native" at bounding box center [480, 139] width 63 height 32
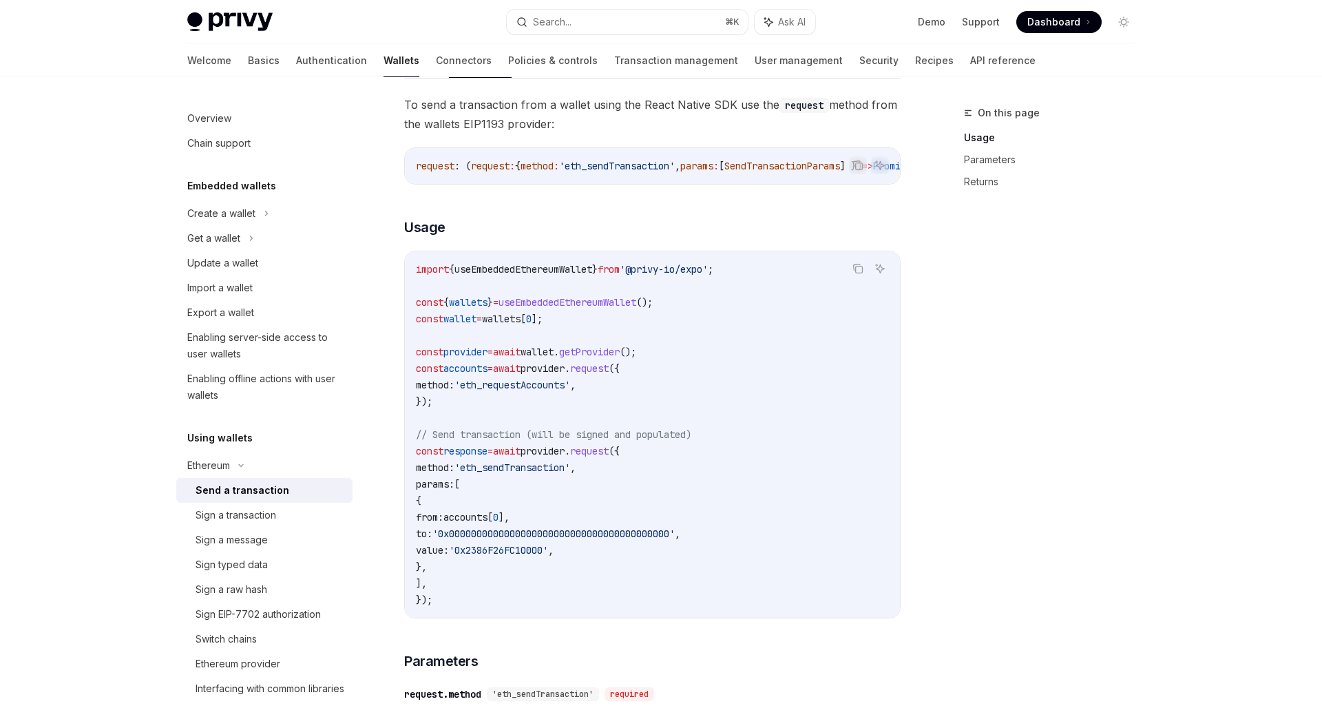
scroll to position [128, 0]
click at [601, 564] on code "import { useEmbeddedEthereumWallet } from '@privy-io/expo' ; const { wallets } …" at bounding box center [652, 434] width 473 height 347
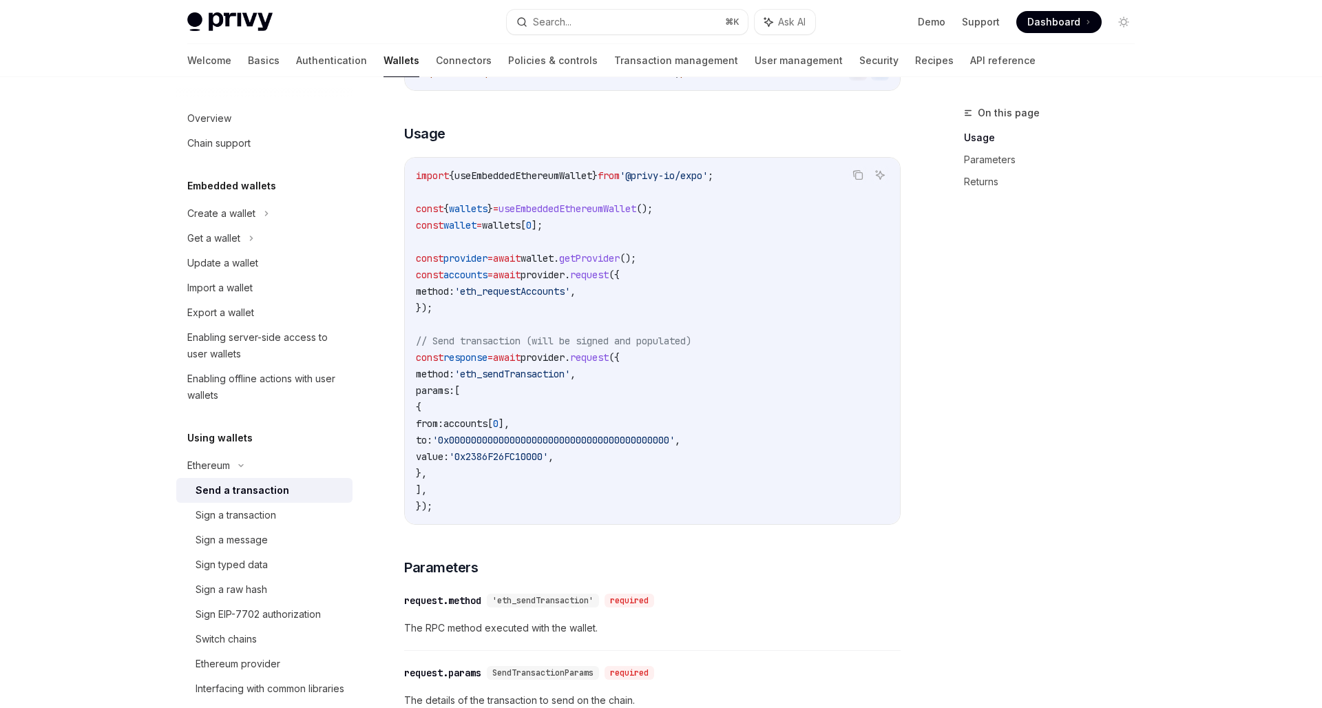
scroll to position [225, 1]
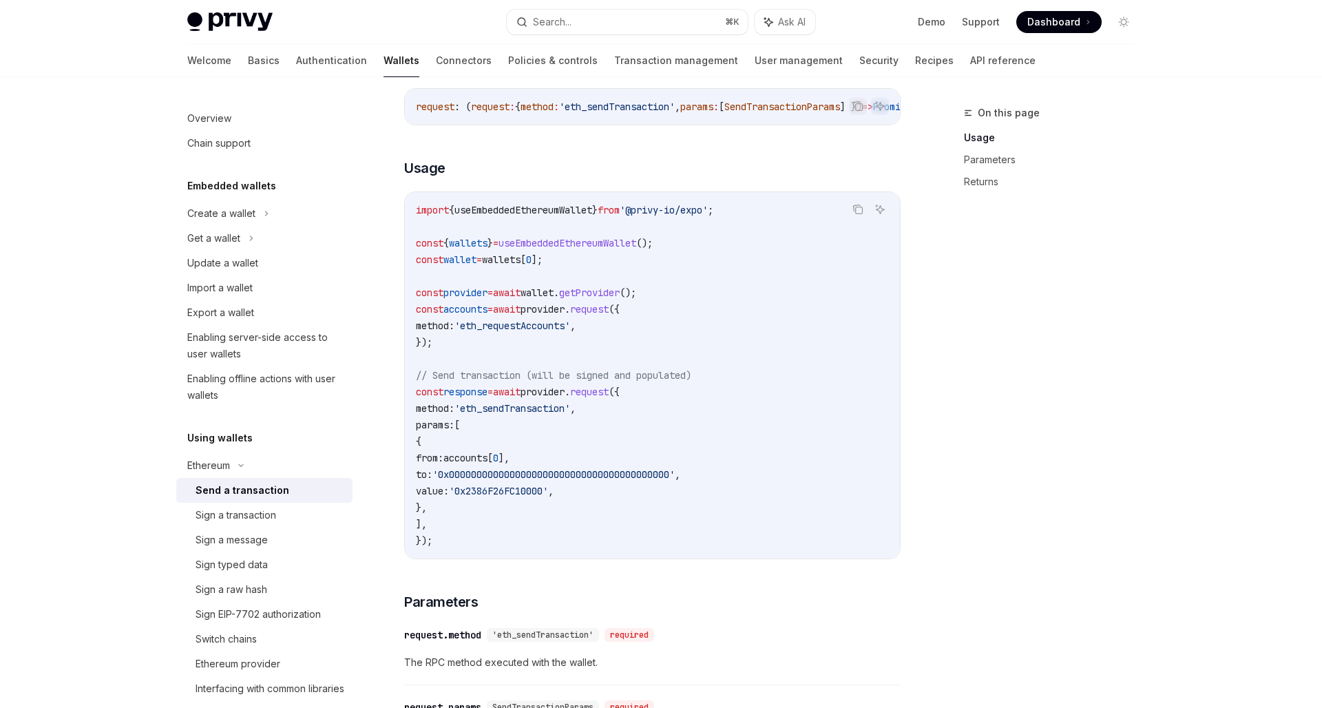
click at [601, 559] on div "Copy Ask AI import { useEmbeddedEthereumWallet } from '@privy-io/expo' ; const …" at bounding box center [652, 375] width 497 height 368
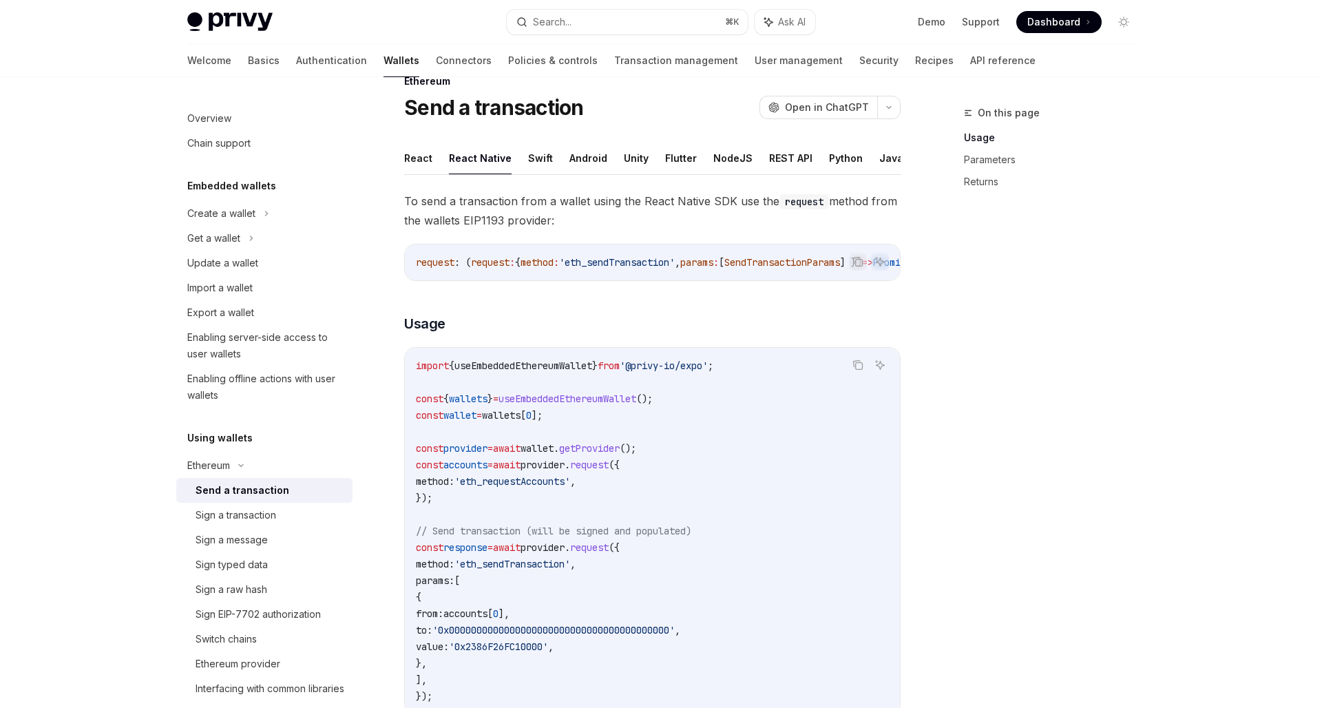
scroll to position [0, 0]
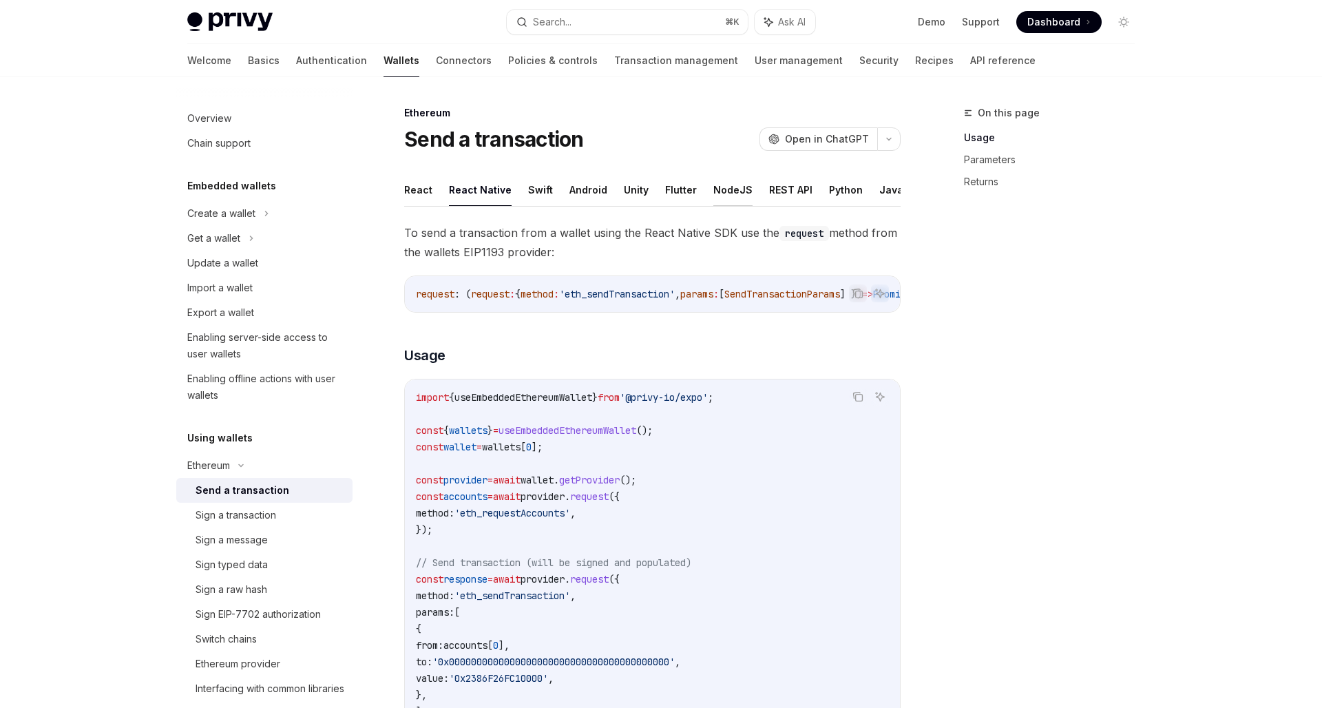
click at [738, 192] on button "NodeJS" at bounding box center [733, 190] width 39 height 32
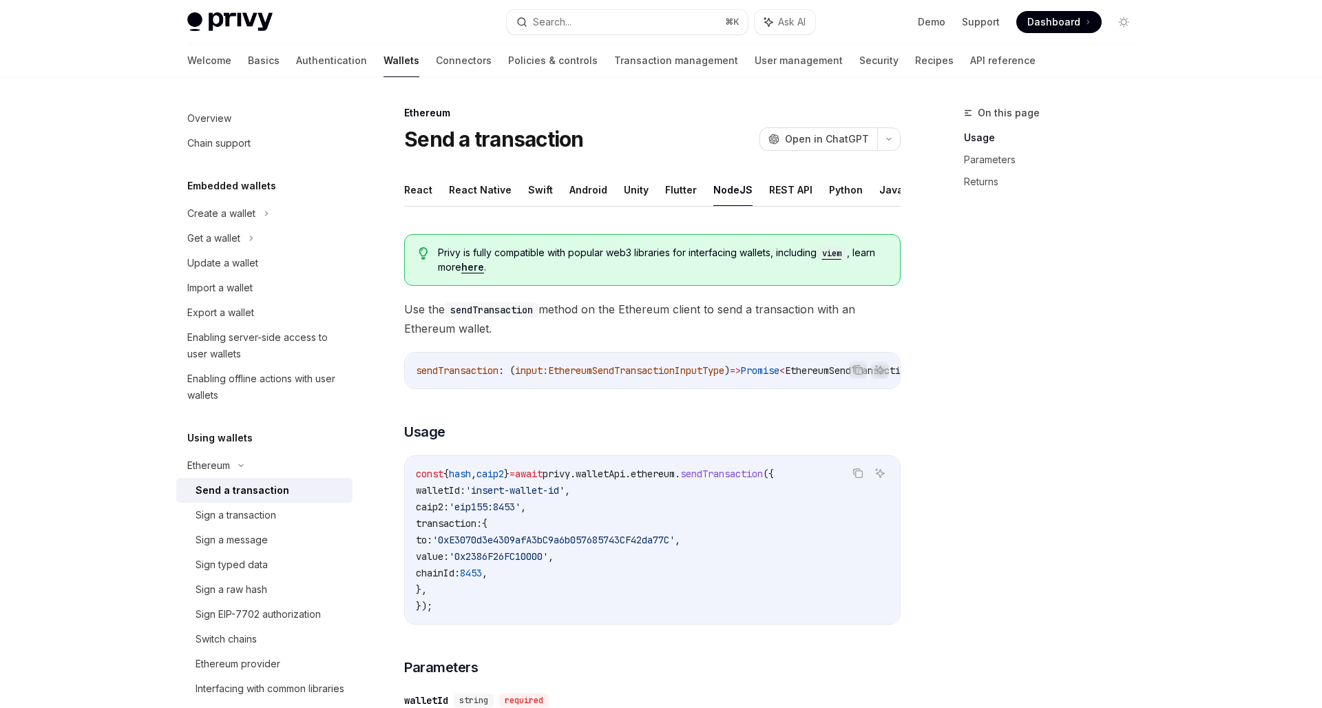
type textarea "*"
click at [1004, 366] on div "On this page Usage Parameters Returns" at bounding box center [1041, 406] width 209 height 603
